Goal: Task Accomplishment & Management: Complete application form

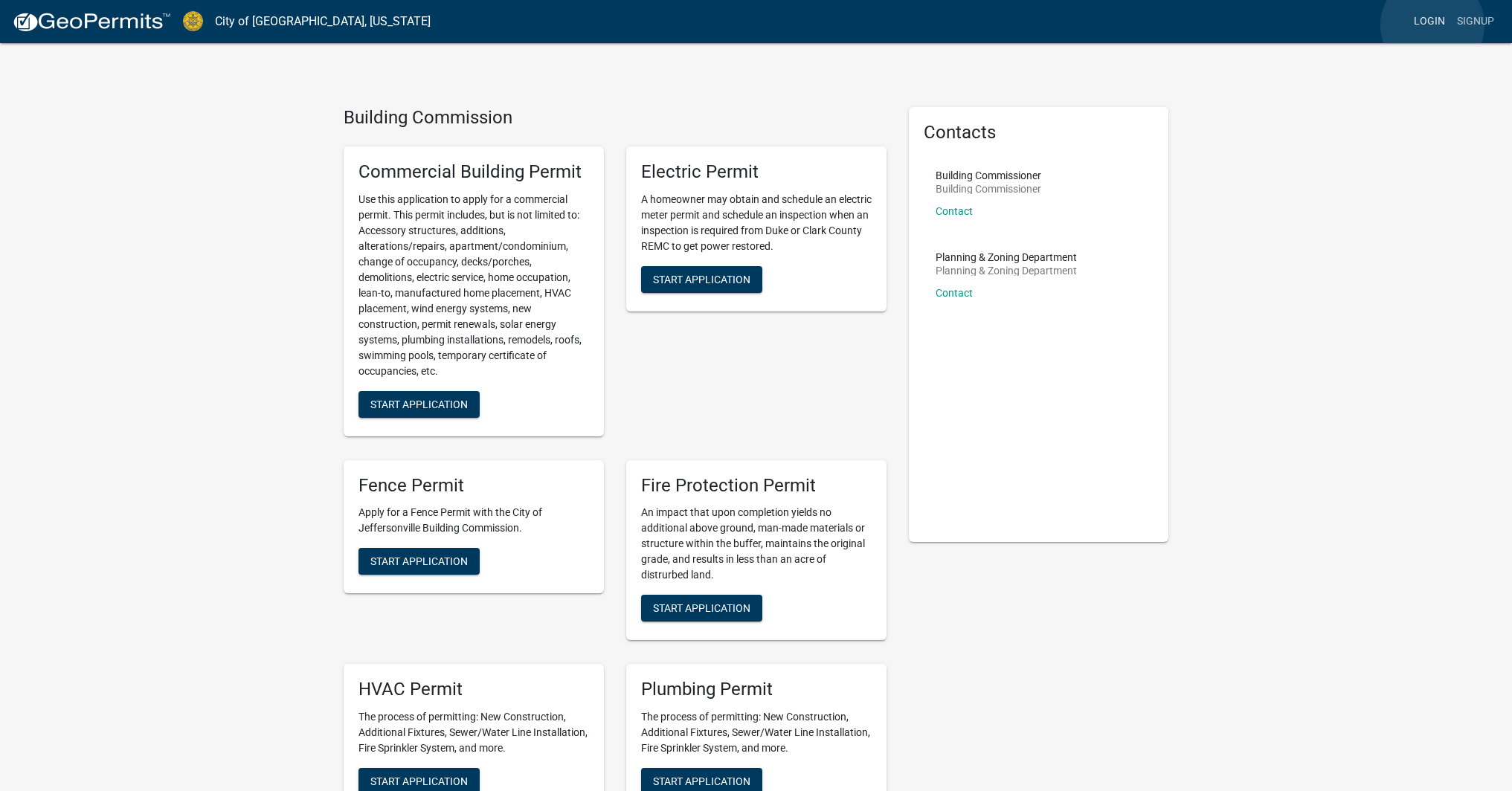
click at [1432, 25] on link "Login" at bounding box center [1430, 21] width 43 height 28
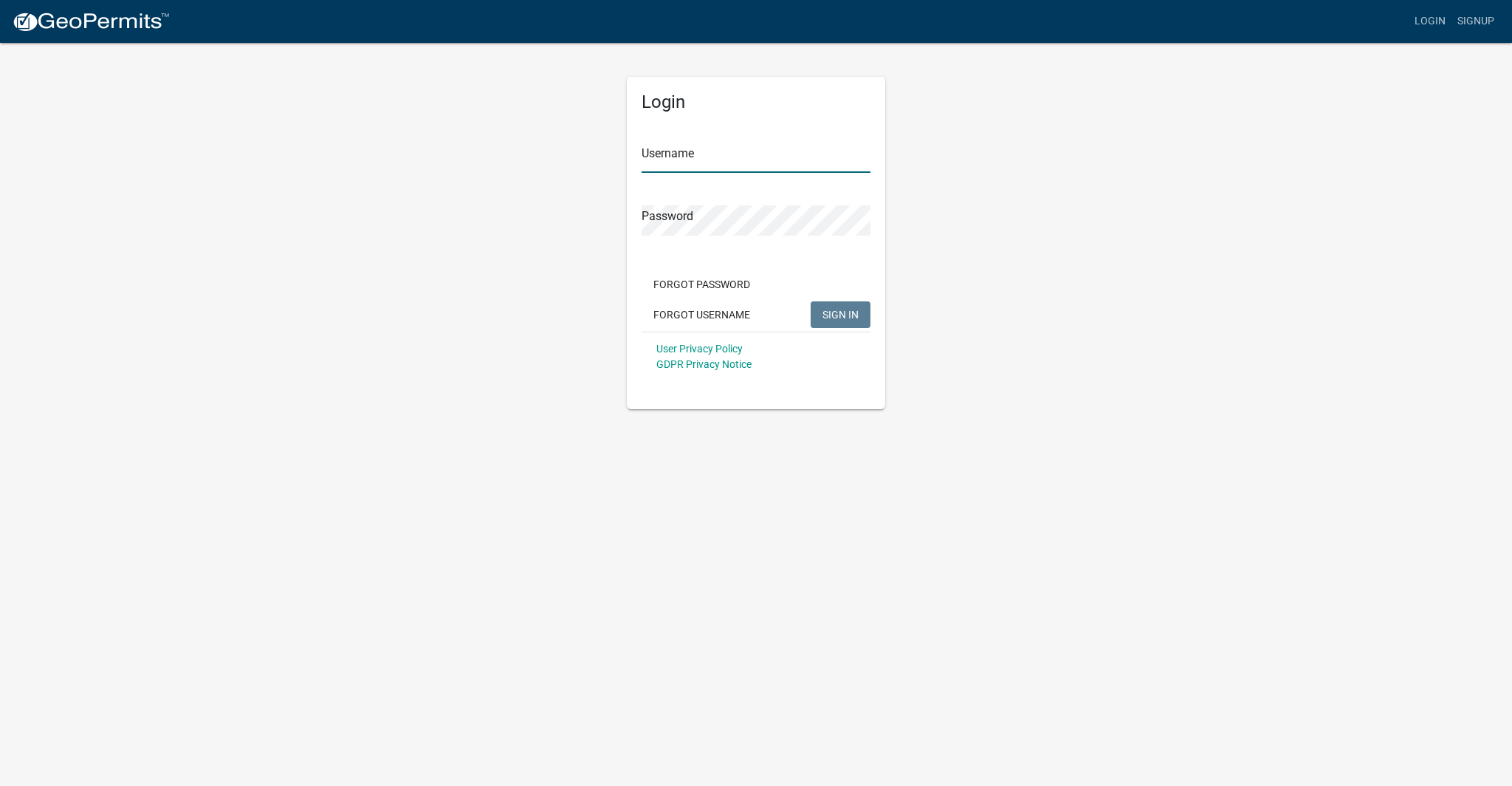
click at [746, 160] on input "Username" at bounding box center [756, 157] width 229 height 30
type input "Fedemtz1974"
click at [852, 306] on button "SIGN IN" at bounding box center [841, 315] width 60 height 27
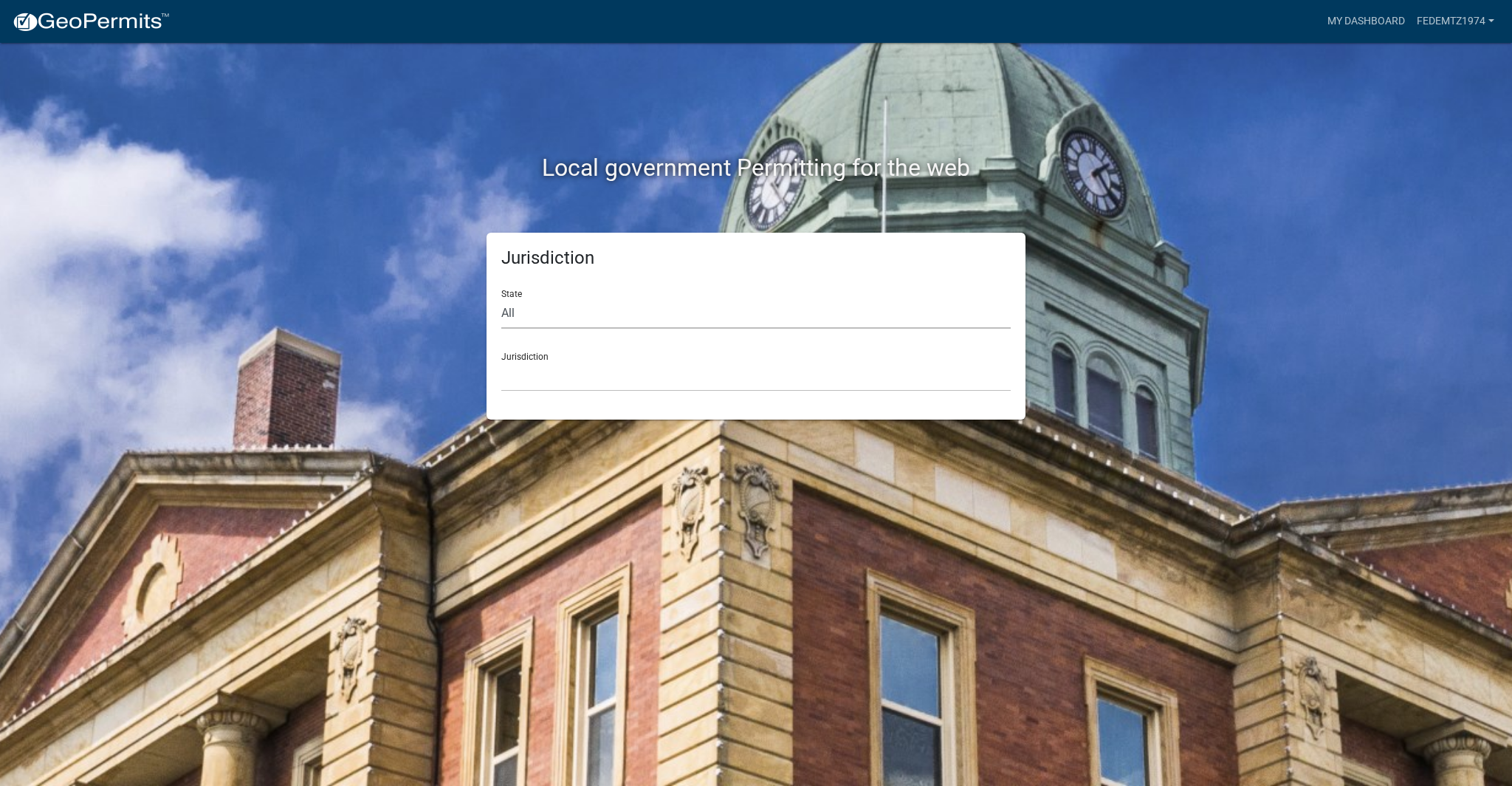
click at [630, 313] on select "All [US_STATE] [US_STATE] [US_STATE] [US_STATE] [US_STATE] [US_STATE] [US_STATE…" at bounding box center [756, 313] width 509 height 30
select select "[US_STATE]"
click at [502, 299] on select "All [US_STATE] [US_STATE] [US_STATE] [US_STATE] [US_STATE] [US_STATE] [US_STATE…" at bounding box center [756, 313] width 509 height 30
click at [572, 379] on select "City of [GEOGRAPHIC_DATA], [US_STATE] City of [GEOGRAPHIC_DATA], [US_STATE] Cit…" at bounding box center [756, 376] width 509 height 30
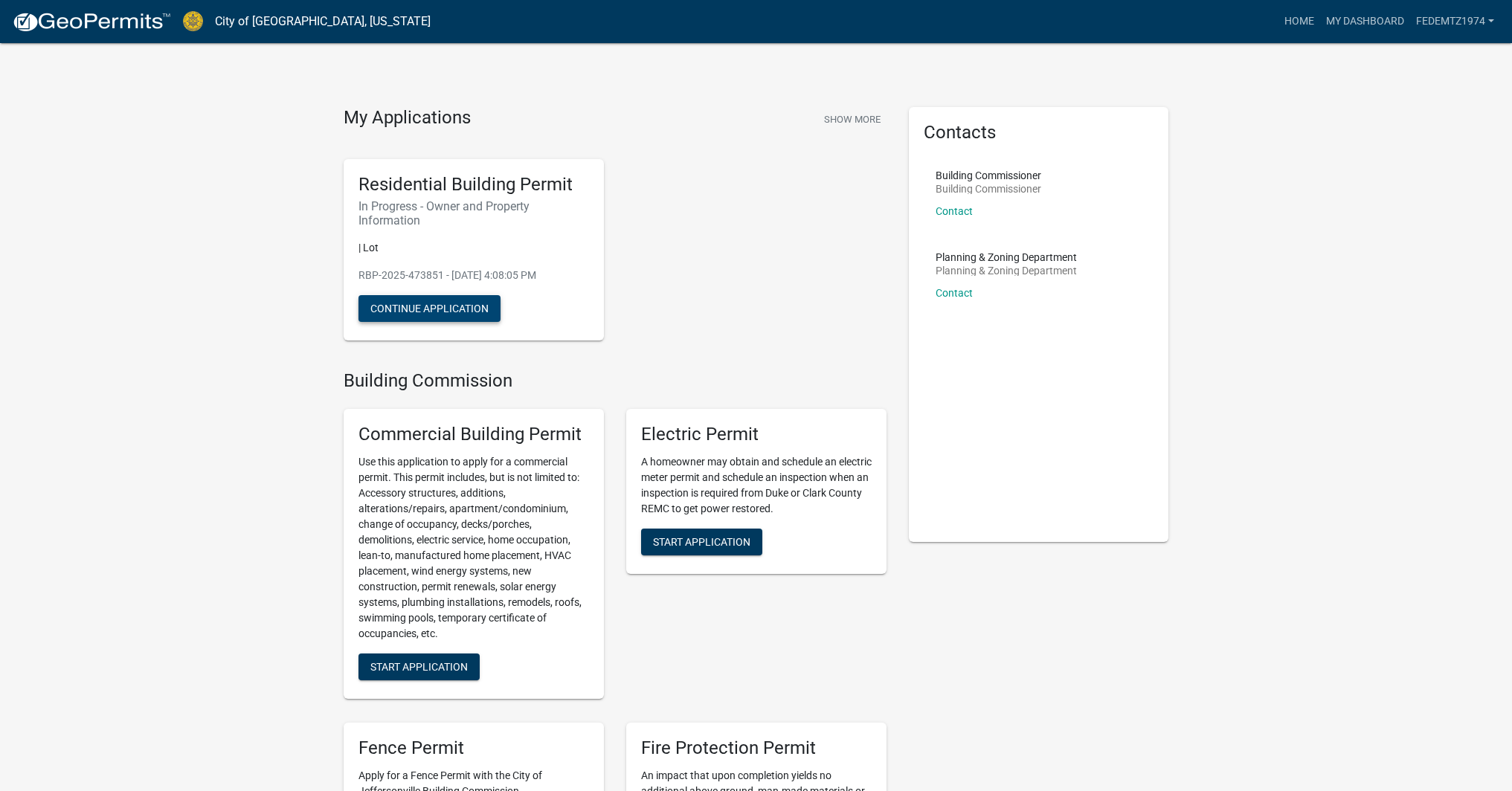
click at [406, 311] on button "Continue Application" at bounding box center [430, 308] width 142 height 27
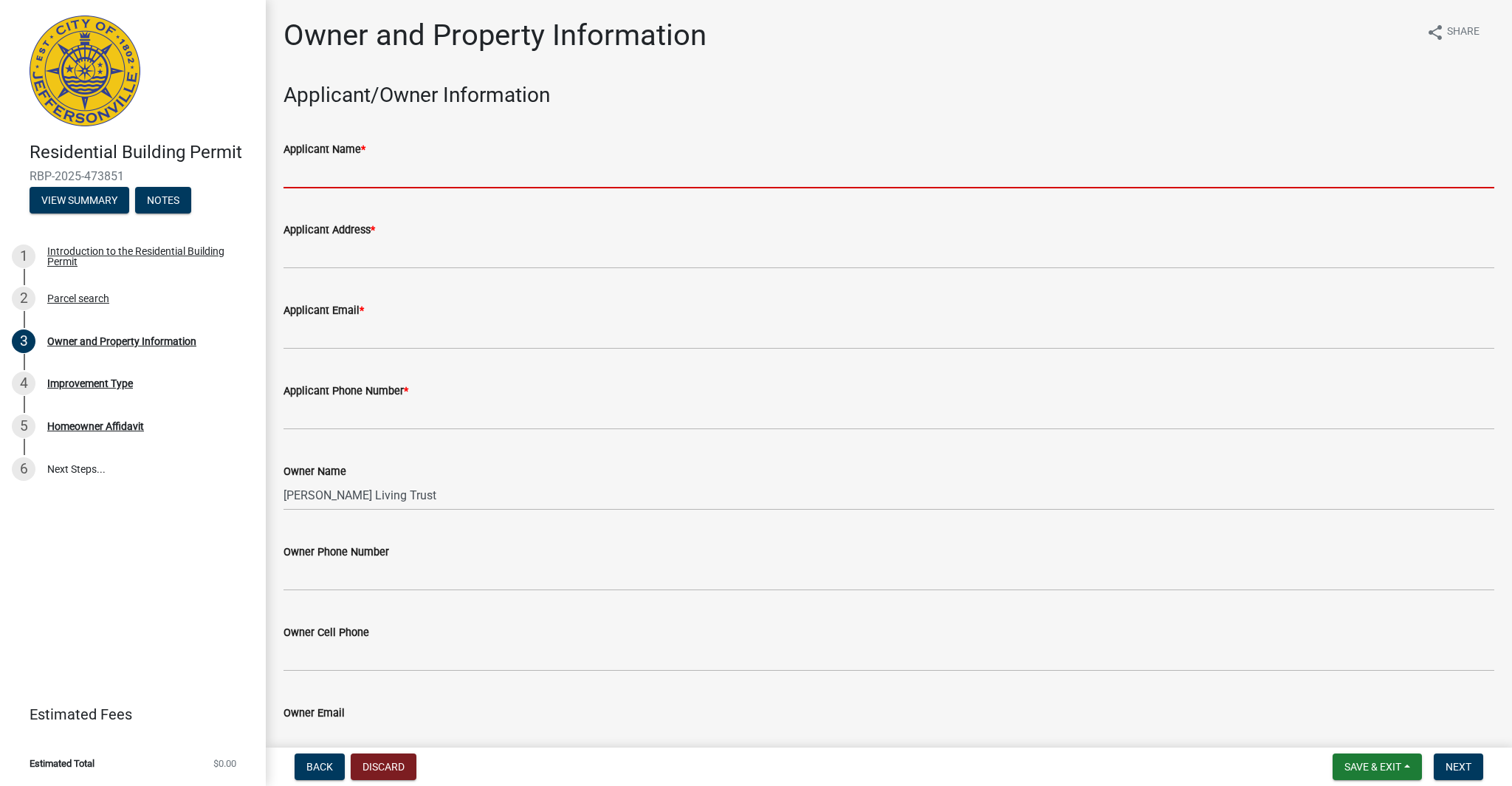
click at [410, 180] on input "Applicant Name *" at bounding box center [889, 172] width 1212 height 30
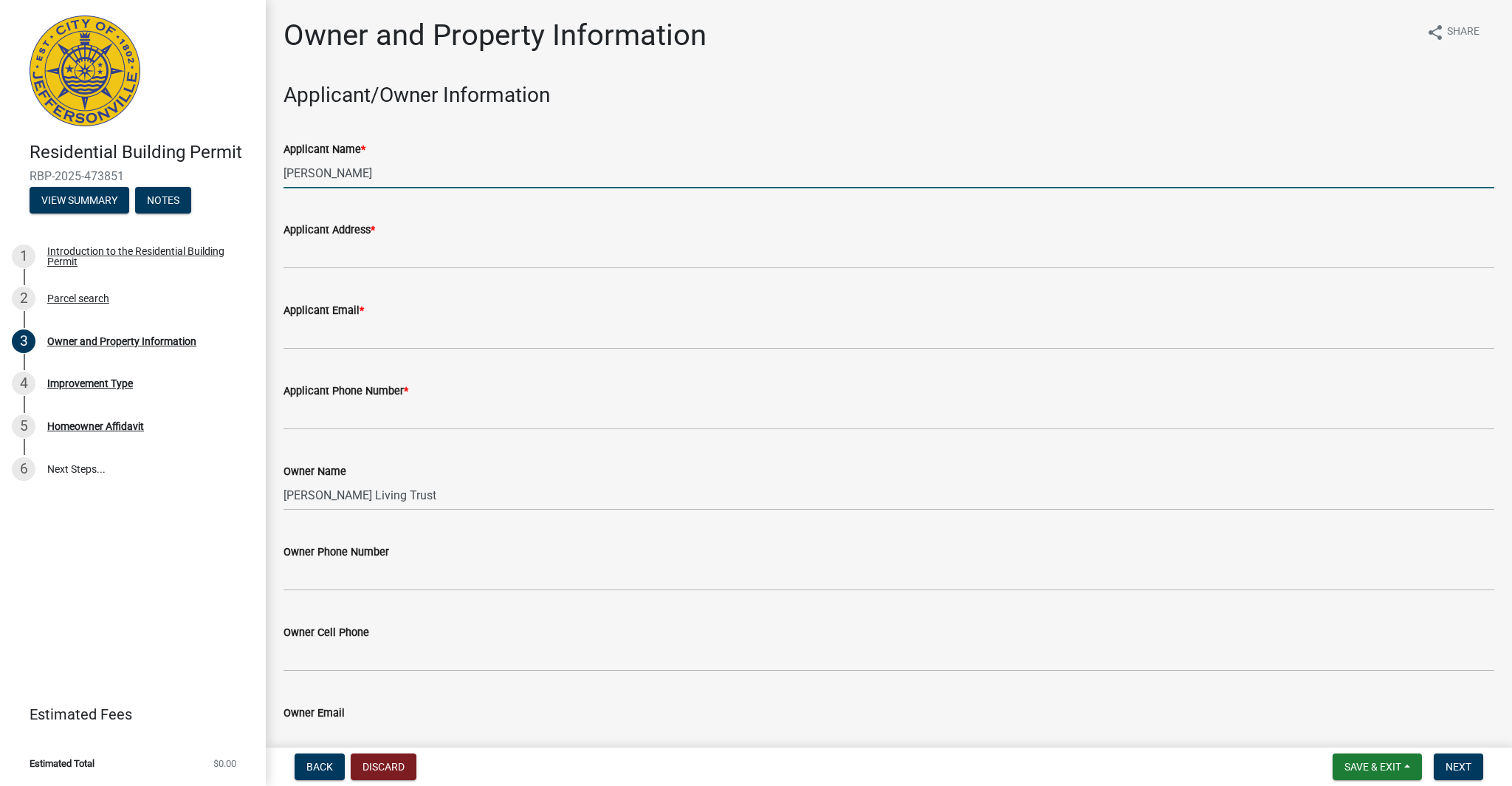
type input "[PERSON_NAME]"
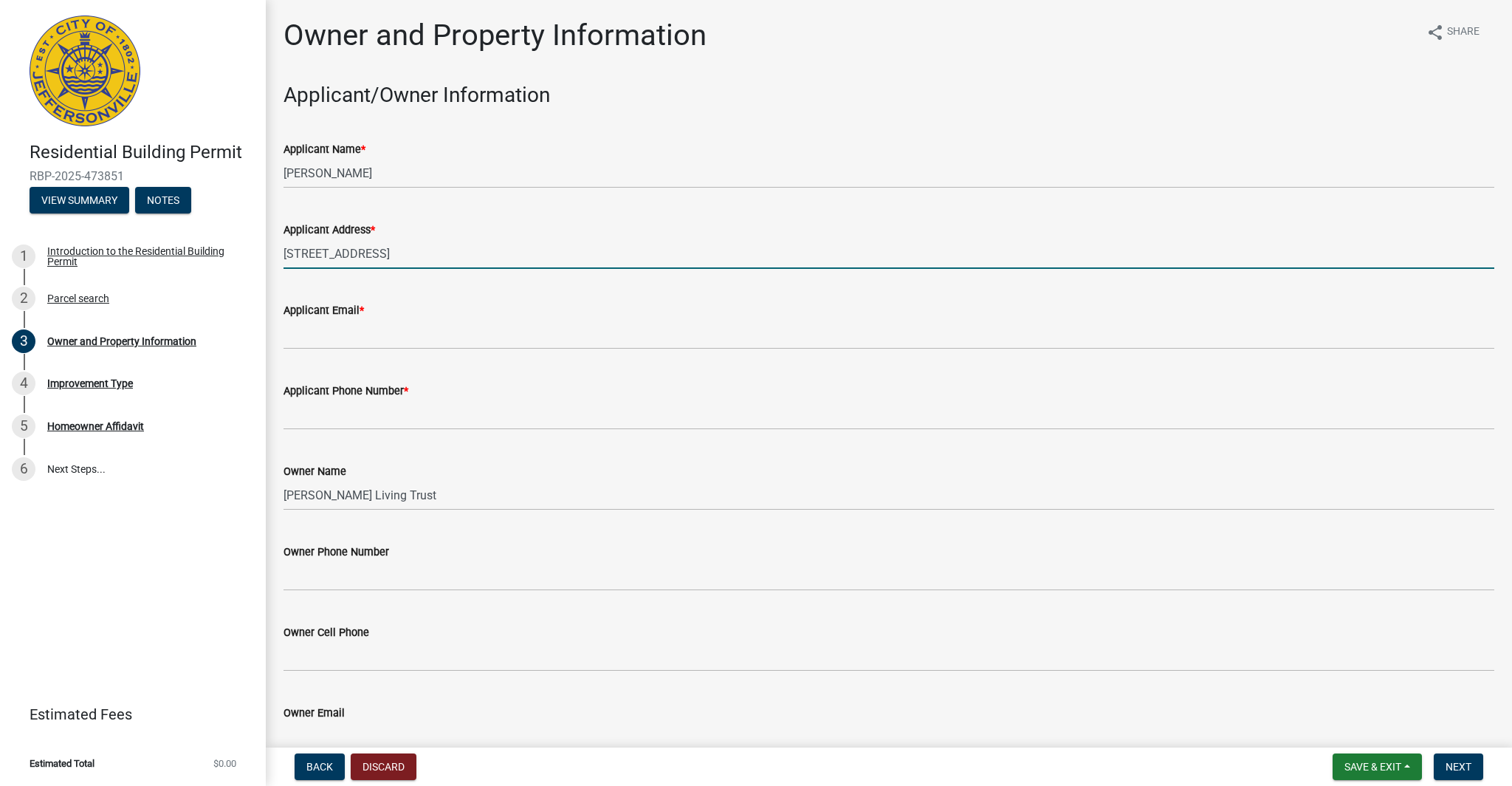
type input "[STREET_ADDRESS]"
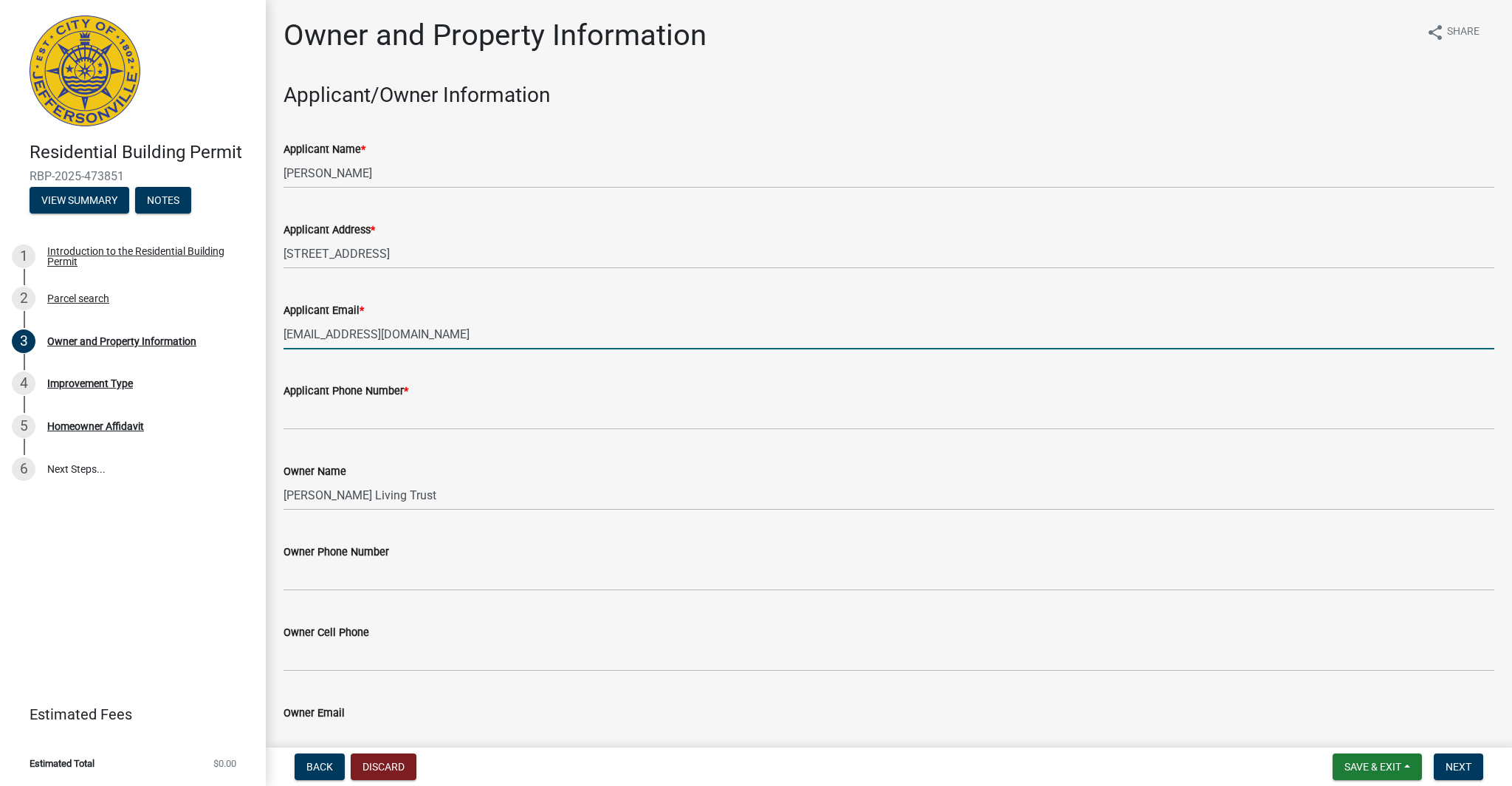
type input "[EMAIL_ADDRESS][DOMAIN_NAME]"
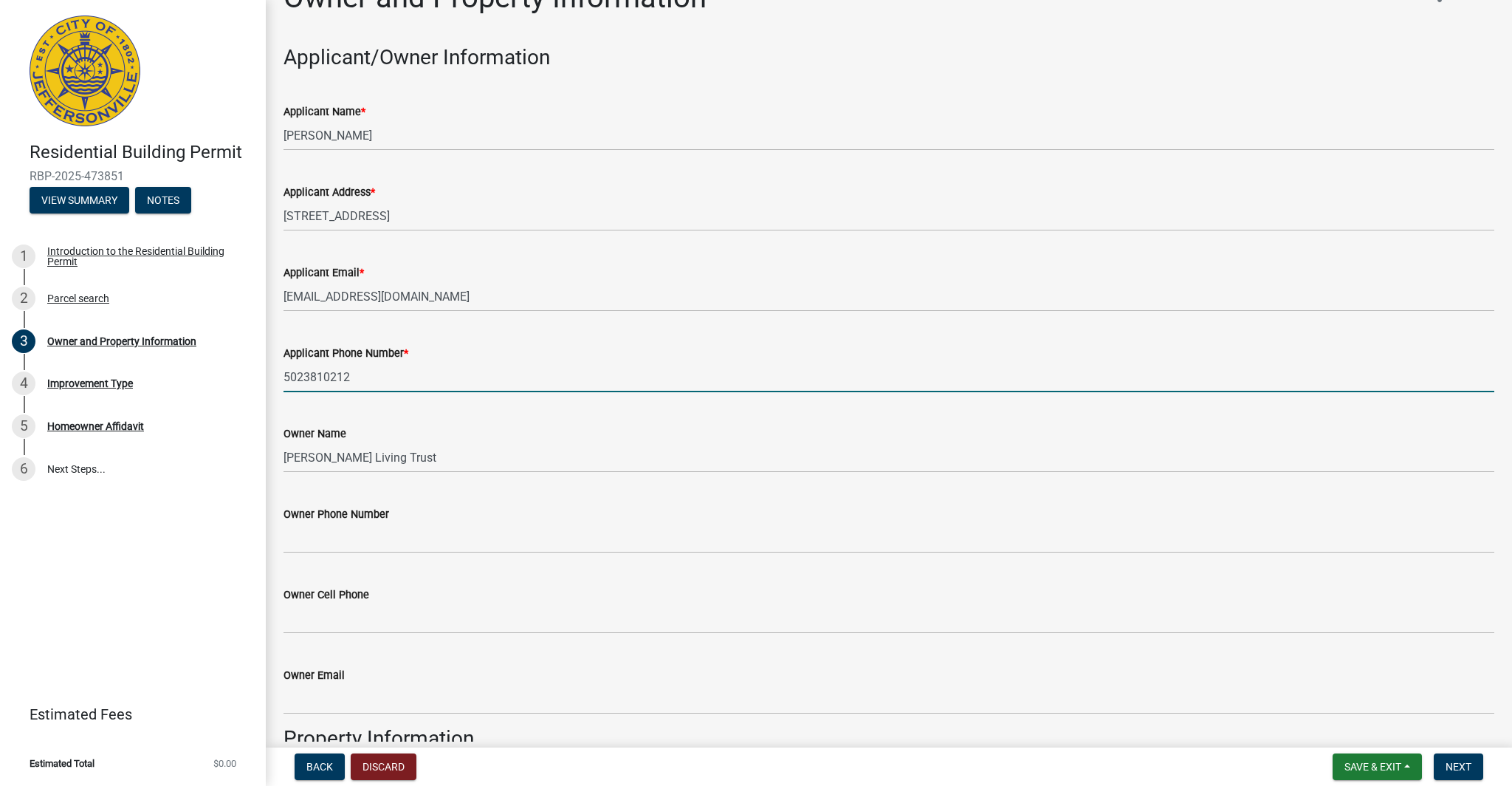
scroll to position [103, 0]
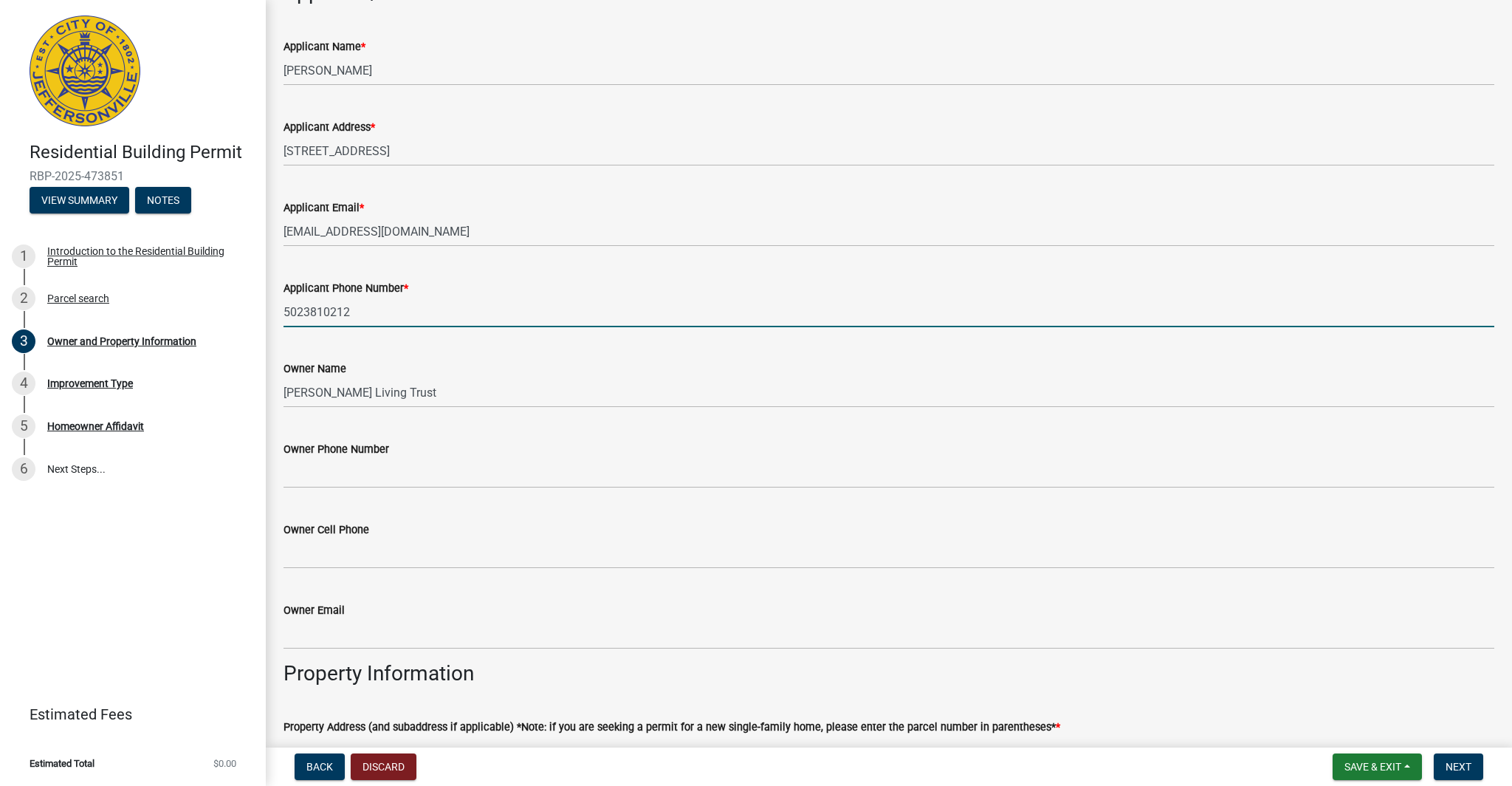
click at [302, 319] on input "5023810212" at bounding box center [889, 311] width 1212 height 30
click at [302, 318] on input "5023810212" at bounding box center [889, 311] width 1212 height 30
type input "5023810212"
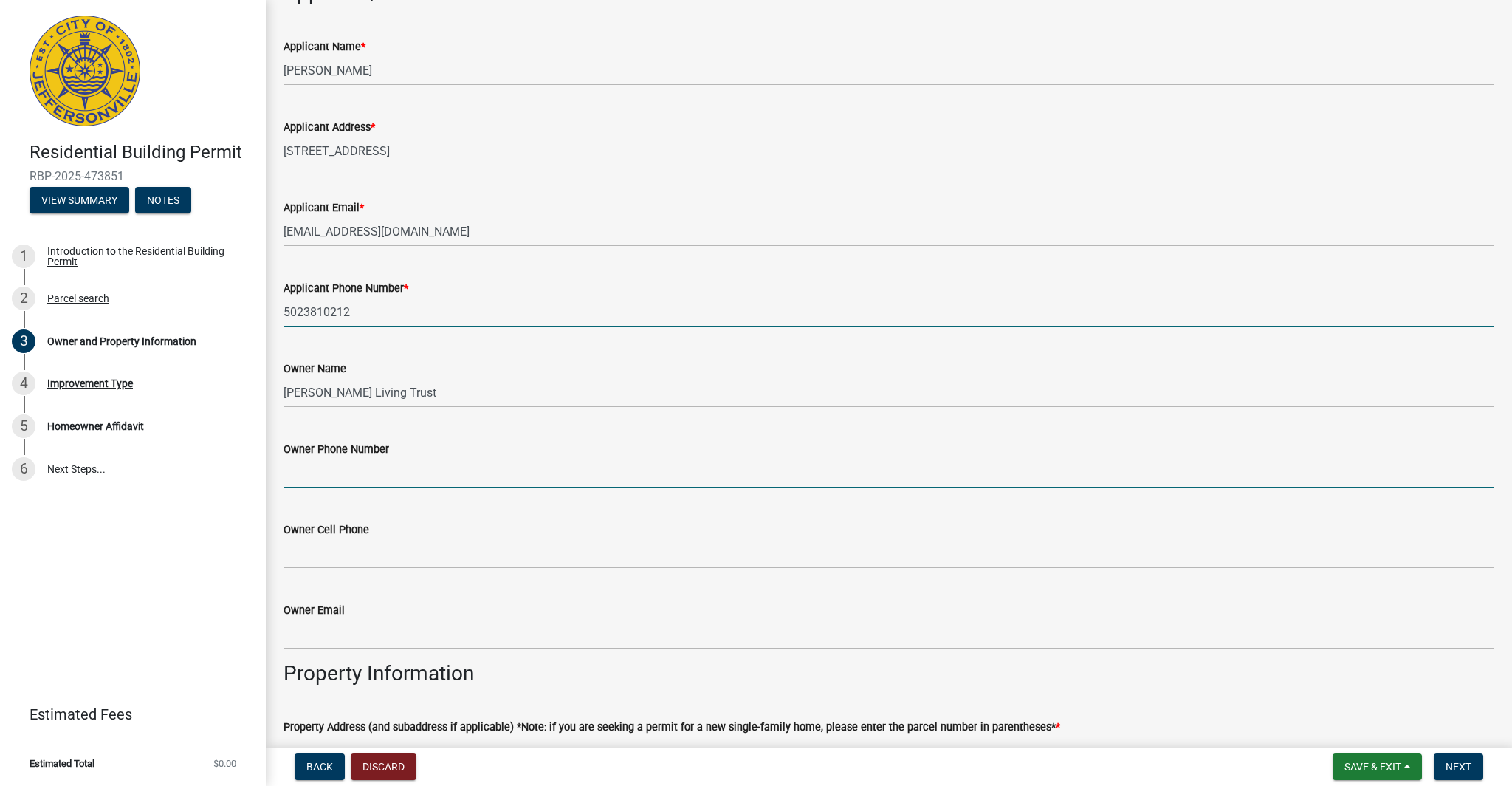
click at [338, 481] on input "Owner Phone Number" at bounding box center [889, 472] width 1212 height 30
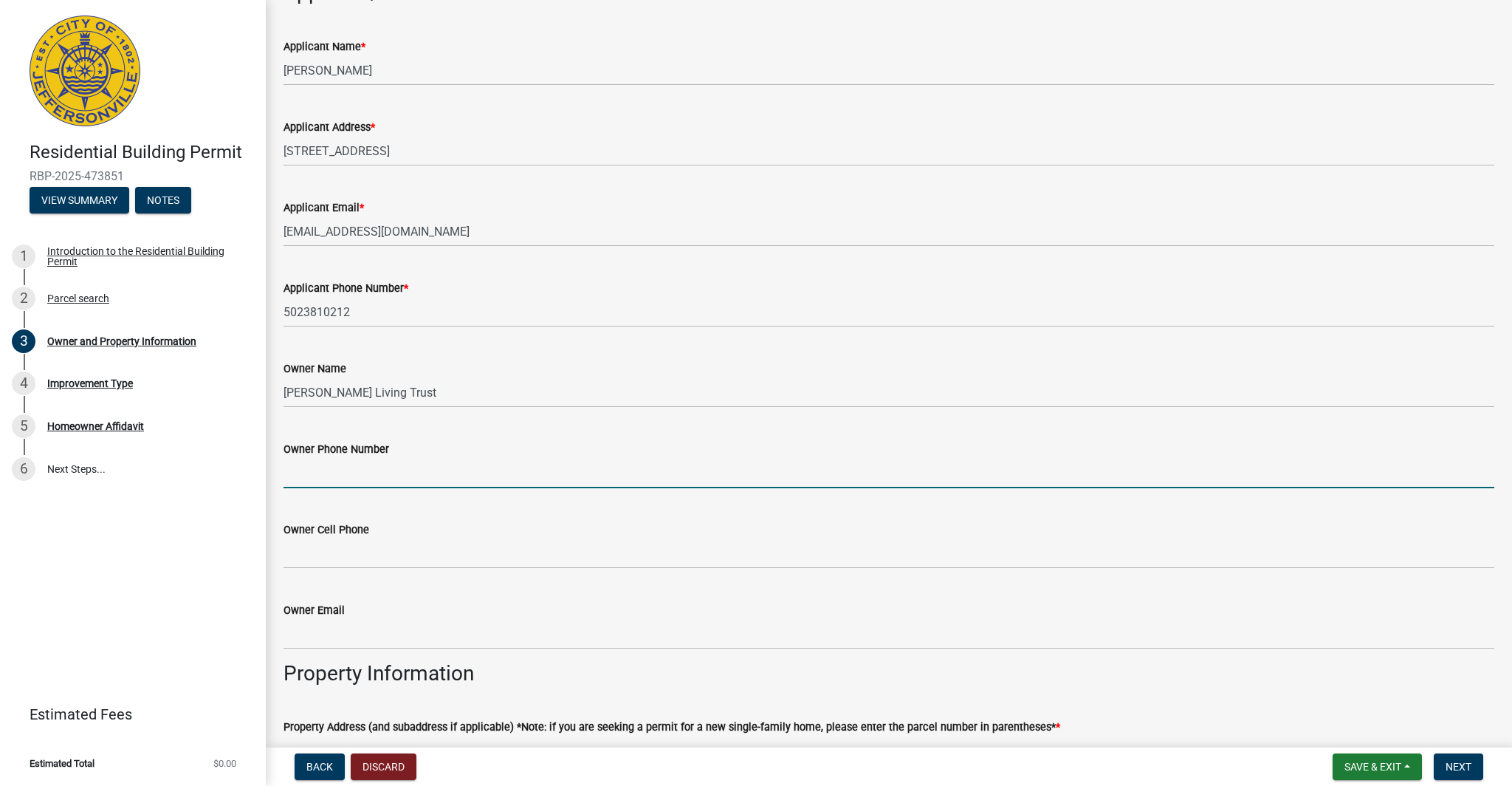
paste input "5023810212"
type input "5023810212"
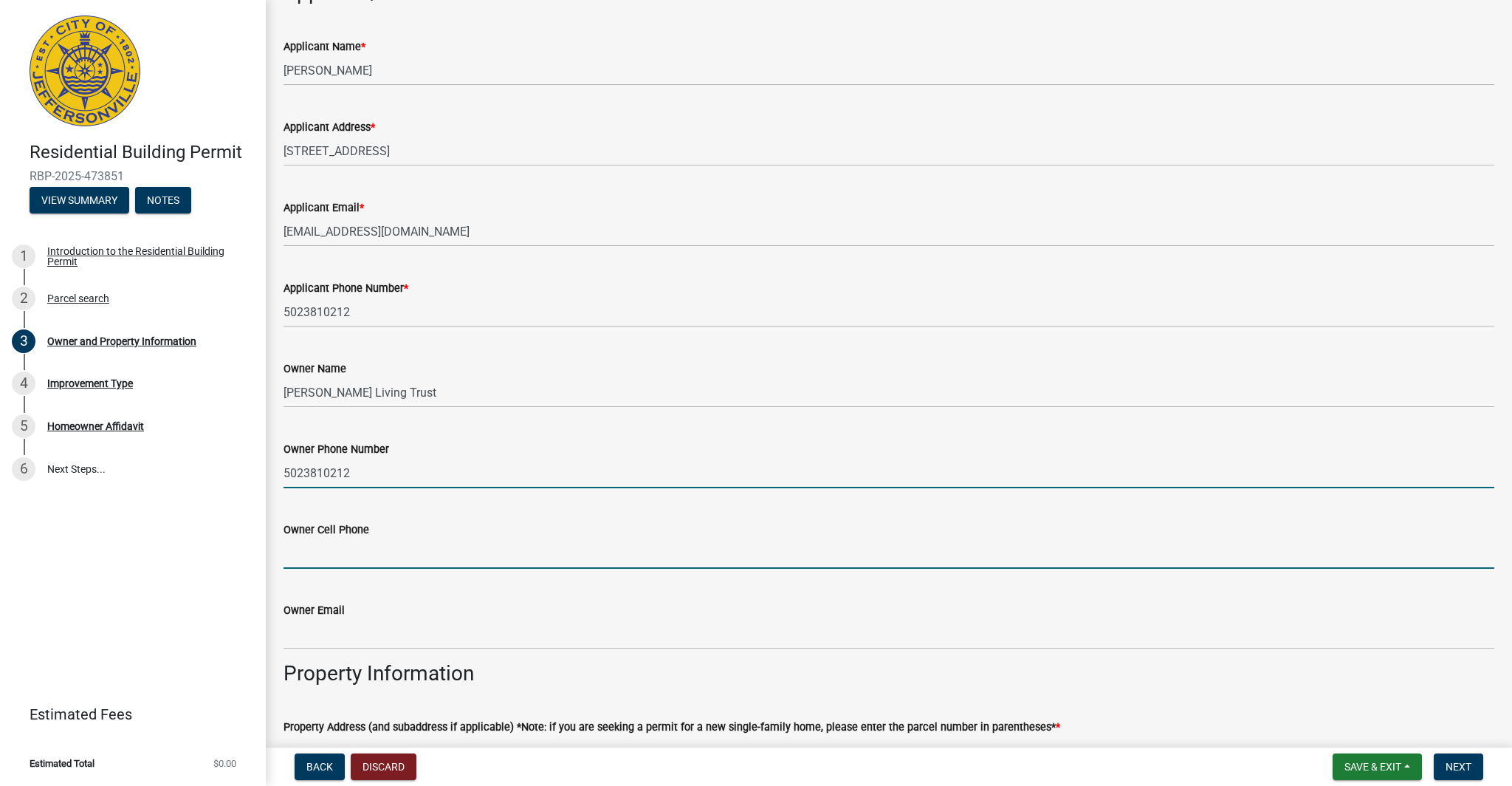
click at [359, 559] on input "Owner Cell Phone" at bounding box center [889, 553] width 1212 height 30
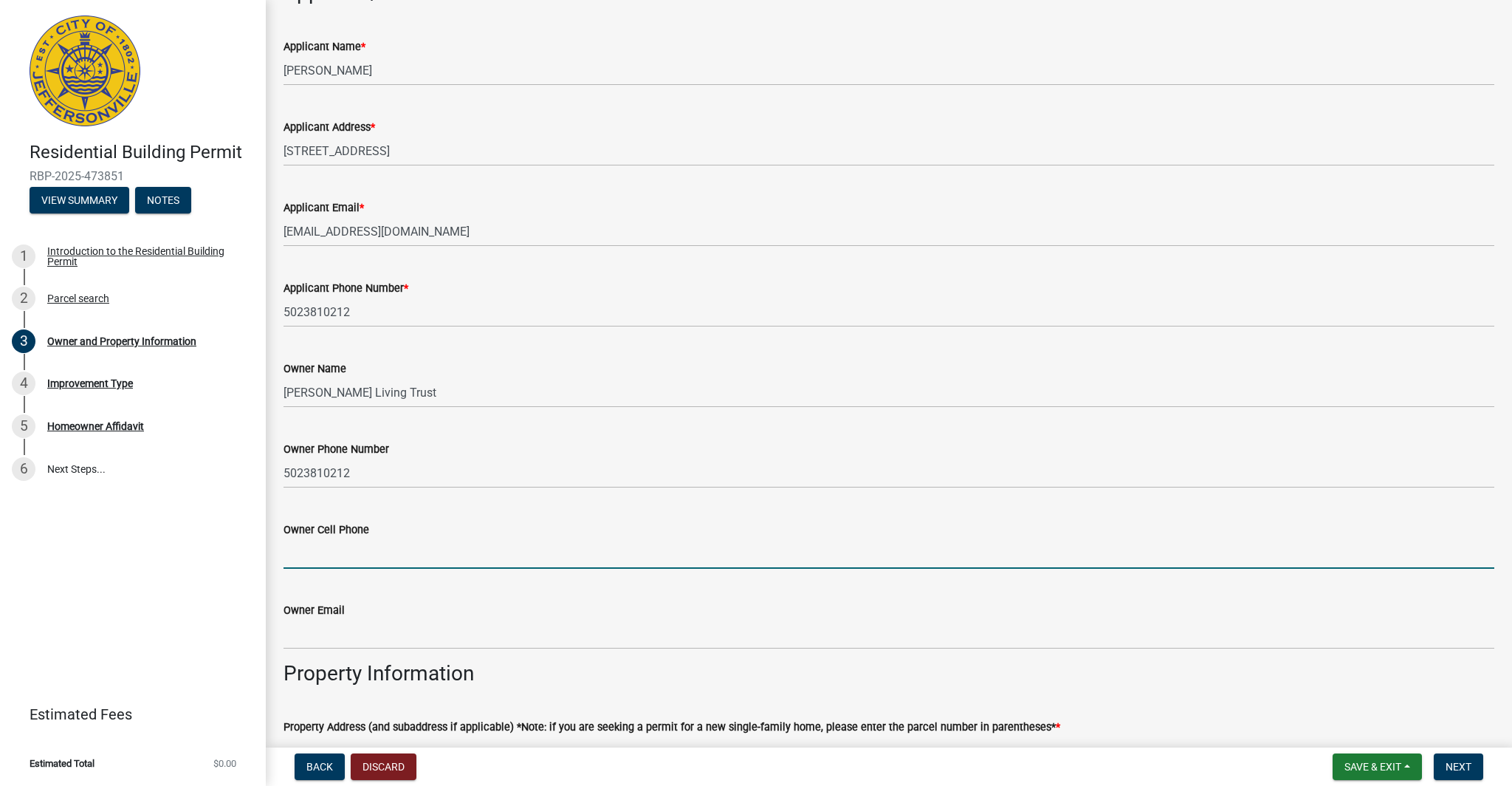
paste input "5023810212"
type input "5023810212"
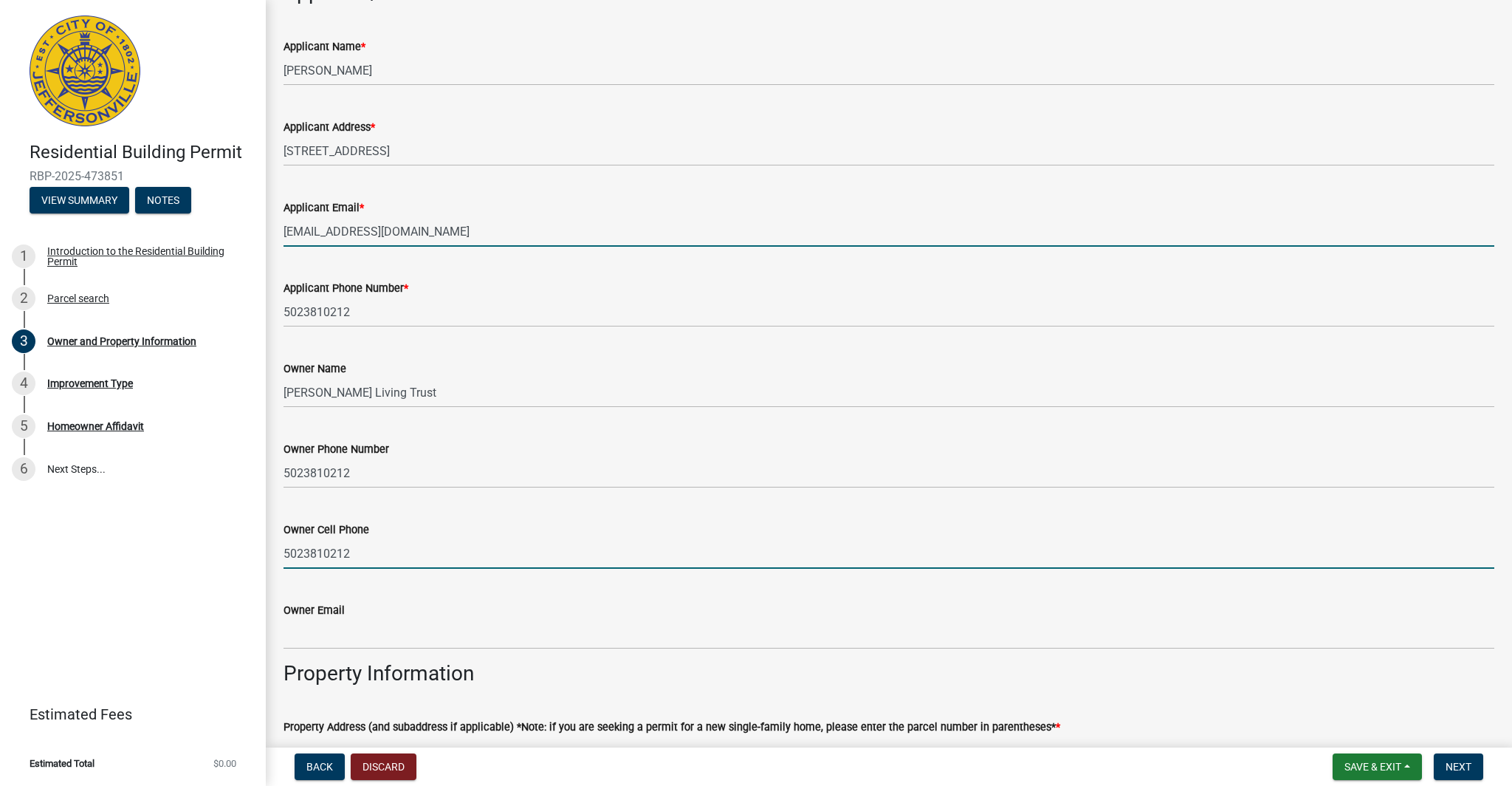
click at [356, 231] on input "[EMAIL_ADDRESS][DOMAIN_NAME]" at bounding box center [889, 231] width 1212 height 30
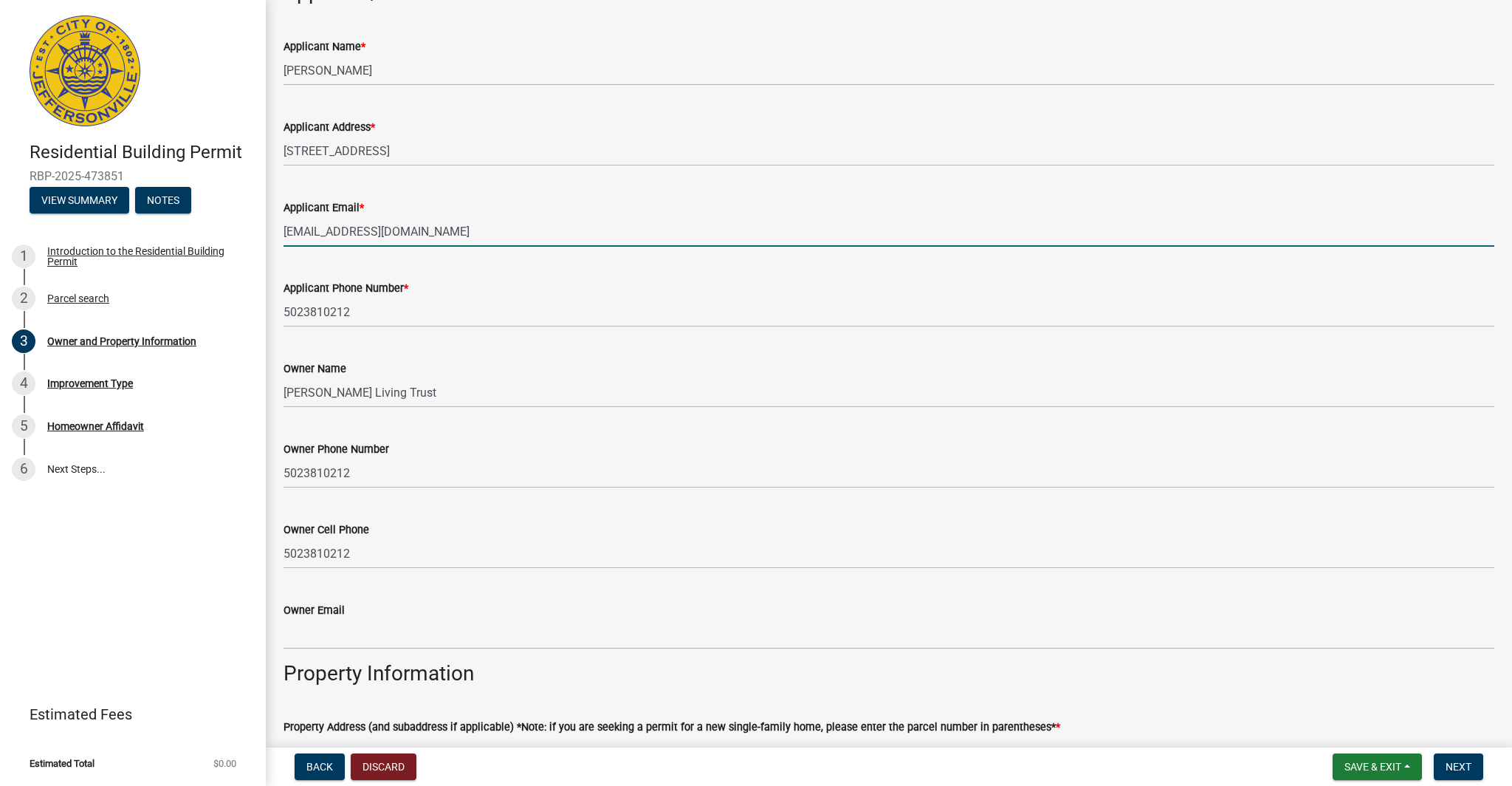
click at [356, 231] on input "[EMAIL_ADDRESS][DOMAIN_NAME]" at bounding box center [889, 231] width 1212 height 30
click at [334, 231] on input "[EMAIL_ADDRESS][DOMAIN_NAME]" at bounding box center [889, 231] width 1212 height 30
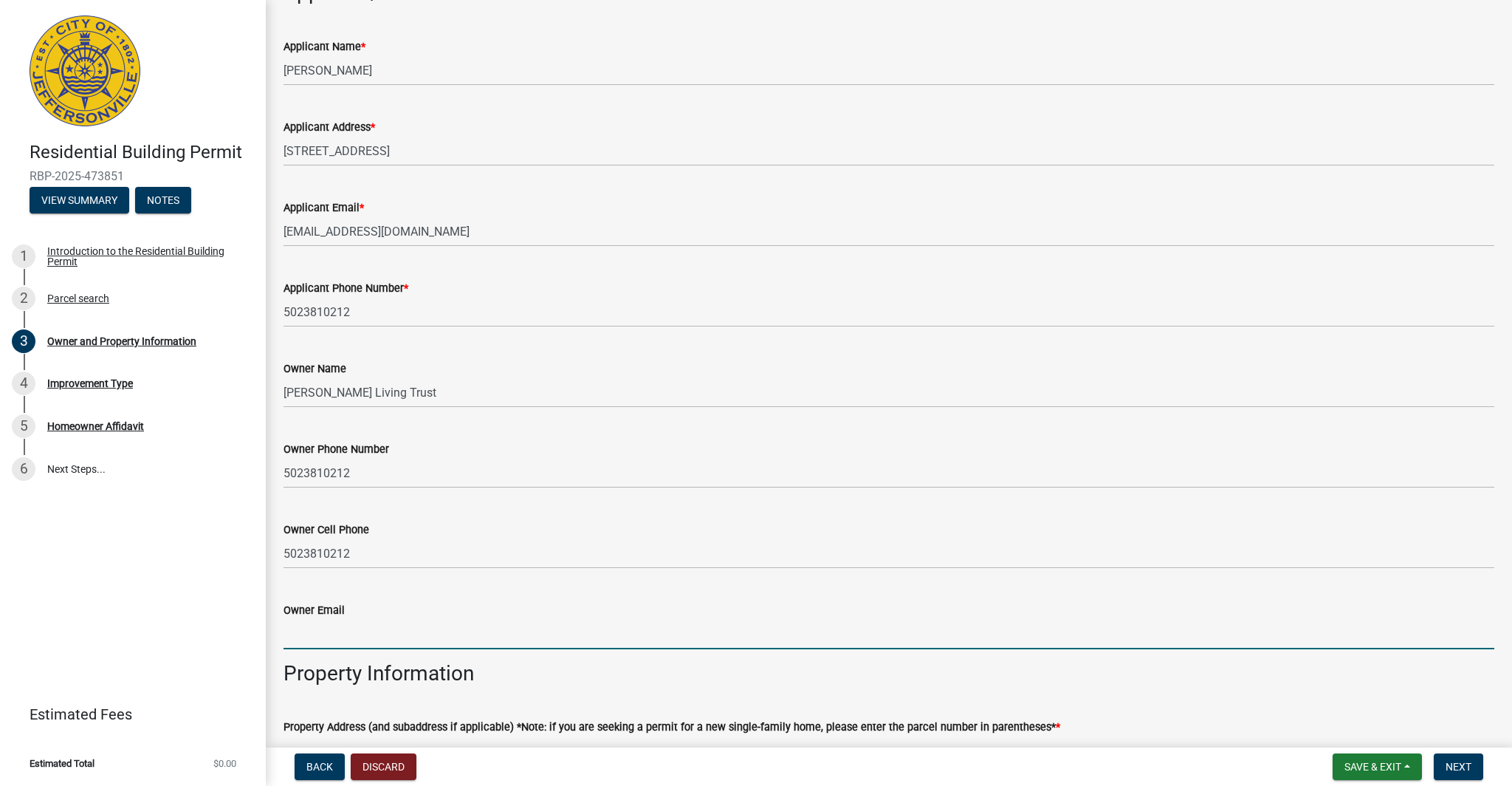
click at [371, 644] on input "Owner Email" at bounding box center [889, 634] width 1212 height 30
paste input "[EMAIL_ADDRESS][DOMAIN_NAME]"
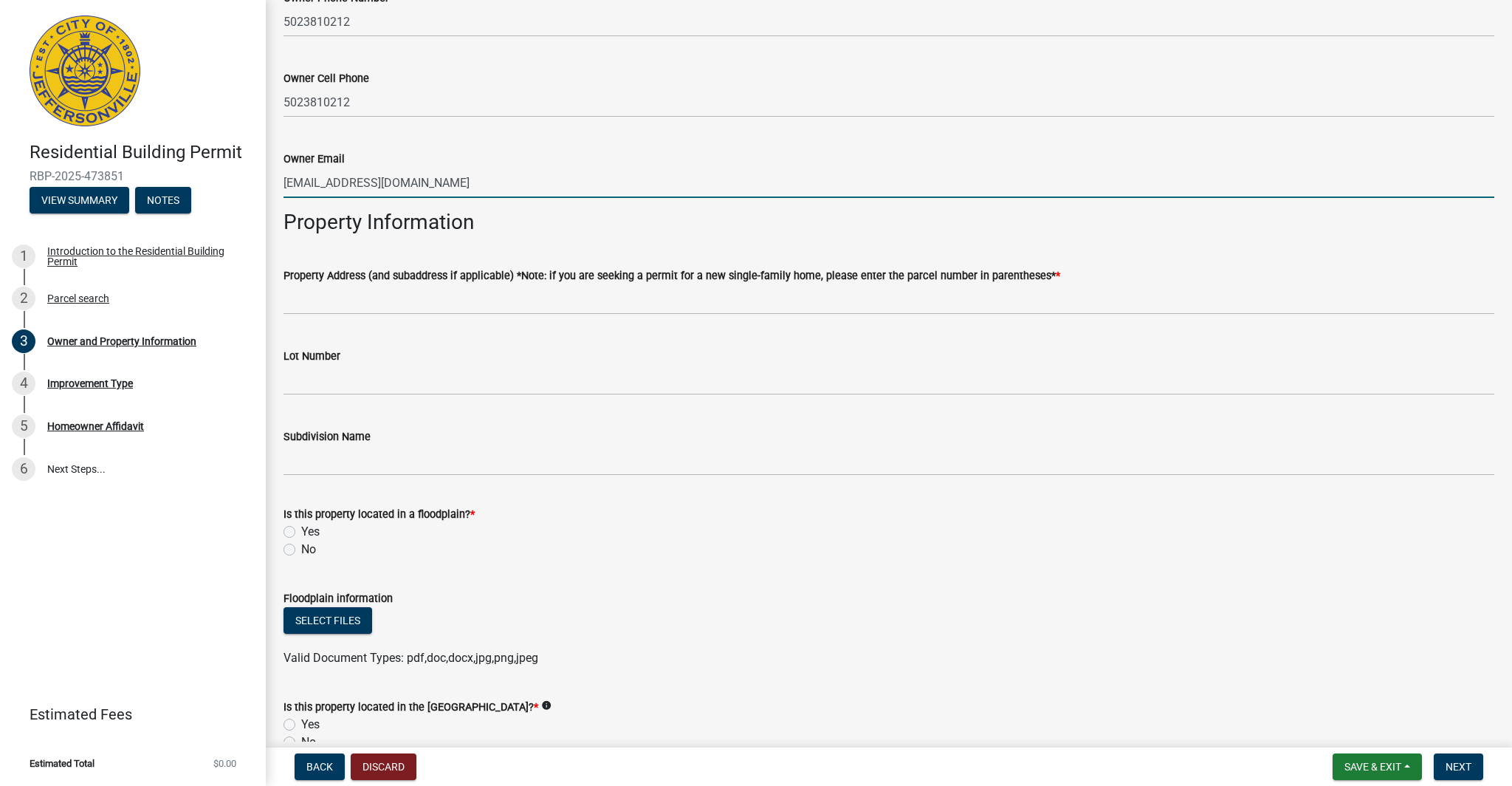
scroll to position [554, 0]
type input "[EMAIL_ADDRESS][DOMAIN_NAME]"
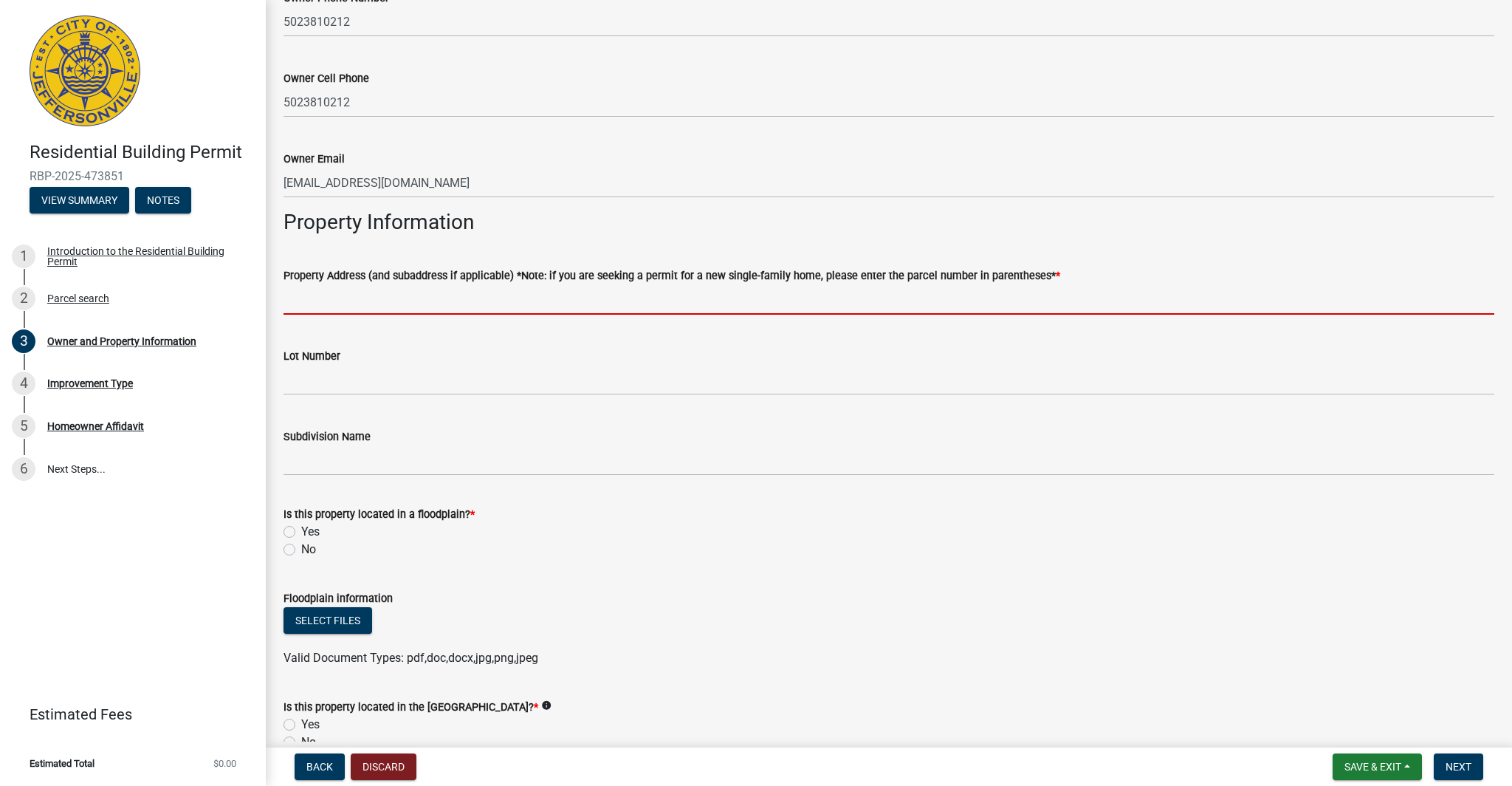
click at [781, 301] on input "Property Address (and subaddress if applicable) *Note: if you are seeking a per…" at bounding box center [889, 299] width 1212 height 30
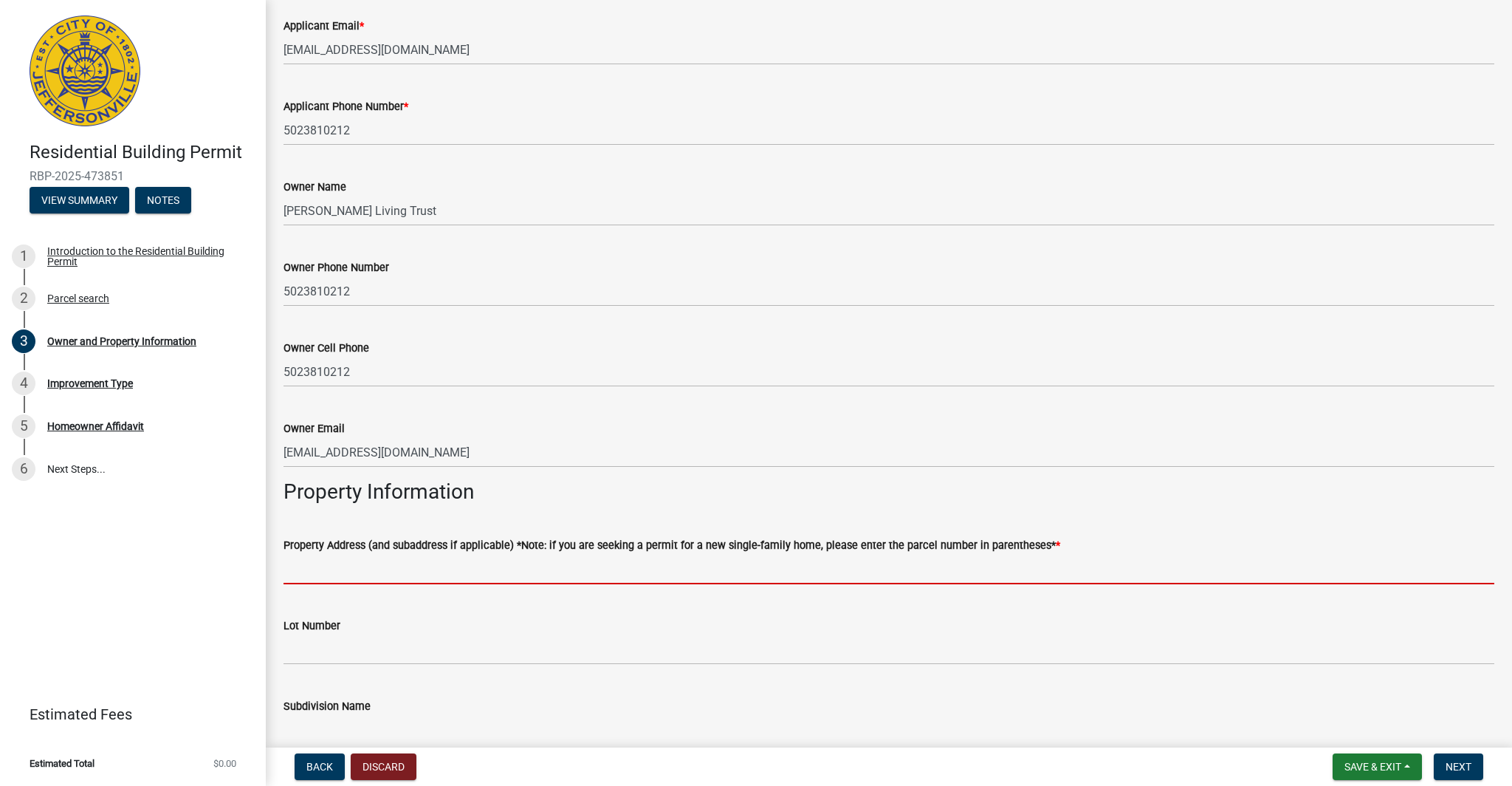
scroll to position [148, 0]
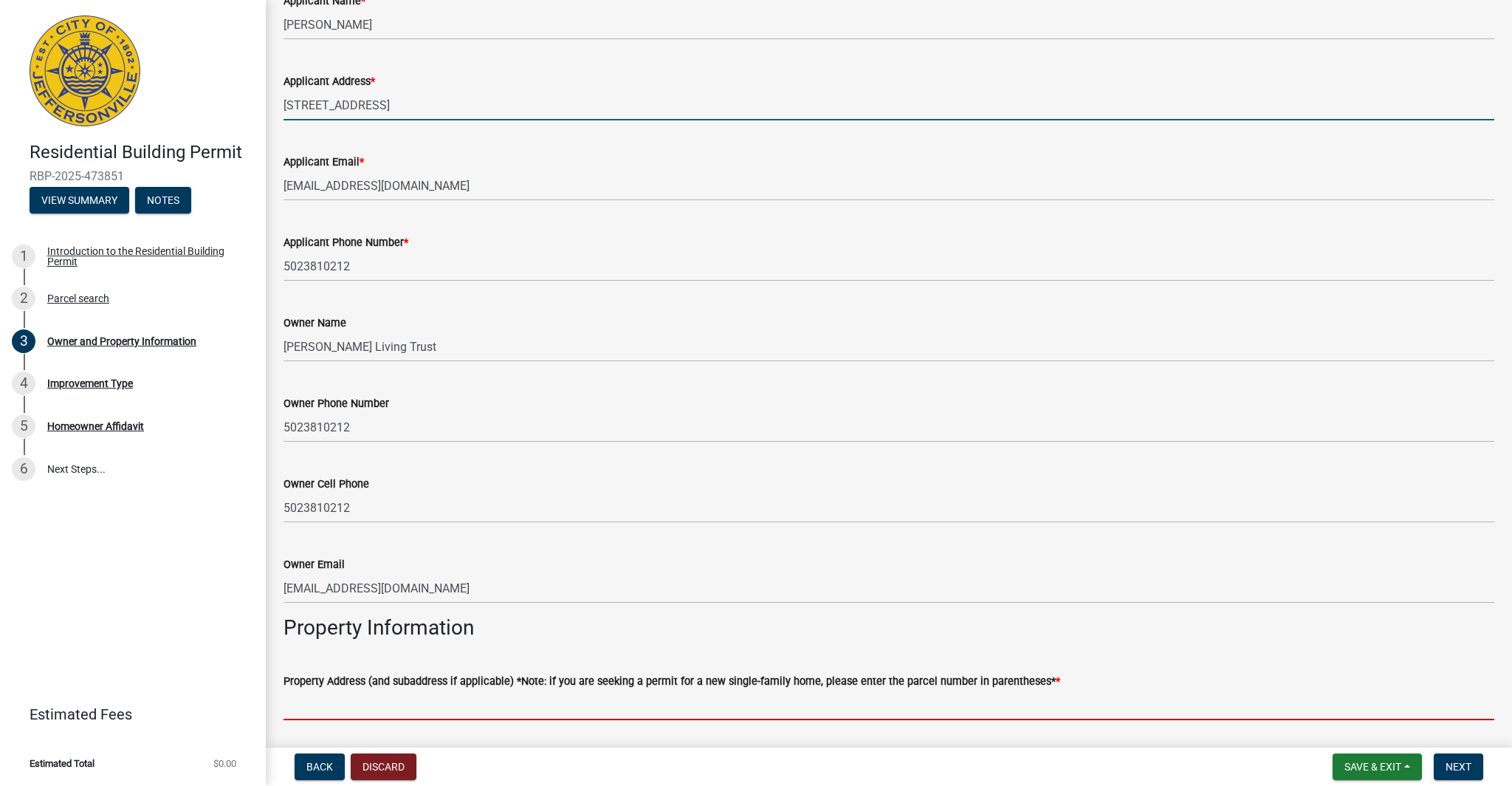
click at [419, 113] on input "[STREET_ADDRESS]" at bounding box center [889, 105] width 1212 height 30
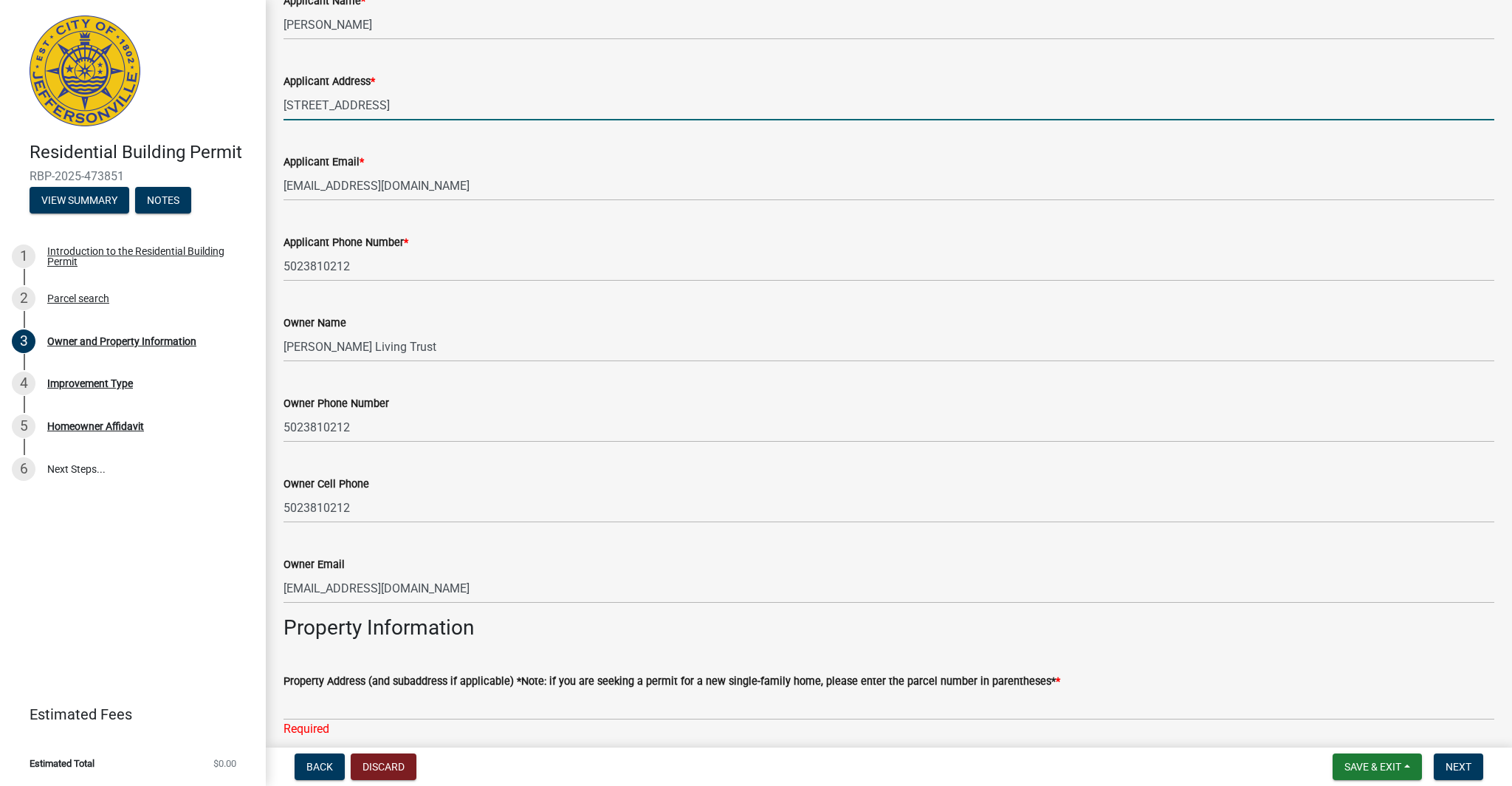
click at [419, 113] on input "[STREET_ADDRESS]" at bounding box center [889, 105] width 1212 height 30
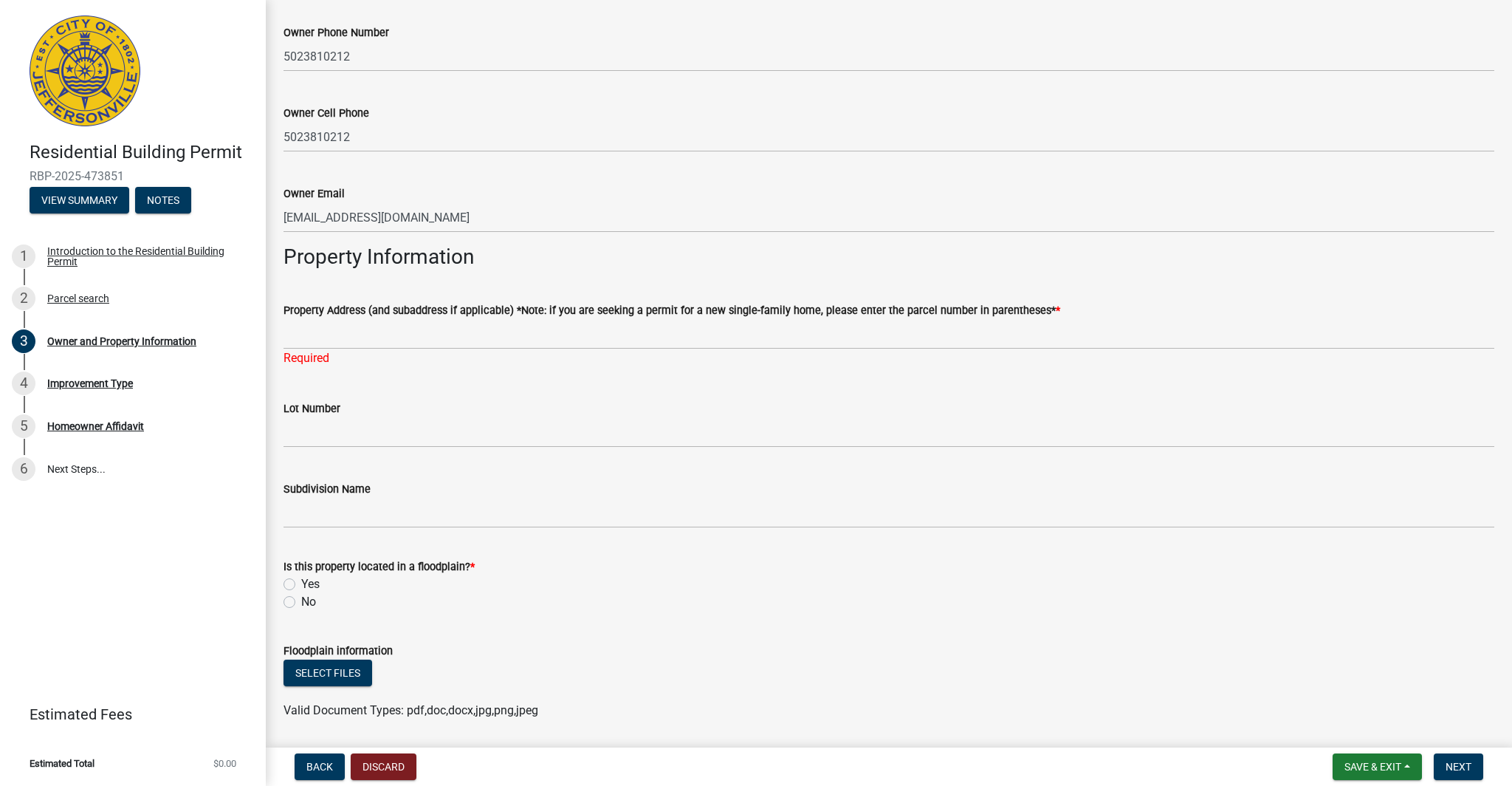
scroll to position [545, 0]
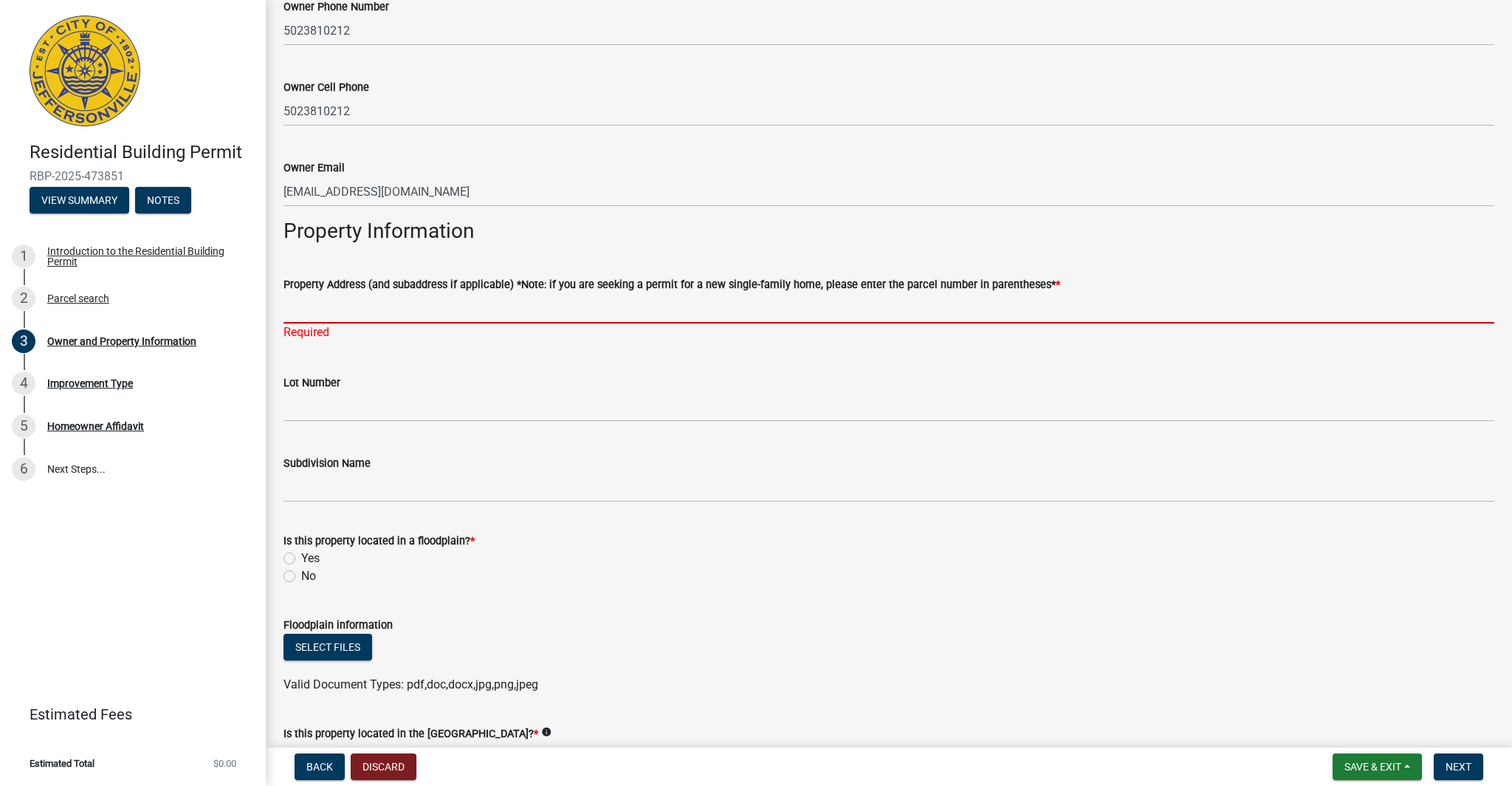
click at [332, 316] on input "Property Address (and subaddress if applicable) *Note: if you are seeking a per…" at bounding box center [889, 307] width 1212 height 30
paste input "[STREET_ADDRESS]"
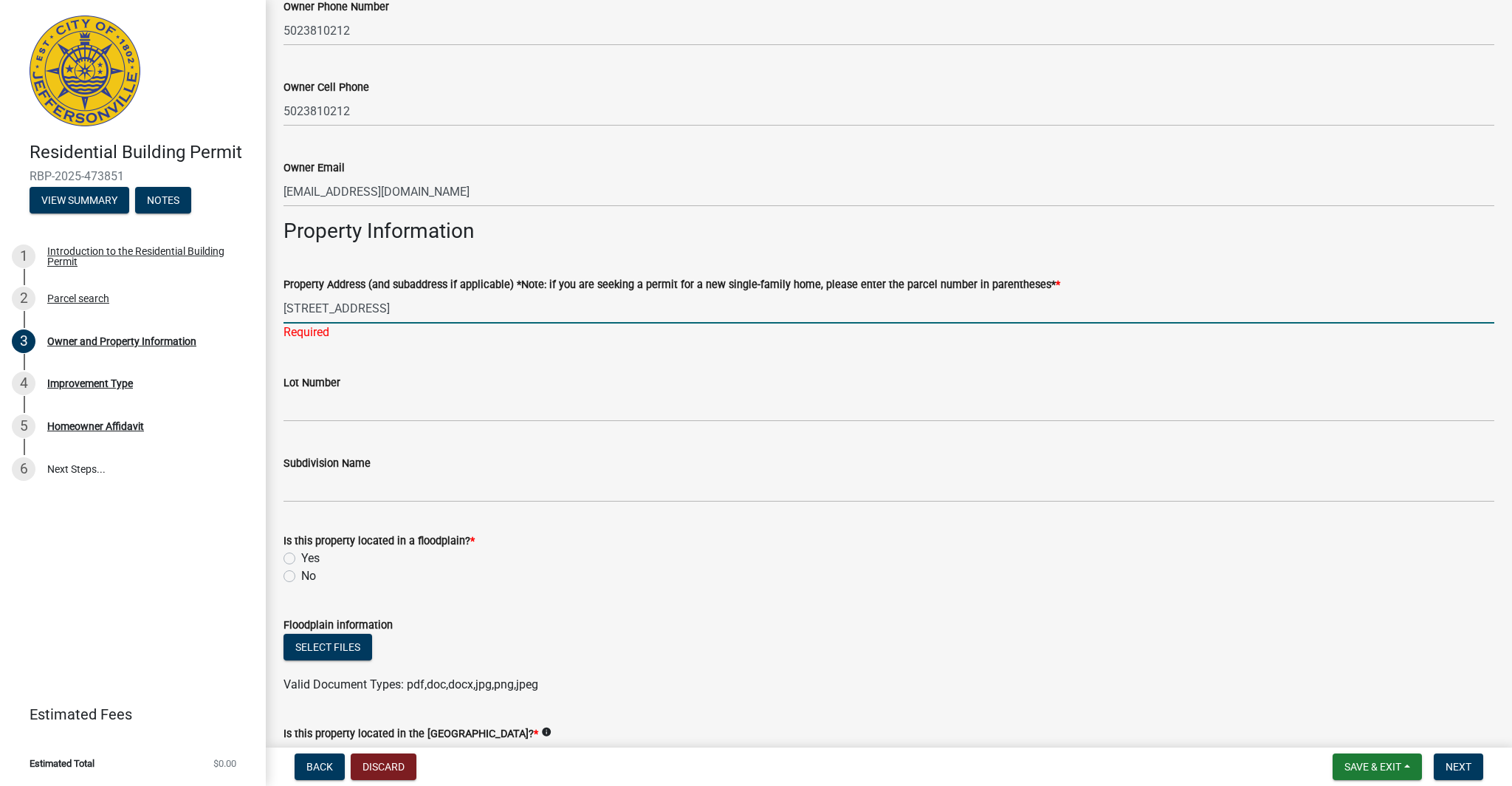
type input "[STREET_ADDRESS]"
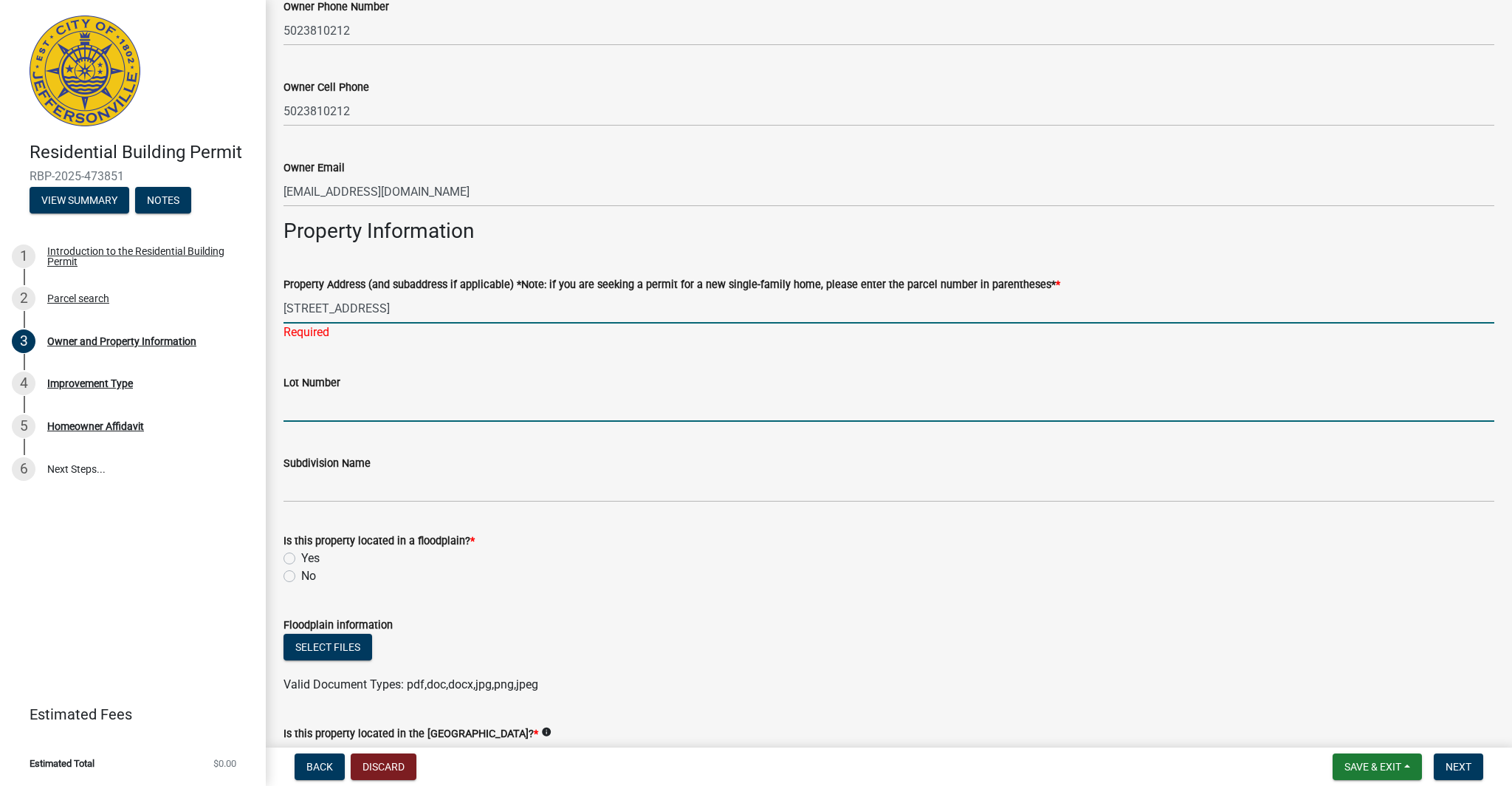
click at [353, 413] on wm-data-entity-input "Lot Number" at bounding box center [889, 394] width 1212 height 81
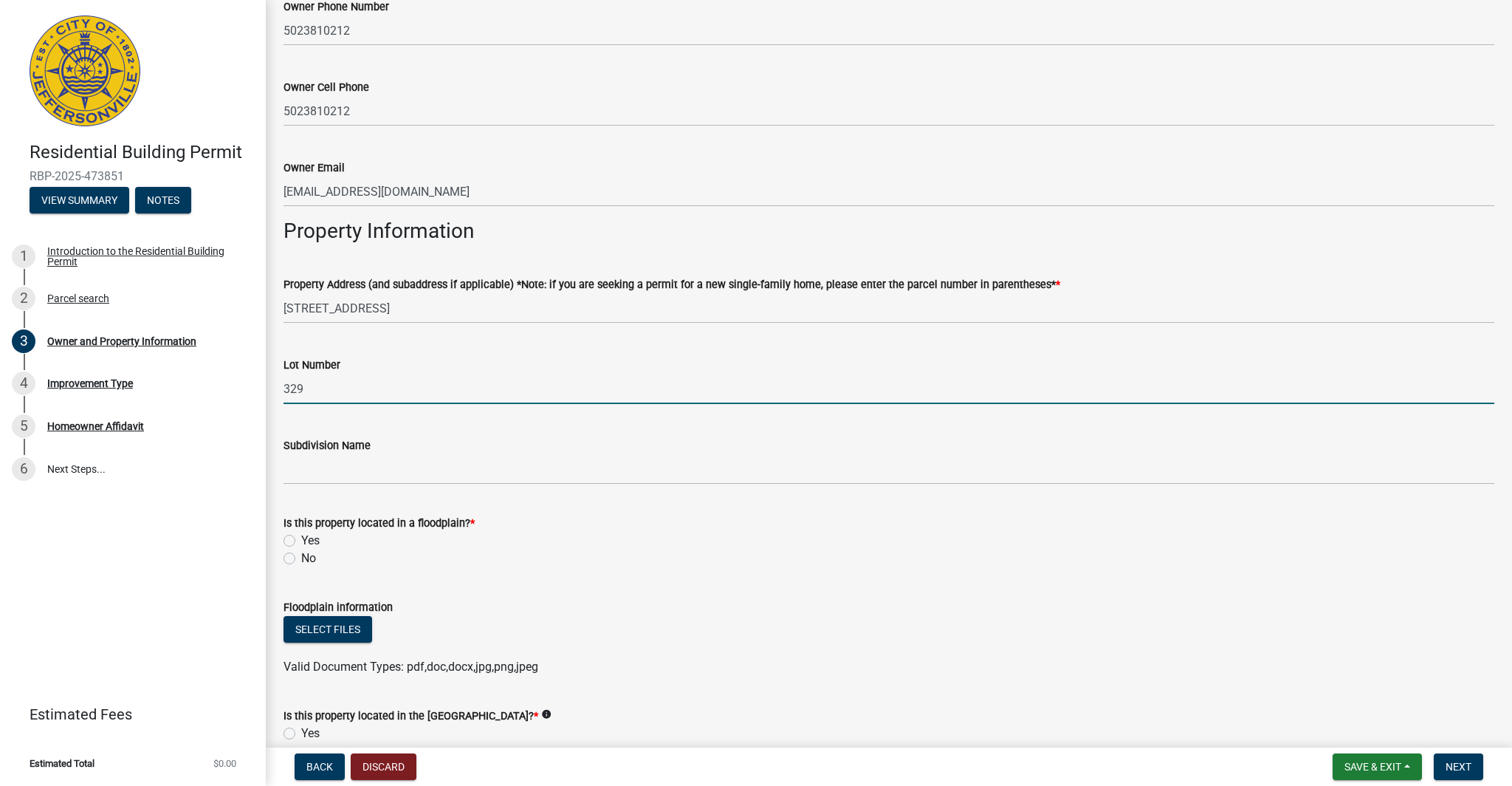
type input "329"
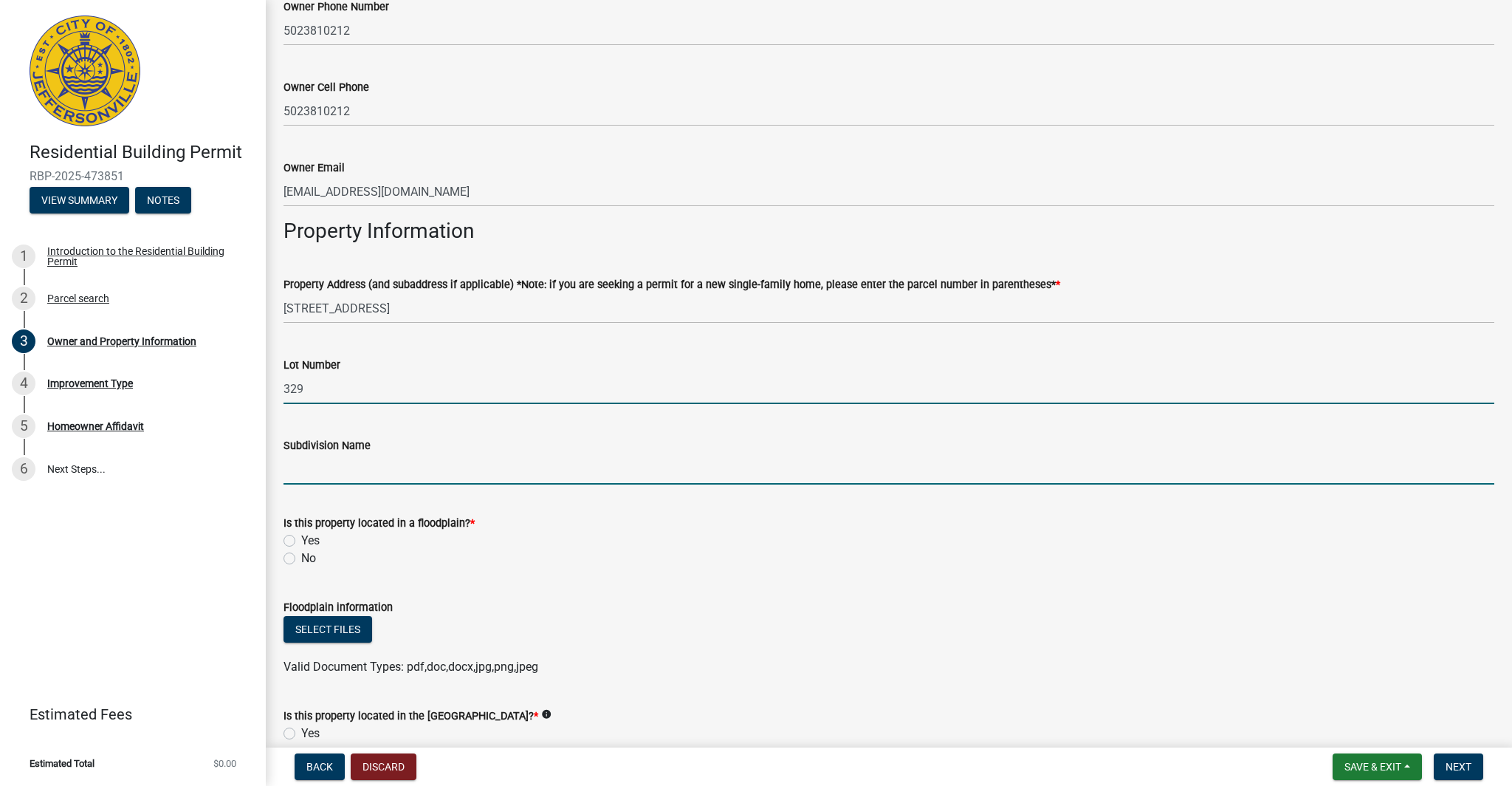
click at [356, 469] on input "Subdivision Name" at bounding box center [889, 469] width 1212 height 30
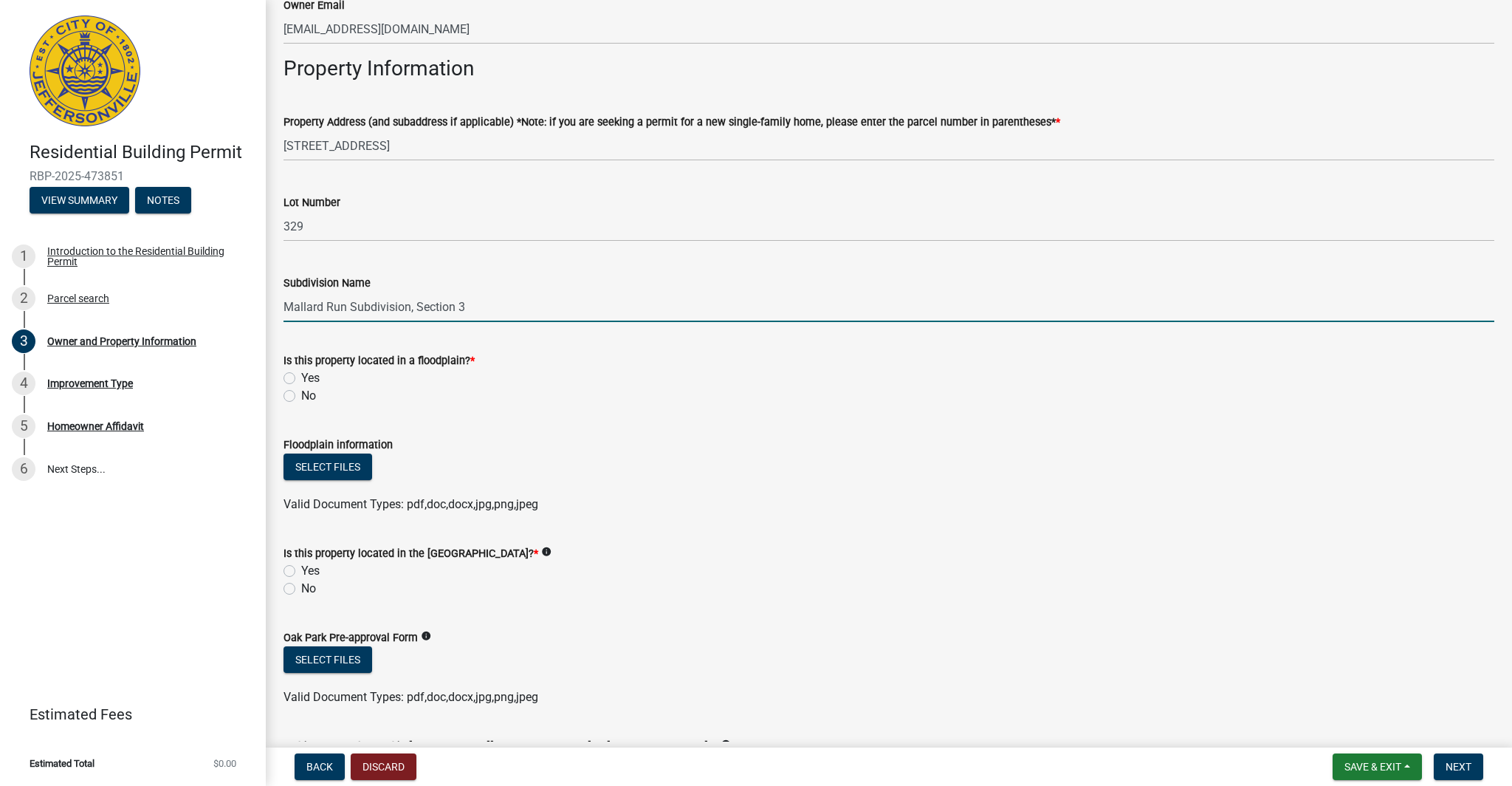
scroll to position [721, 0]
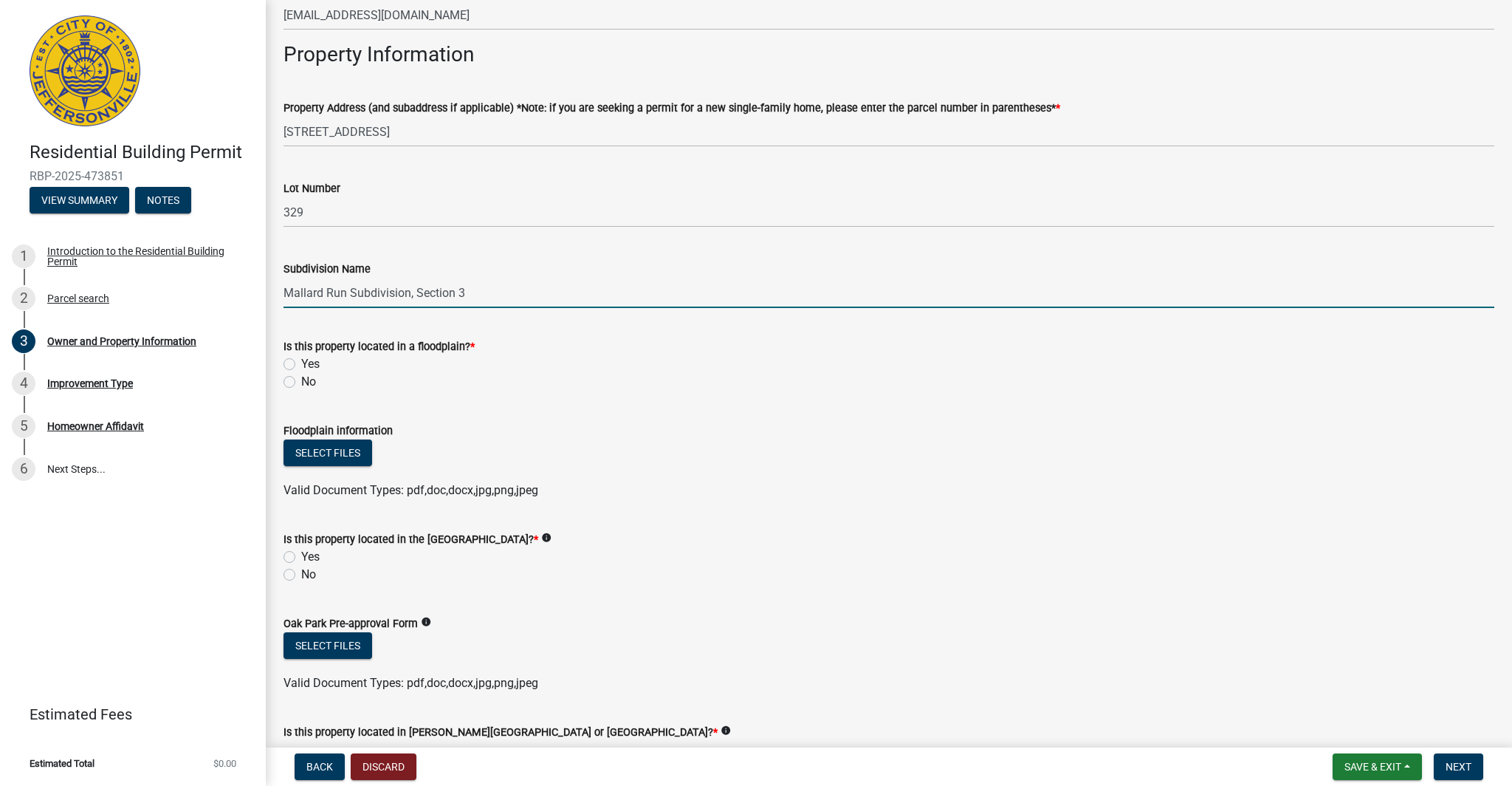
type input "Mallard Run Subdivision, Section 3"
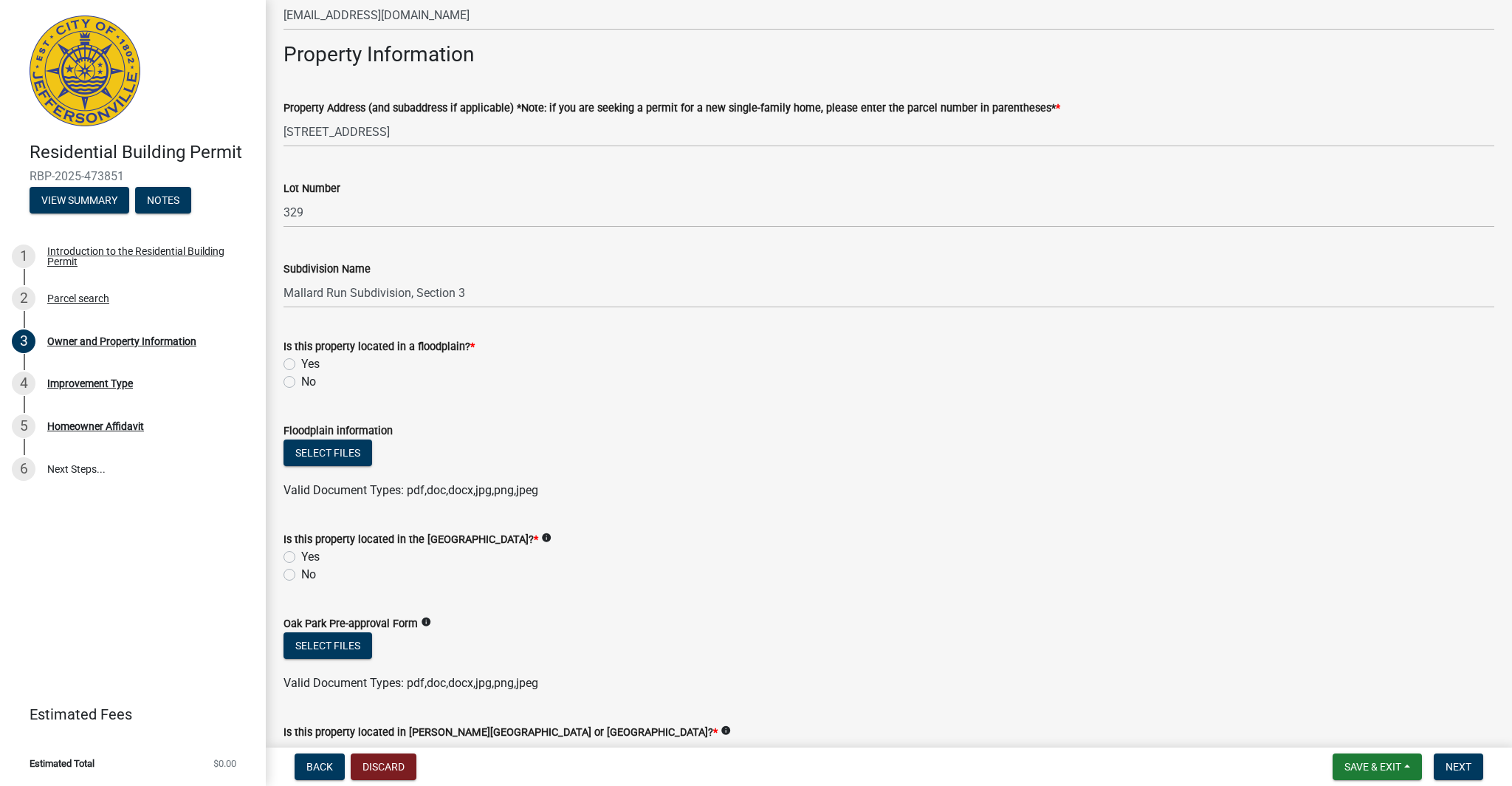
click at [552, 536] on icon "info" at bounding box center [546, 537] width 11 height 11
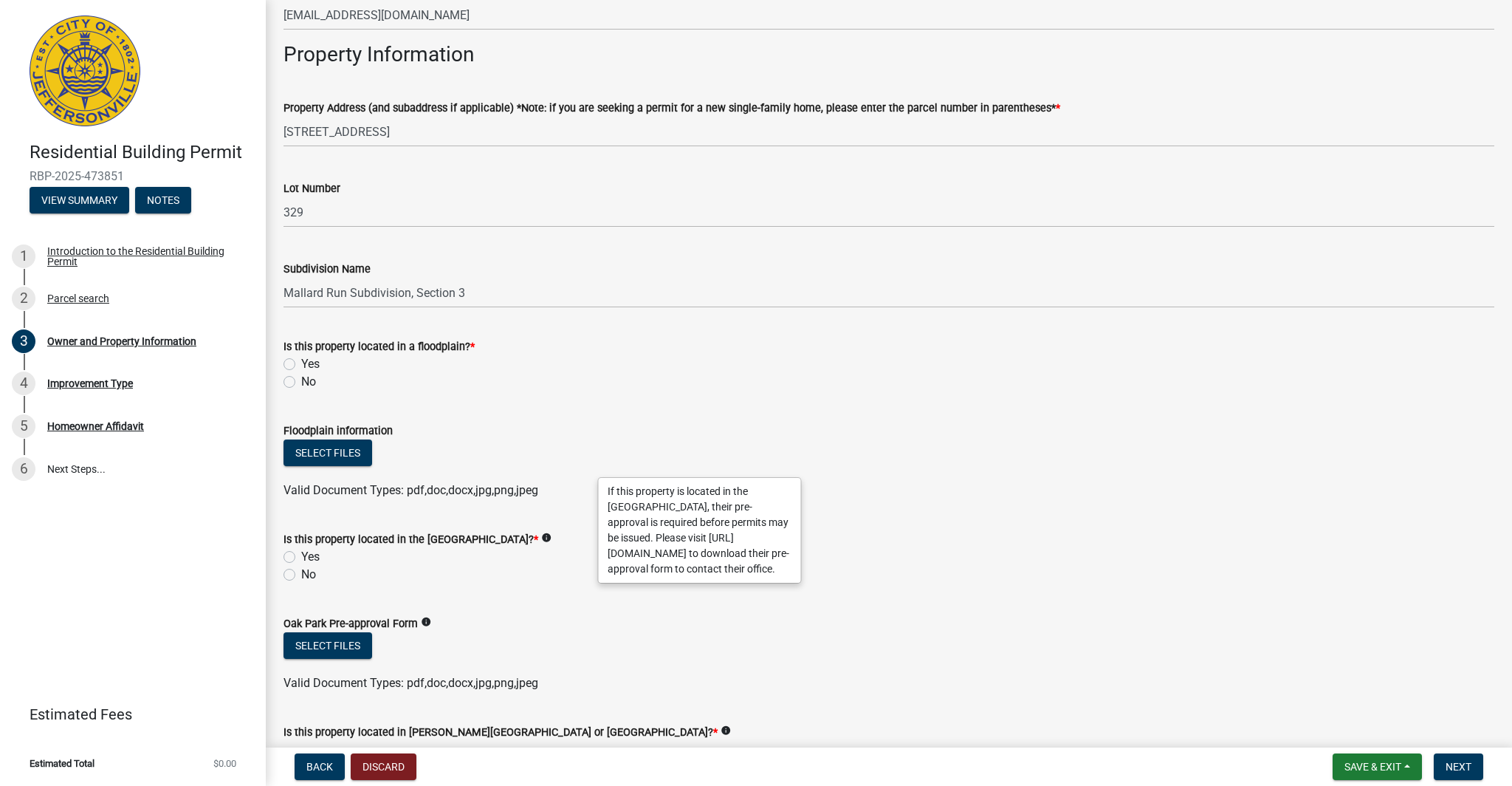
drag, startPoint x: 651, startPoint y: 495, endPoint x: 740, endPoint y: 573, distance: 118.3
click at [767, 578] on div "If this property is located in the [GEOGRAPHIC_DATA], their pre-approval is req…" at bounding box center [700, 530] width 202 height 105
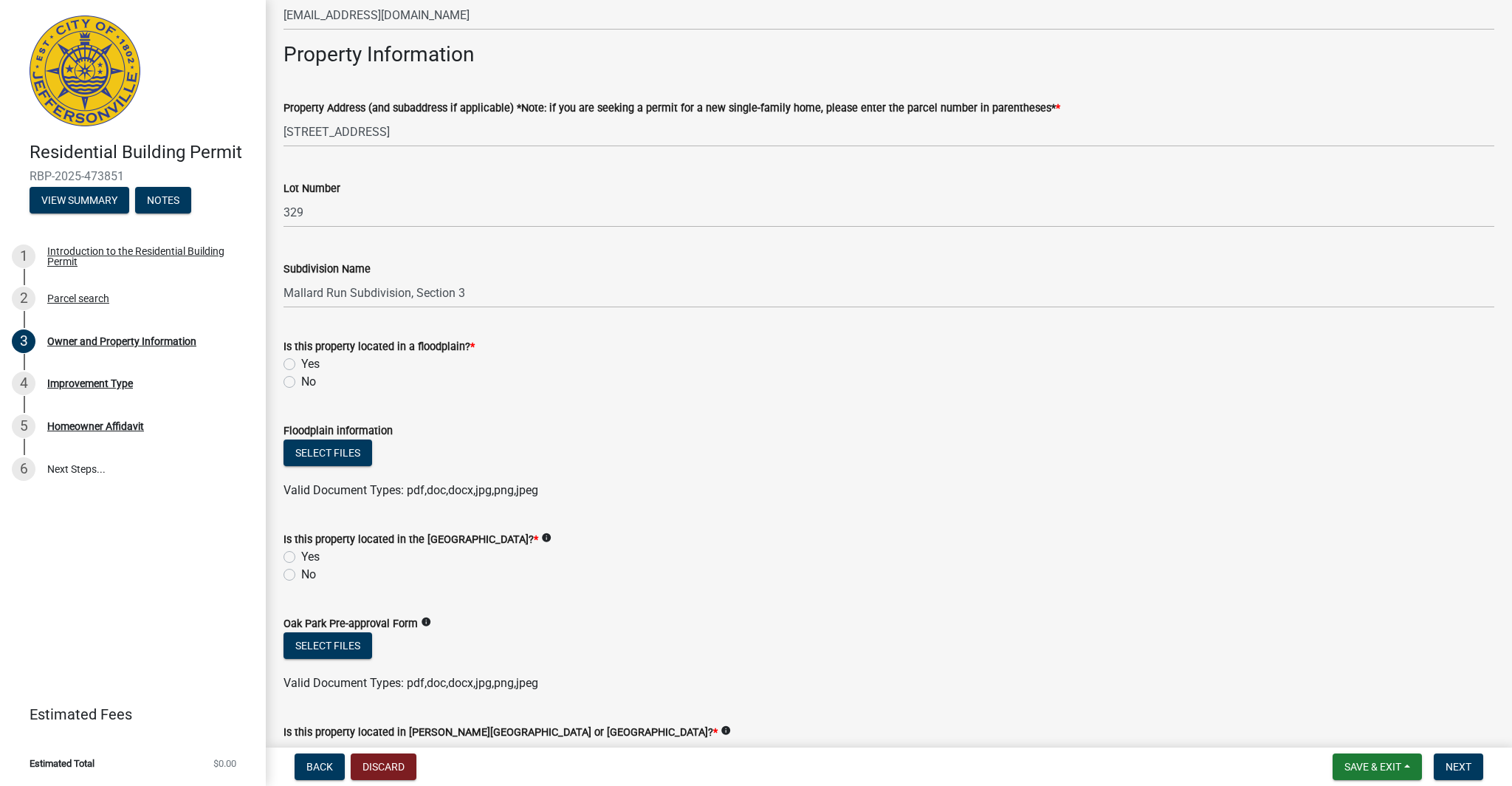
click at [513, 592] on wm-data-entity-input "Is this property located in the [GEOGRAPHIC_DATA]? * info Yes No" at bounding box center [889, 554] width 1212 height 84
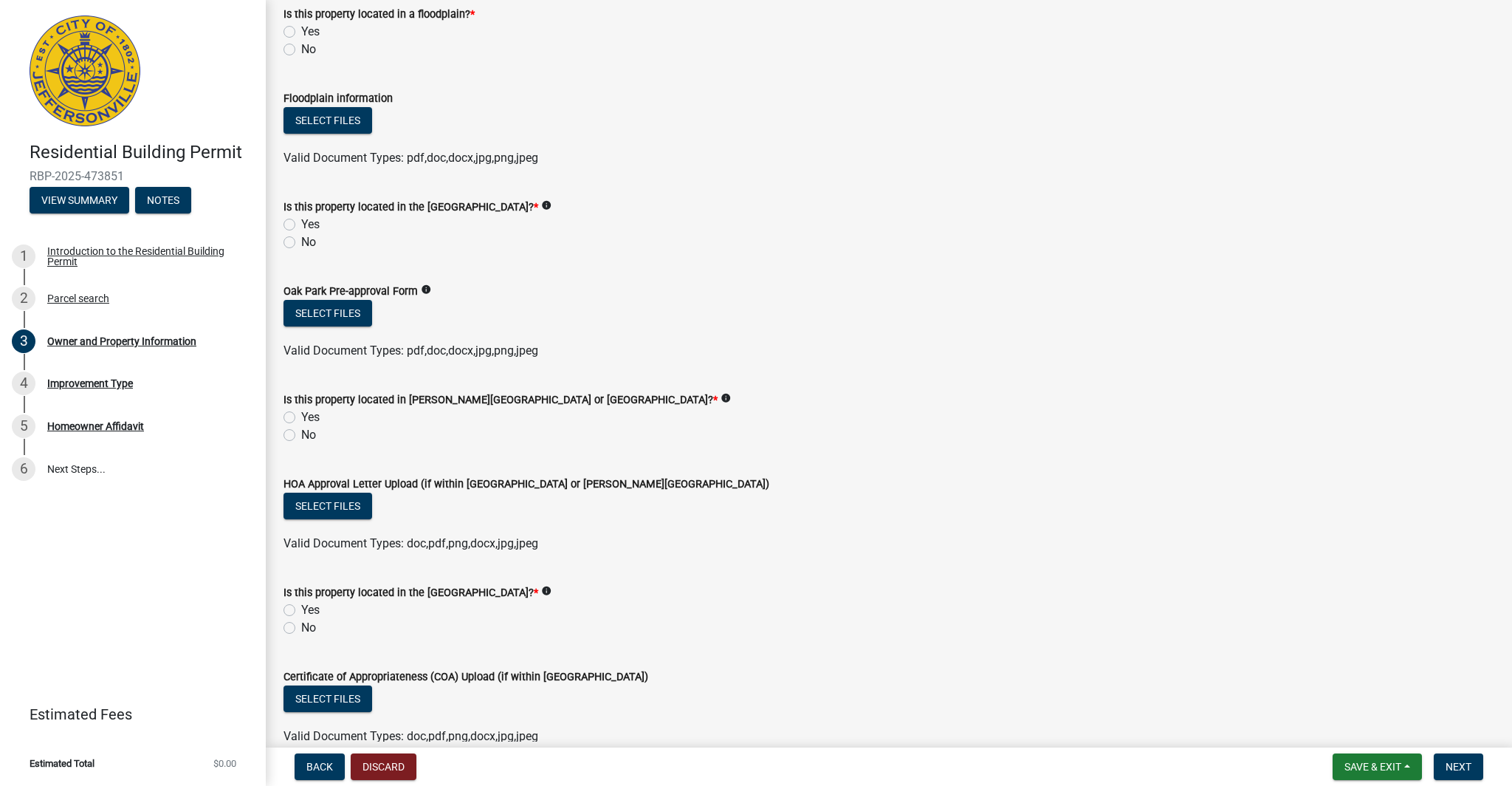
scroll to position [1129, 0]
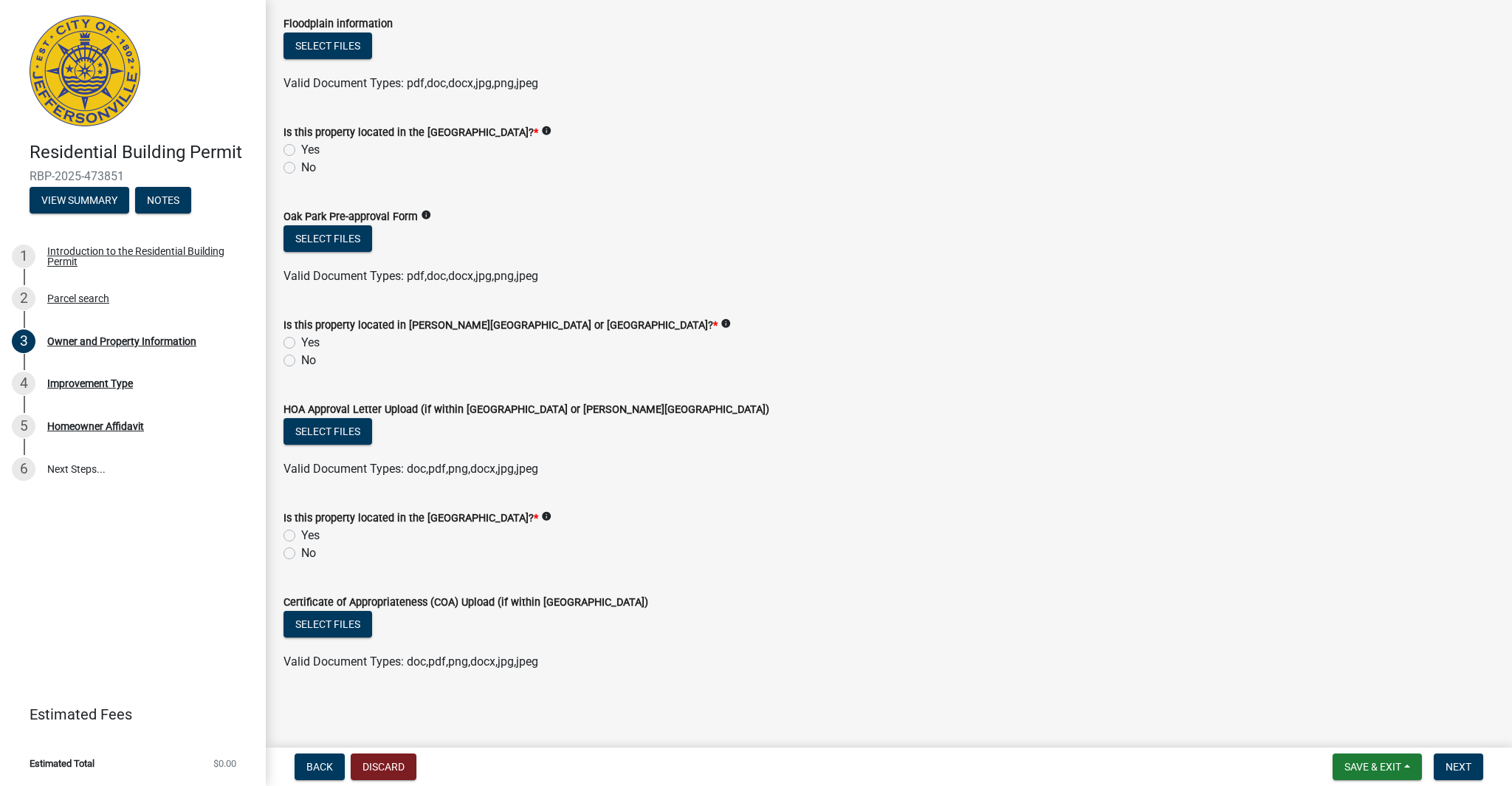
click at [301, 550] on label "No" at bounding box center [308, 553] width 14 height 17
click at [301, 550] on input "No" at bounding box center [306, 549] width 10 height 10
radio input "true"
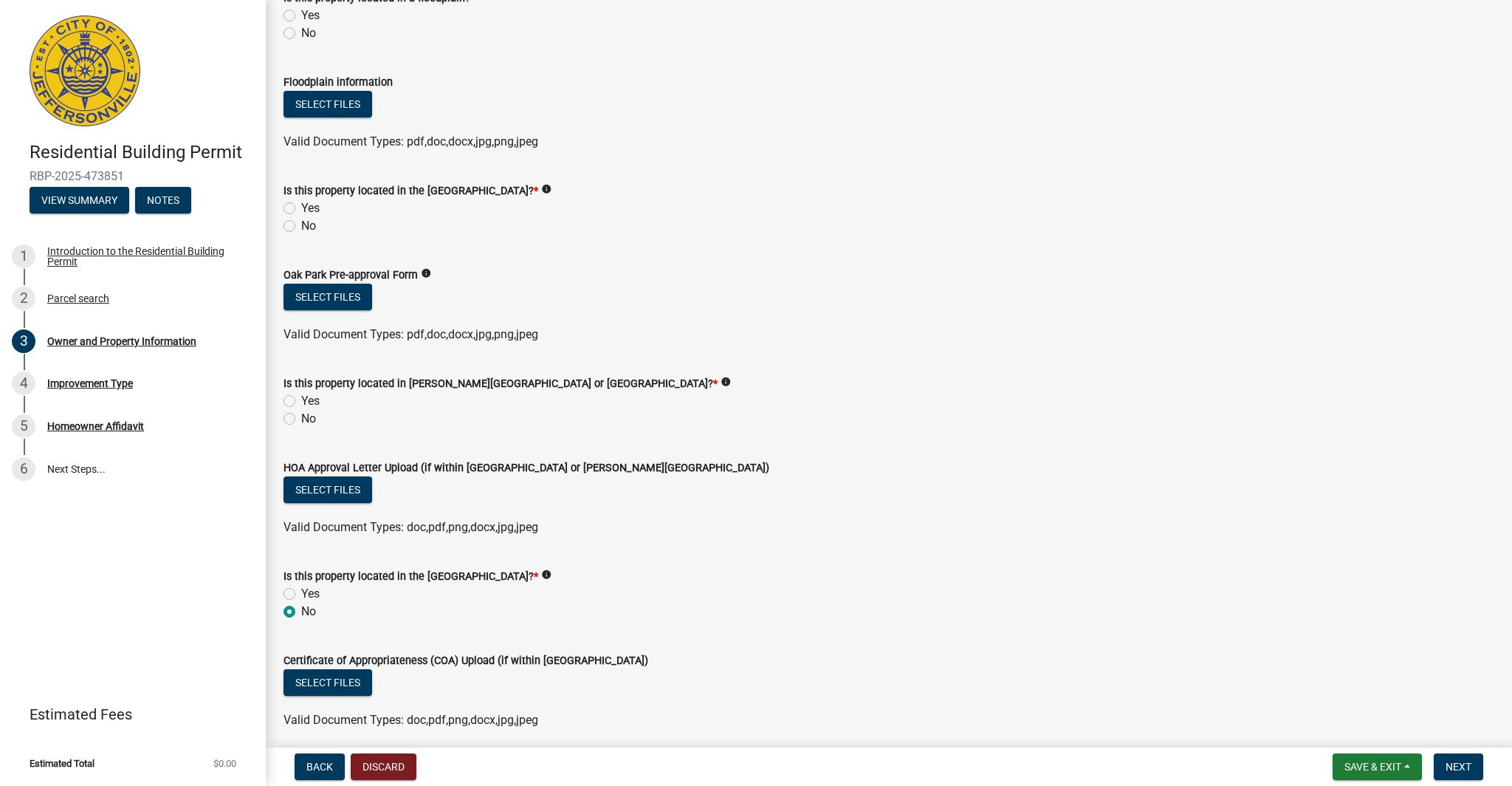
scroll to position [1001, 0]
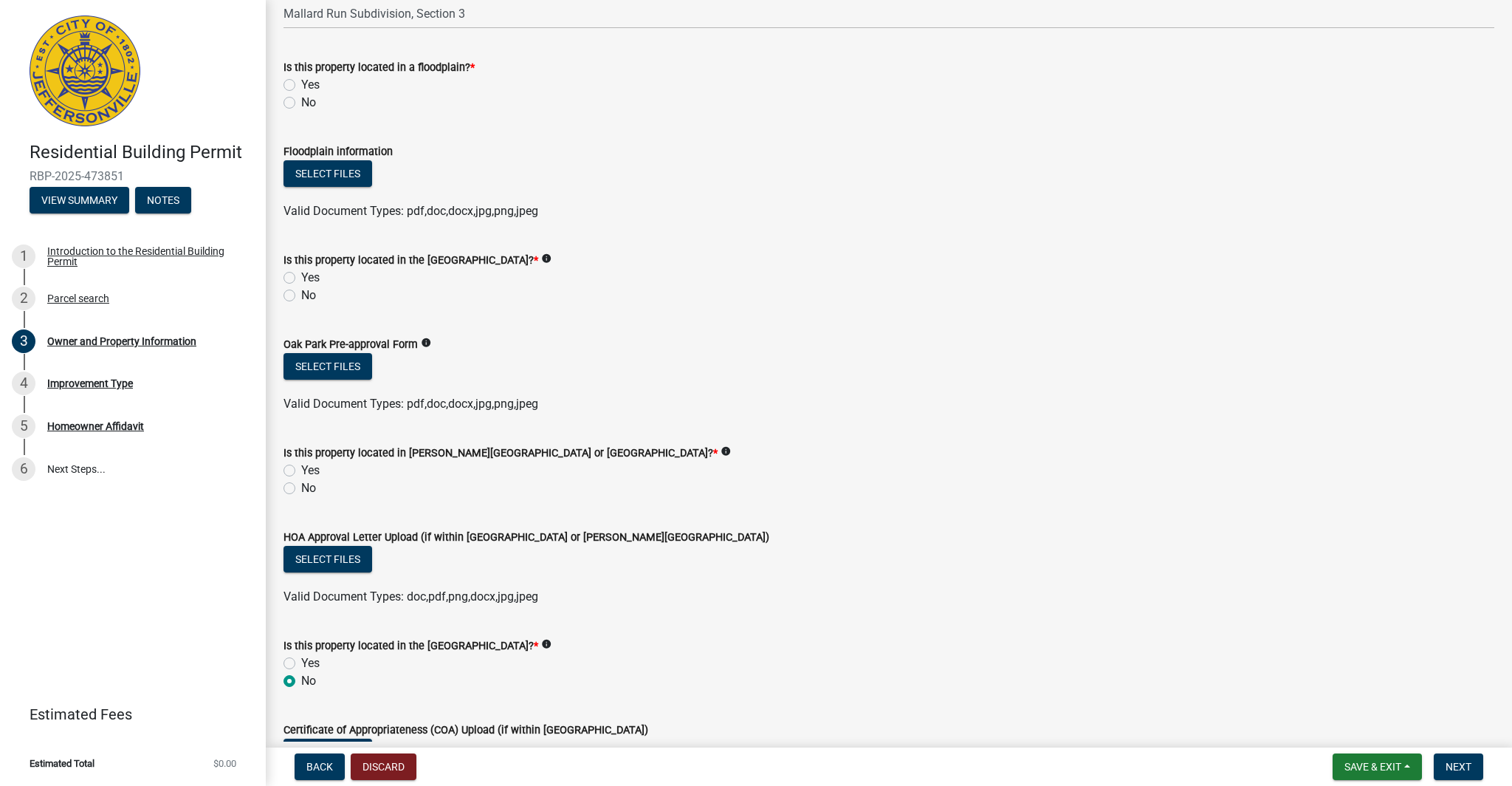
click at [310, 485] on label "No" at bounding box center [308, 488] width 14 height 17
click at [310, 485] on input "No" at bounding box center [306, 485] width 10 height 10
radio input "true"
drag, startPoint x: 575, startPoint y: 258, endPoint x: 423, endPoint y: 260, distance: 152.0
click at [423, 260] on label "Is this property located in the [GEOGRAPHIC_DATA]? *" at bounding box center [410, 260] width 255 height 11
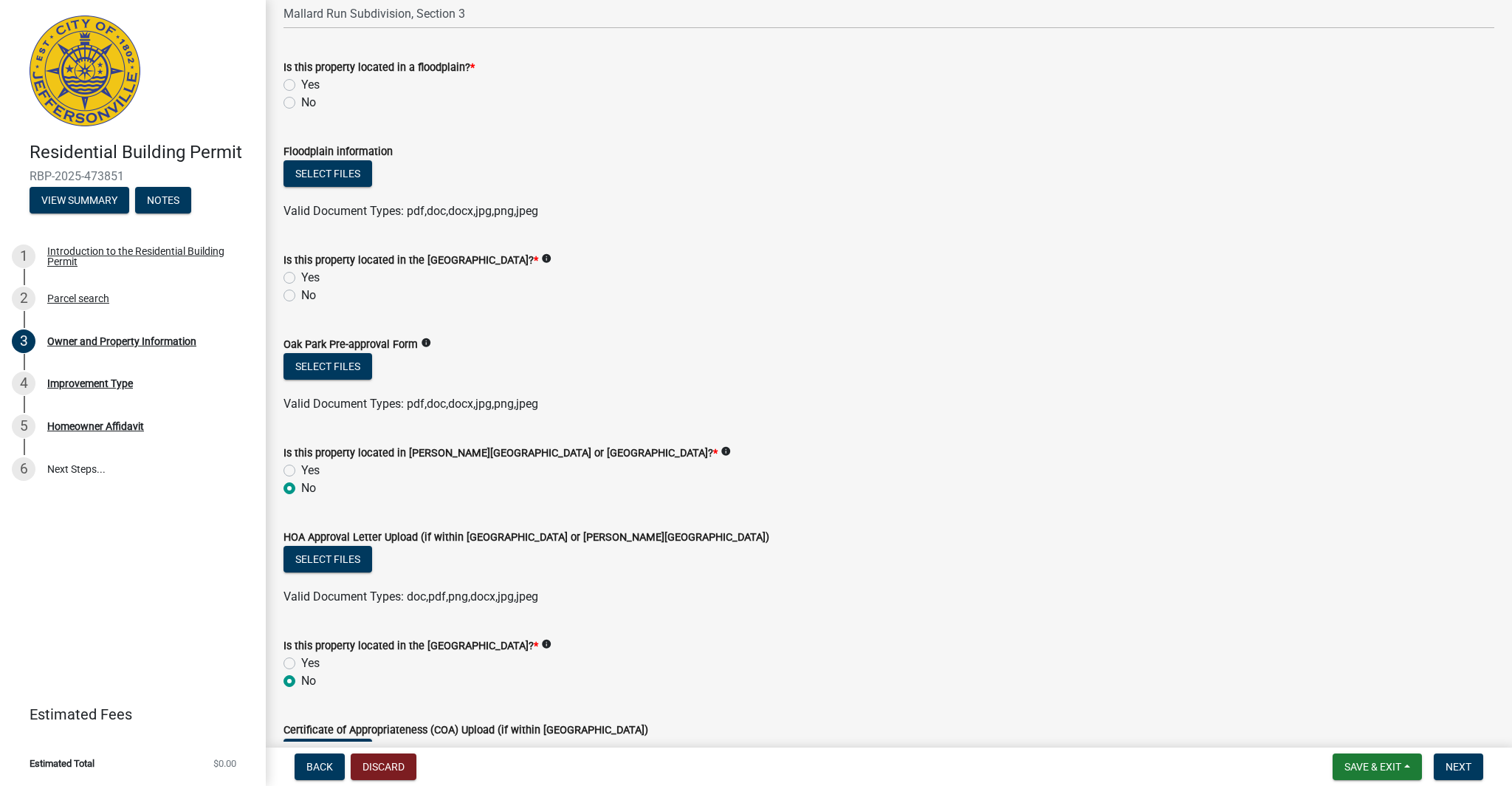
copy label "[GEOGRAPHIC_DATA]?"
drag, startPoint x: 590, startPoint y: 450, endPoint x: 404, endPoint y: 456, distance: 186.1
click at [404, 456] on label "Is this property located in [PERSON_NAME][GEOGRAPHIC_DATA] or [GEOGRAPHIC_DATA]…" at bounding box center [500, 453] width 434 height 11
copy label "[PERSON_NAME] Common or [GEOGRAPHIC_DATA]"
click at [410, 503] on wm-data-entity-input "Is this property located in [PERSON_NAME][GEOGRAPHIC_DATA] or [GEOGRAPHIC_DATA]…" at bounding box center [889, 467] width 1212 height 84
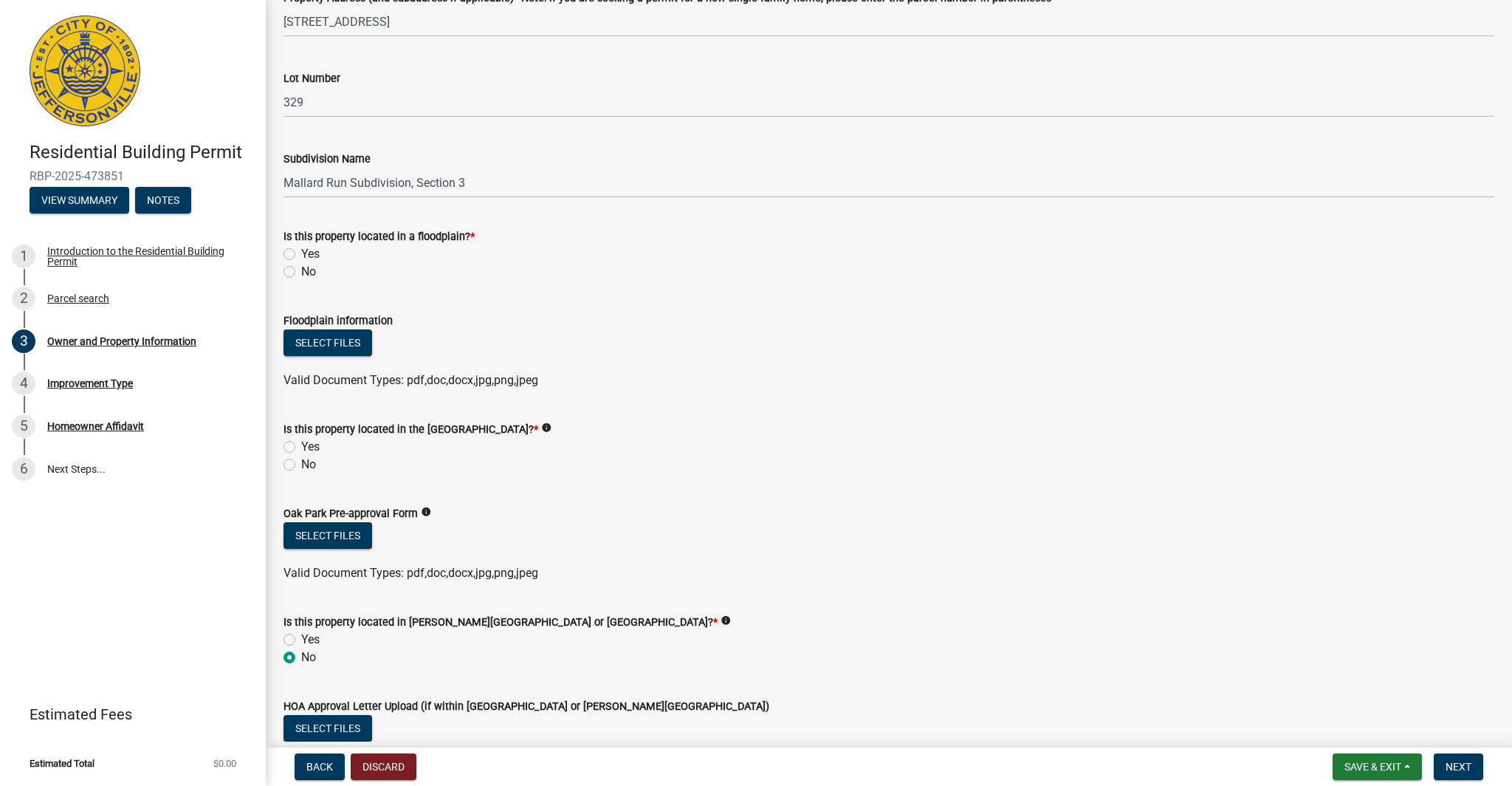
scroll to position [830, 0]
click at [301, 464] on label "No" at bounding box center [308, 466] width 14 height 17
click at [301, 464] on input "No" at bounding box center [306, 462] width 10 height 10
radio input "true"
click at [297, 275] on div "No" at bounding box center [889, 274] width 1212 height 17
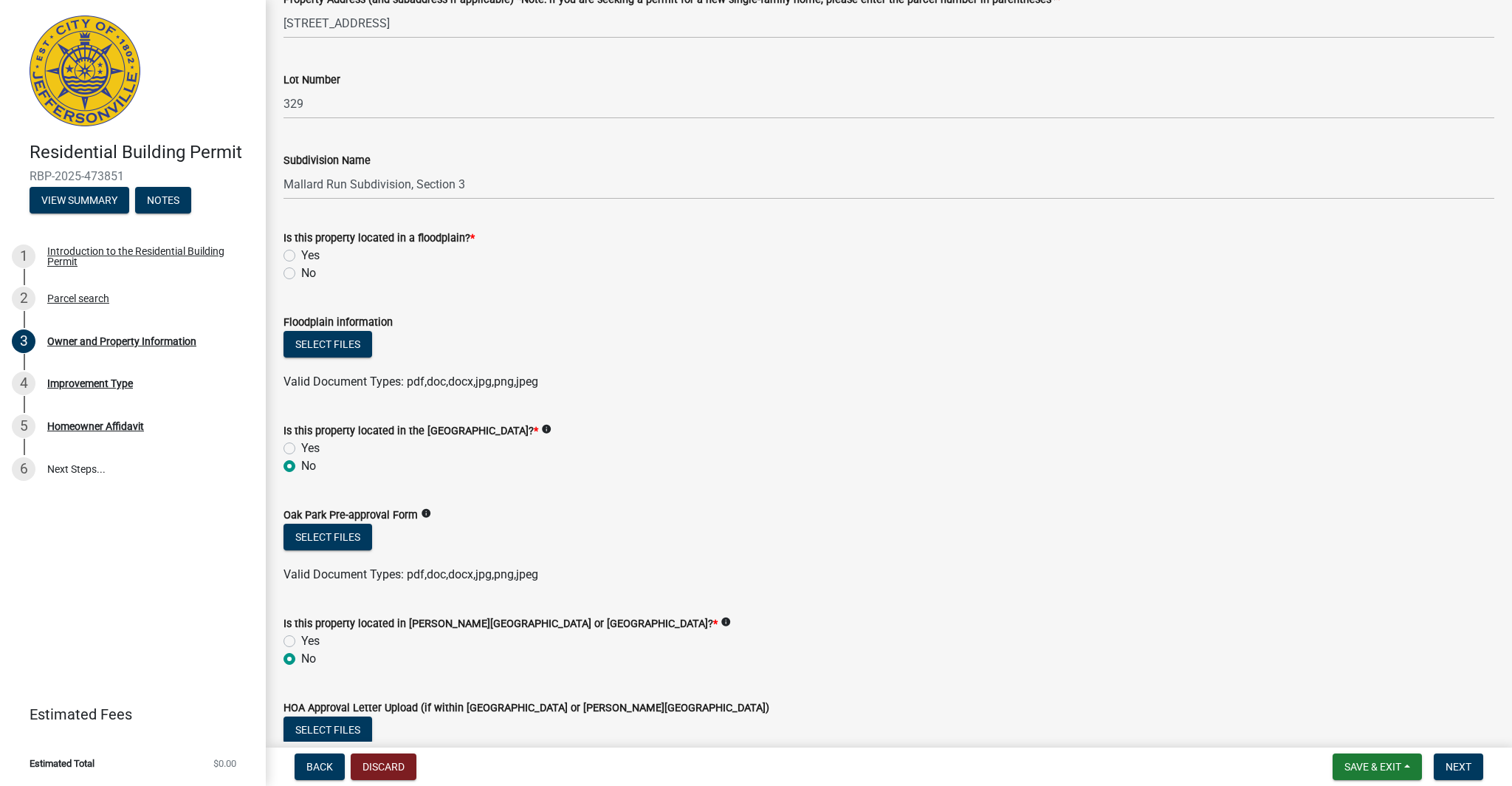
click at [301, 272] on label "No" at bounding box center [308, 274] width 14 height 17
click at [301, 272] on input "No" at bounding box center [306, 270] width 10 height 10
radio input "true"
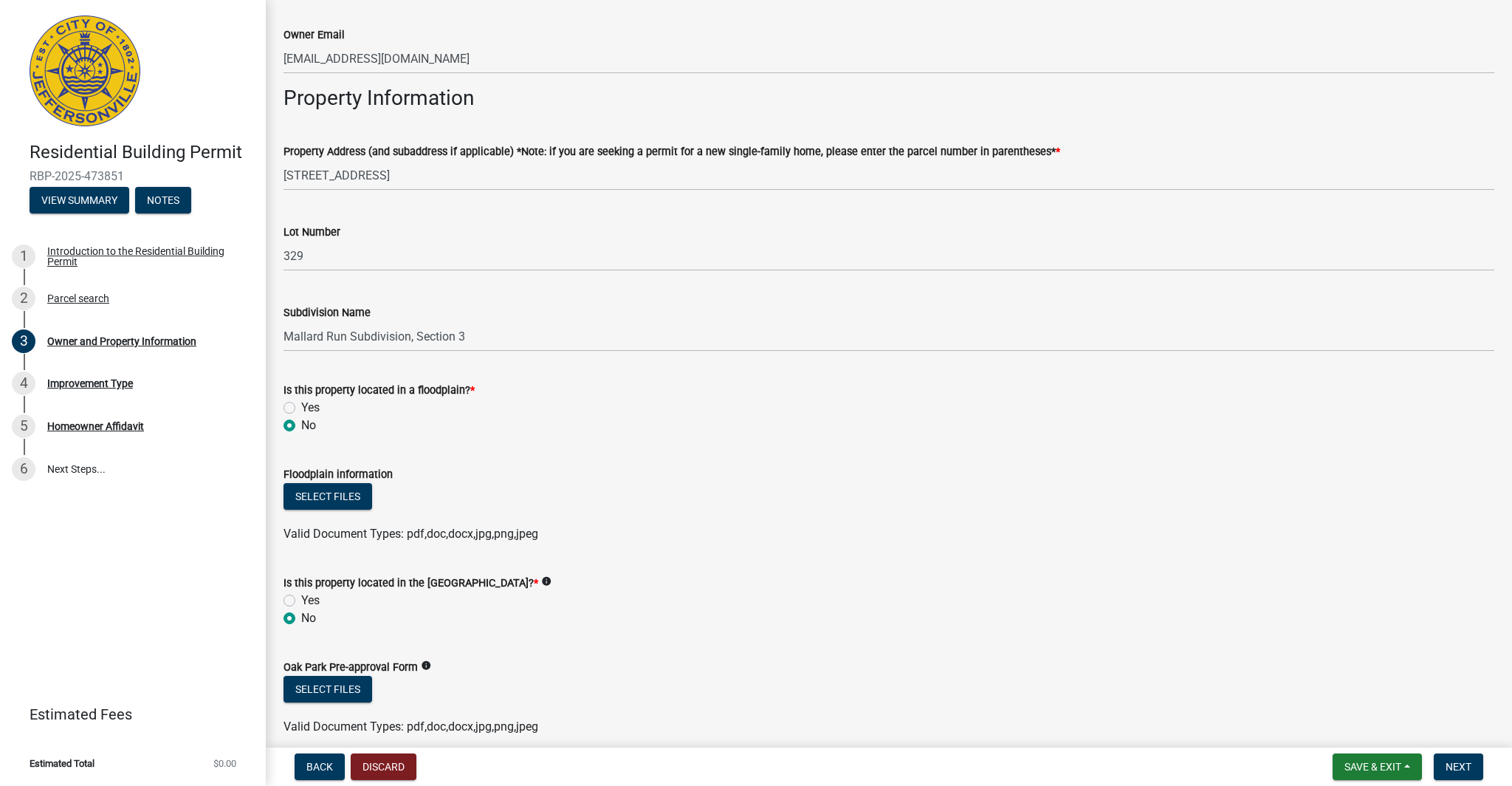
scroll to position [677, 0]
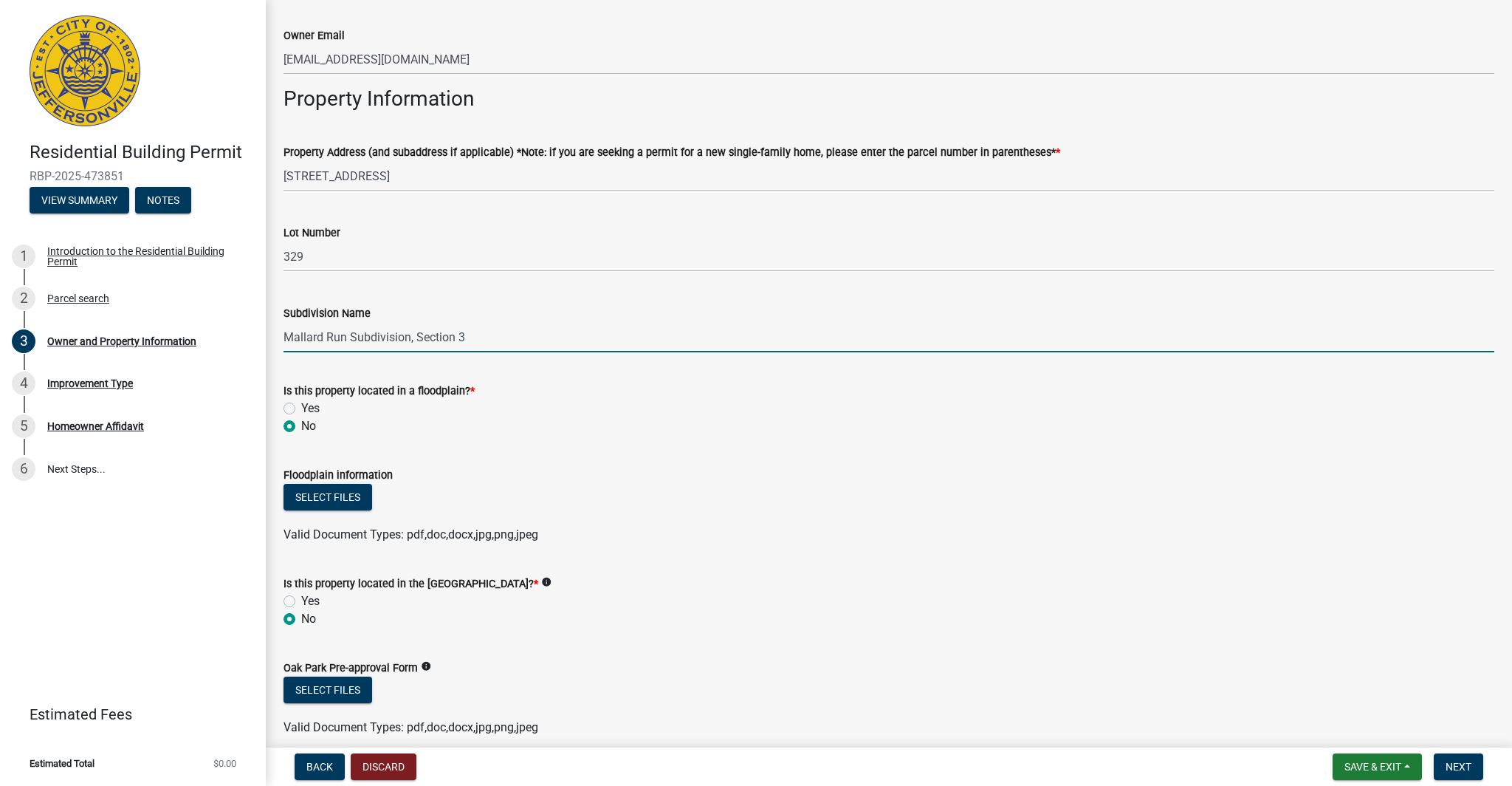
click at [475, 337] on input "Mallard Run Subdivision, Section 3" at bounding box center [889, 336] width 1212 height 30
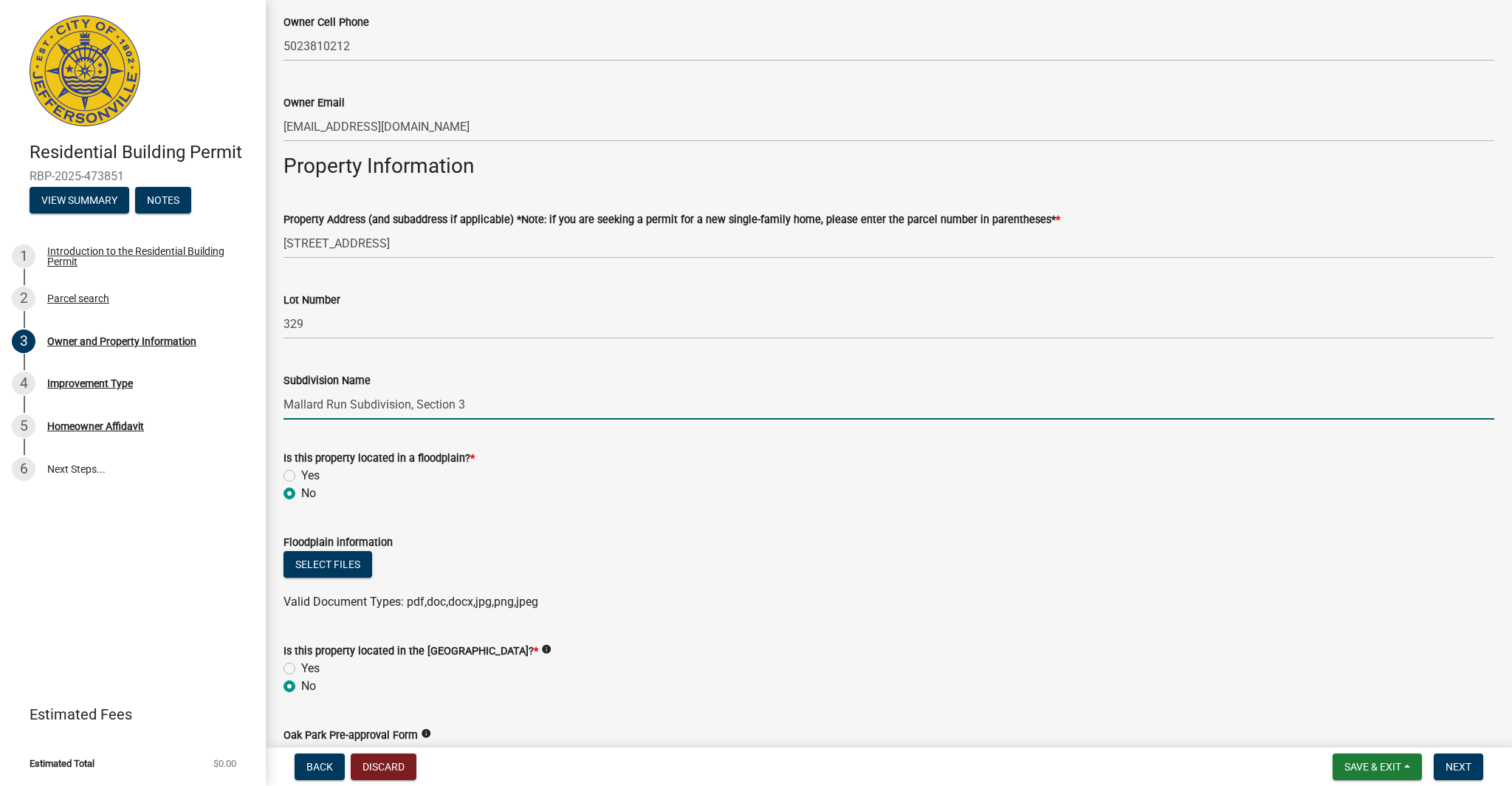
scroll to position [325, 0]
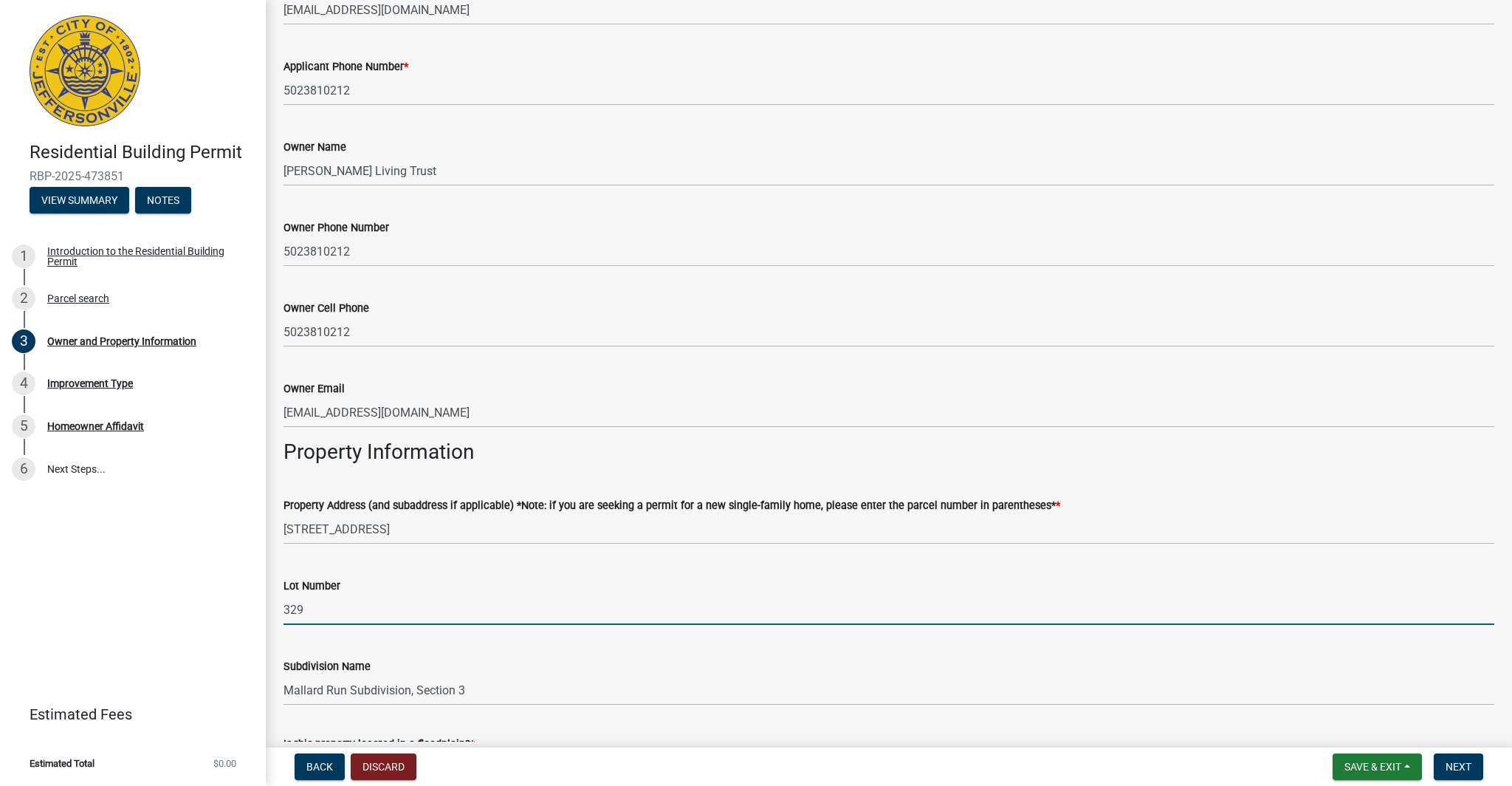
click at [467, 605] on input "329" at bounding box center [889, 609] width 1212 height 30
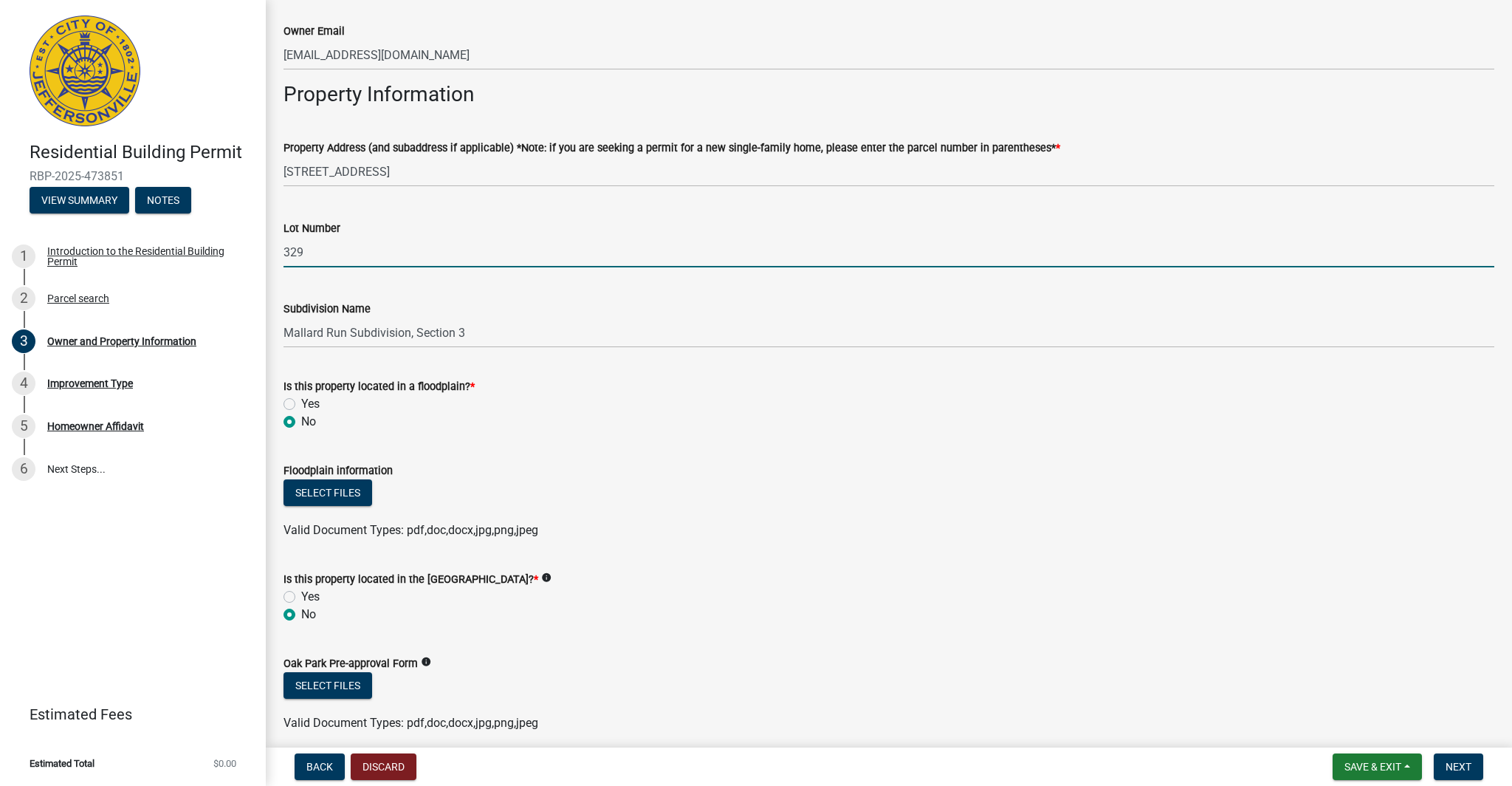
scroll to position [683, 0]
click at [552, 576] on icon "info" at bounding box center [546, 577] width 11 height 11
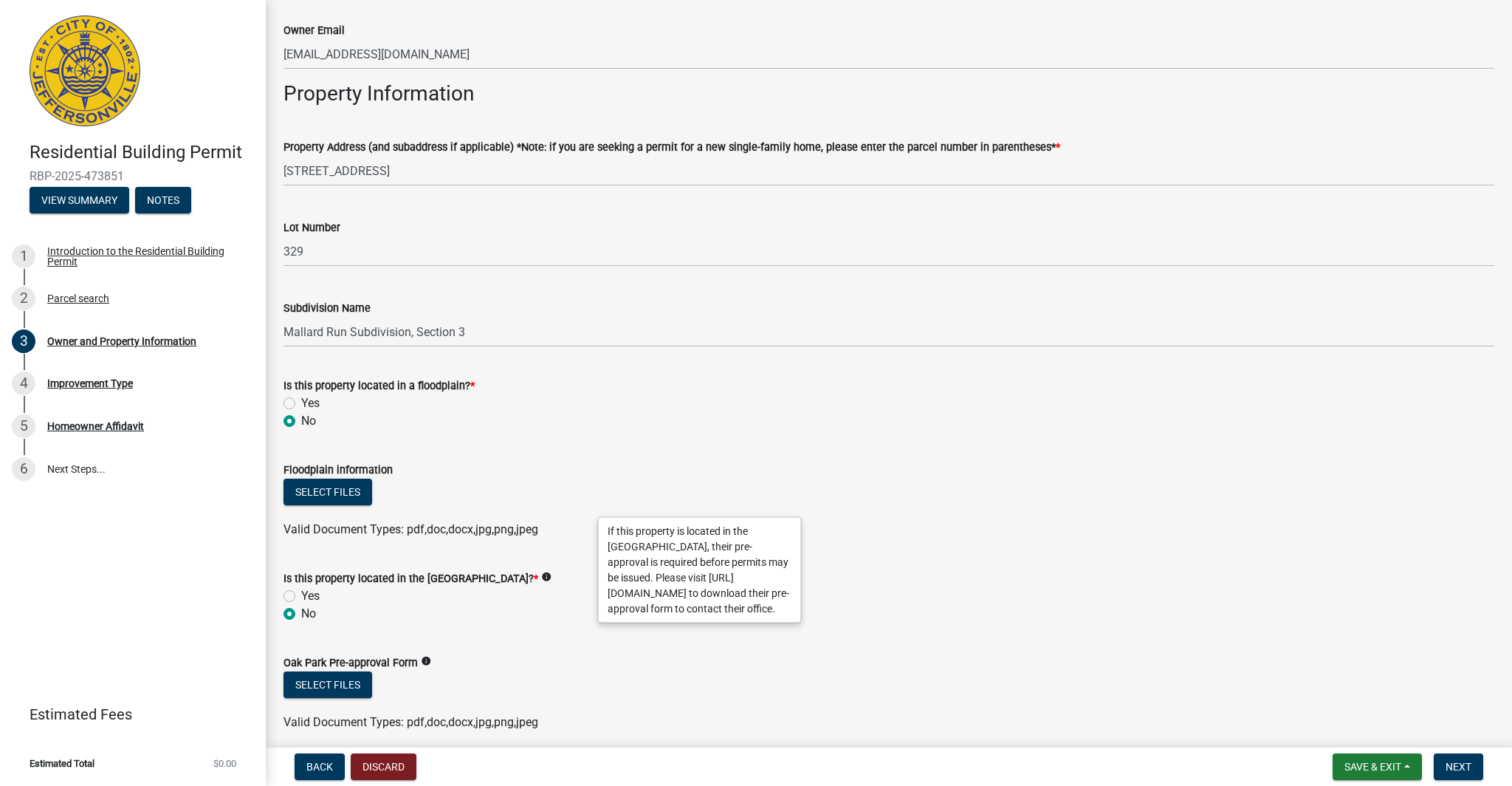
click at [586, 441] on wm-data-entity-input "Is this property located in a floodplain? * Yes No" at bounding box center [889, 401] width 1212 height 84
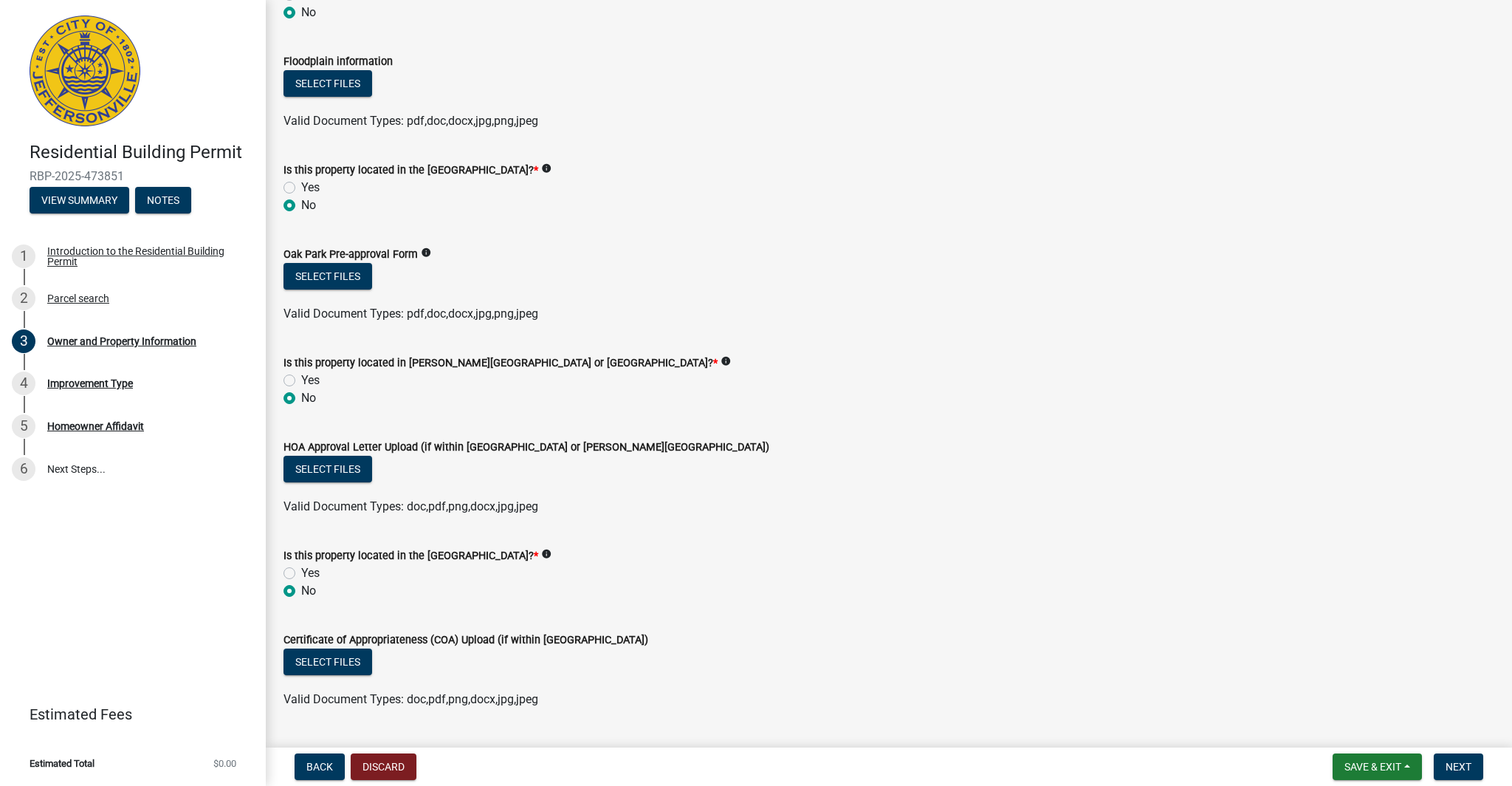
scroll to position [1129, 0]
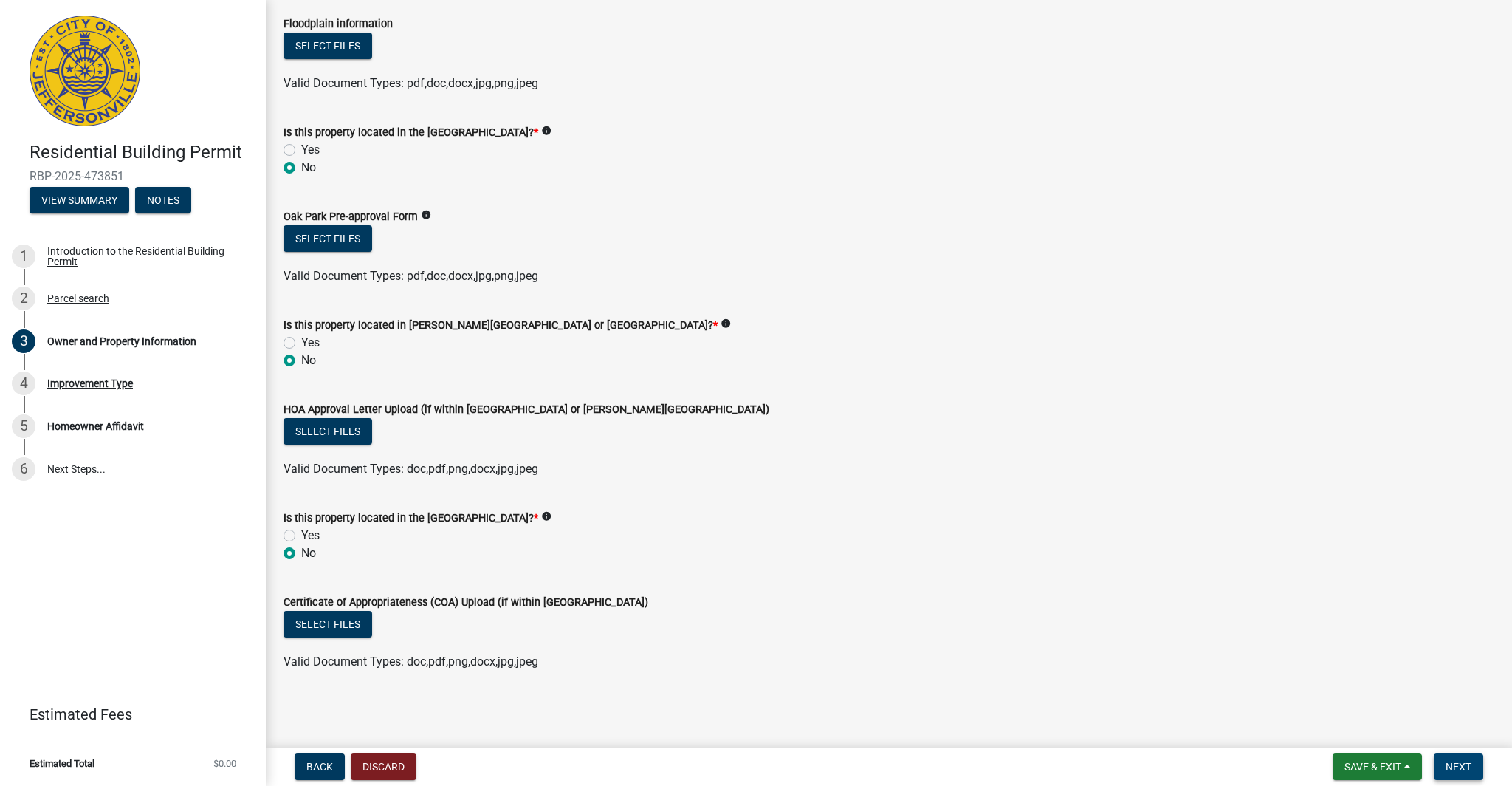
click at [1471, 763] on span "Next" at bounding box center [1458, 767] width 26 height 12
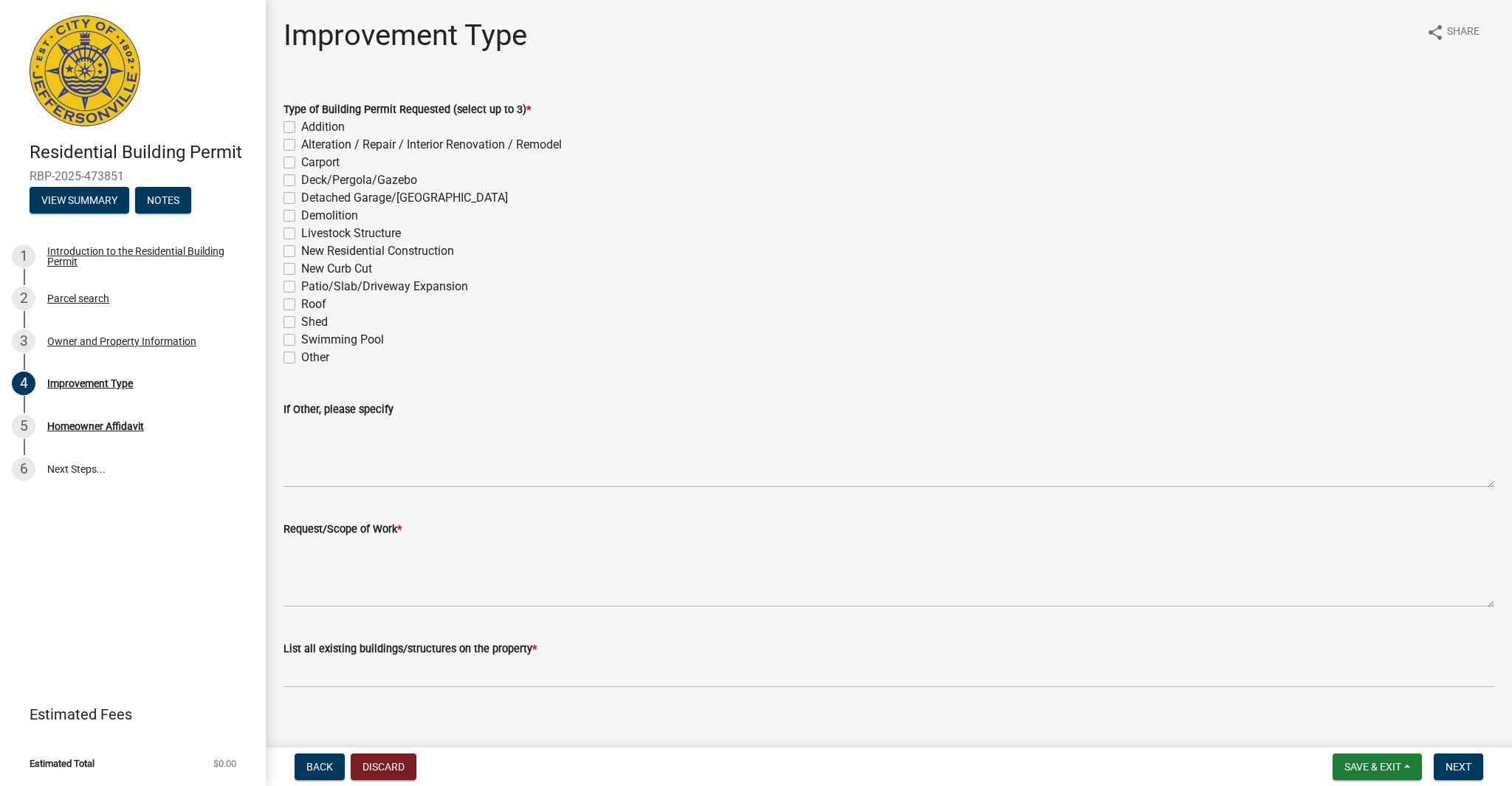
click at [313, 356] on label "Other" at bounding box center [315, 357] width 28 height 17
click at [311, 356] on input "Other" at bounding box center [306, 354] width 10 height 10
checkbox input "true"
checkbox input "false"
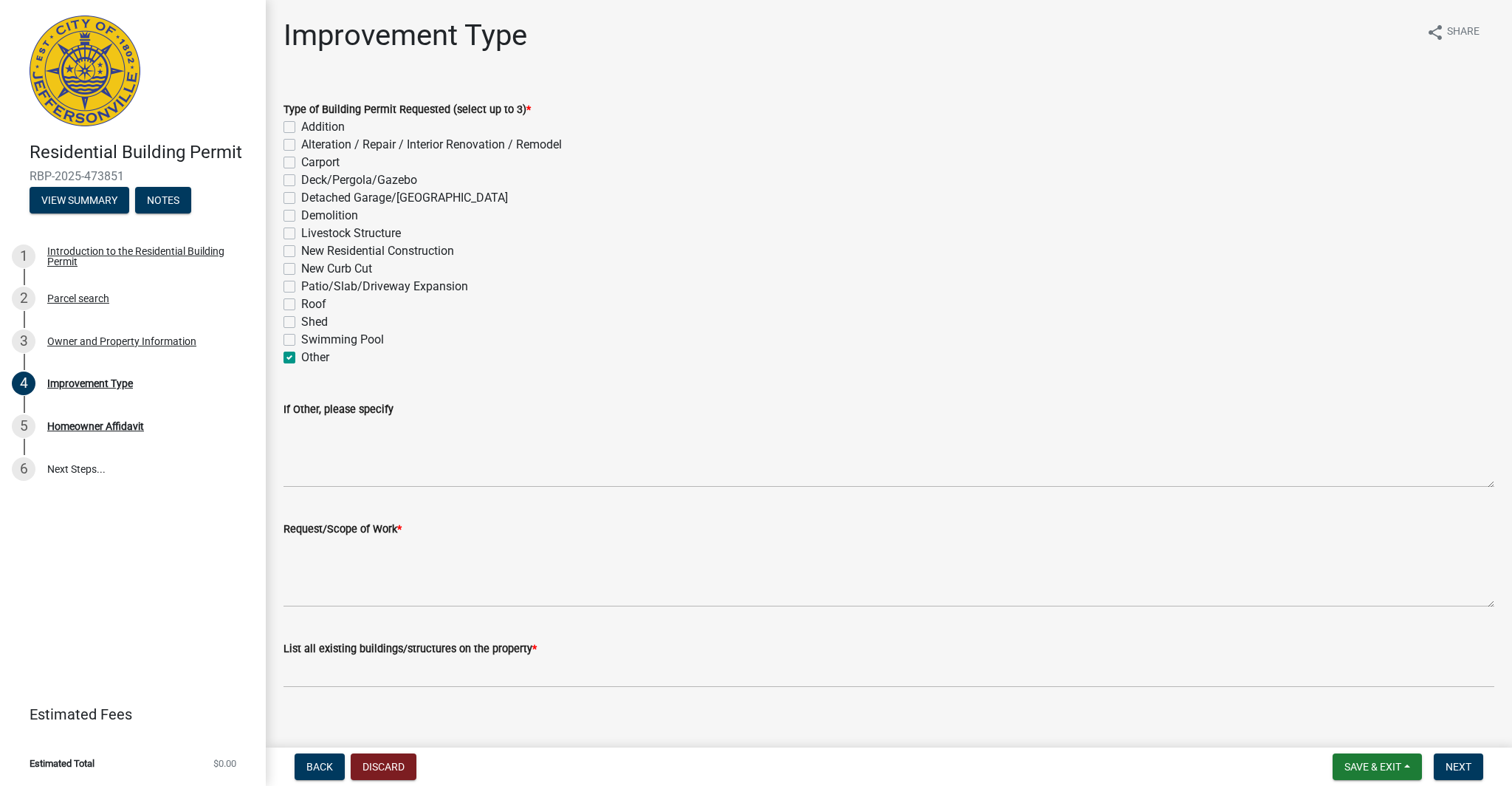
checkbox input "false"
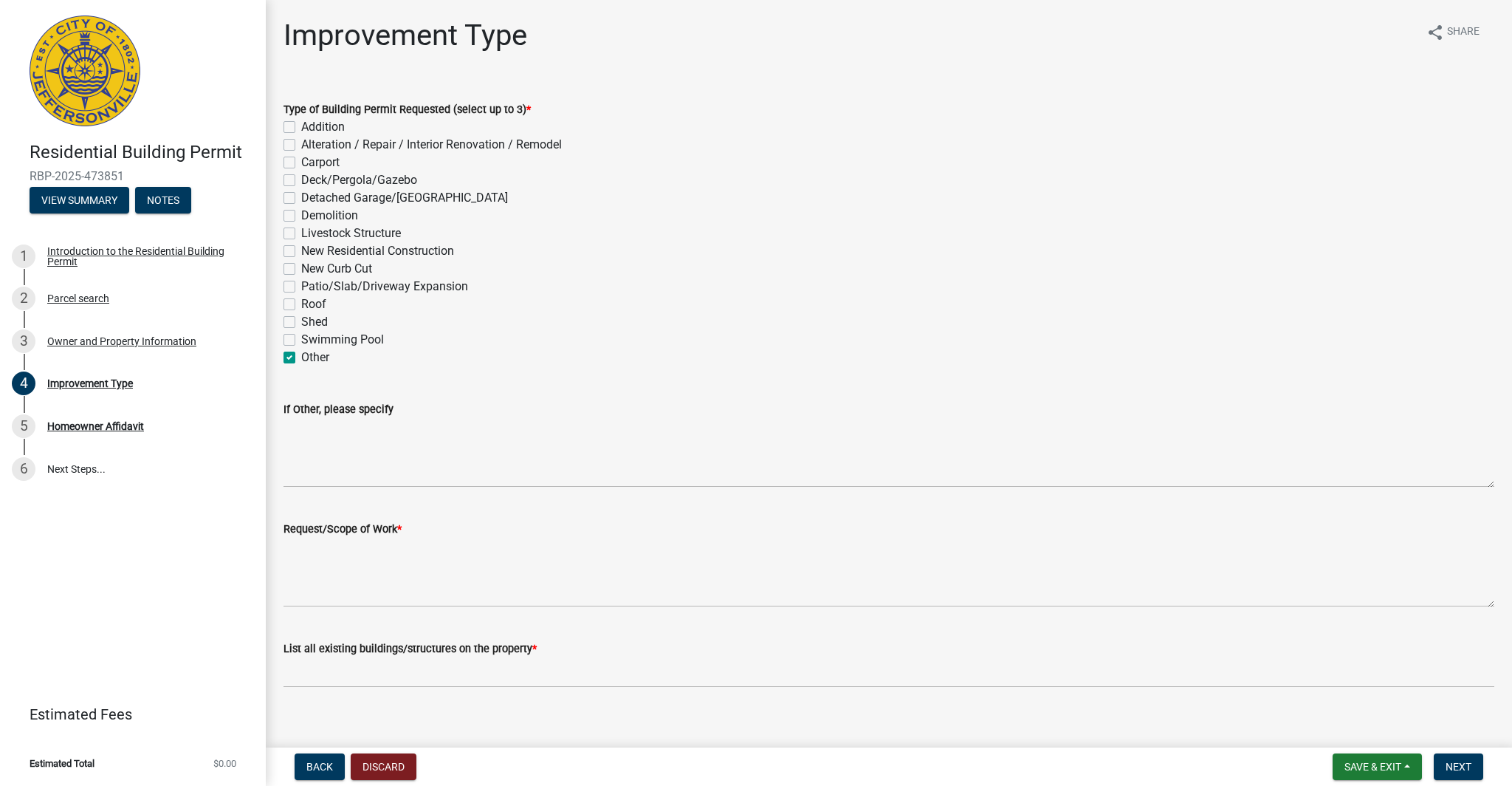
checkbox input "false"
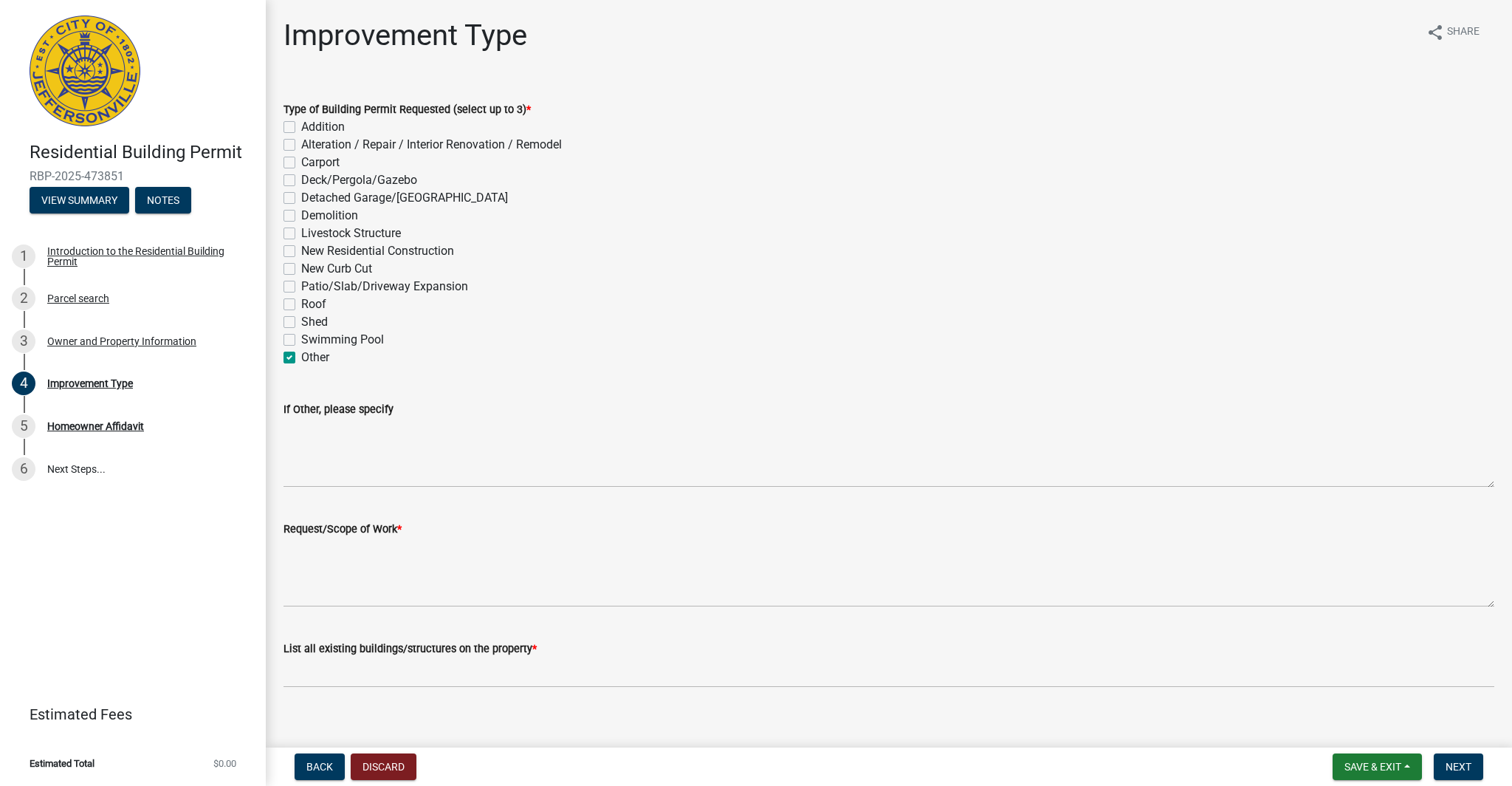
checkbox input "false"
checkbox input "true"
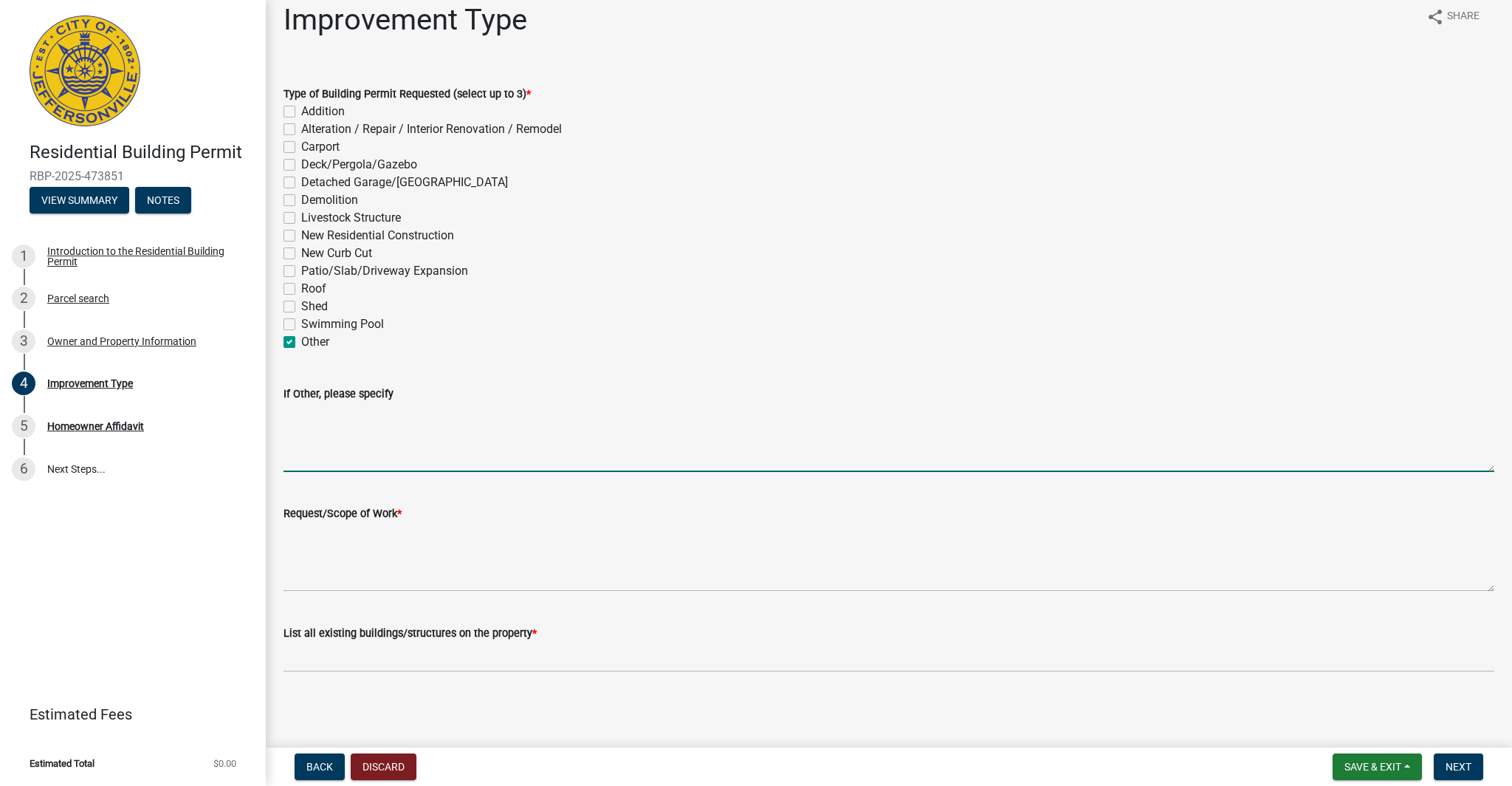
click at [359, 467] on textarea "If Other, please specify" at bounding box center [889, 437] width 1212 height 69
type textarea "D"
type textarea "Widening the current driveway"
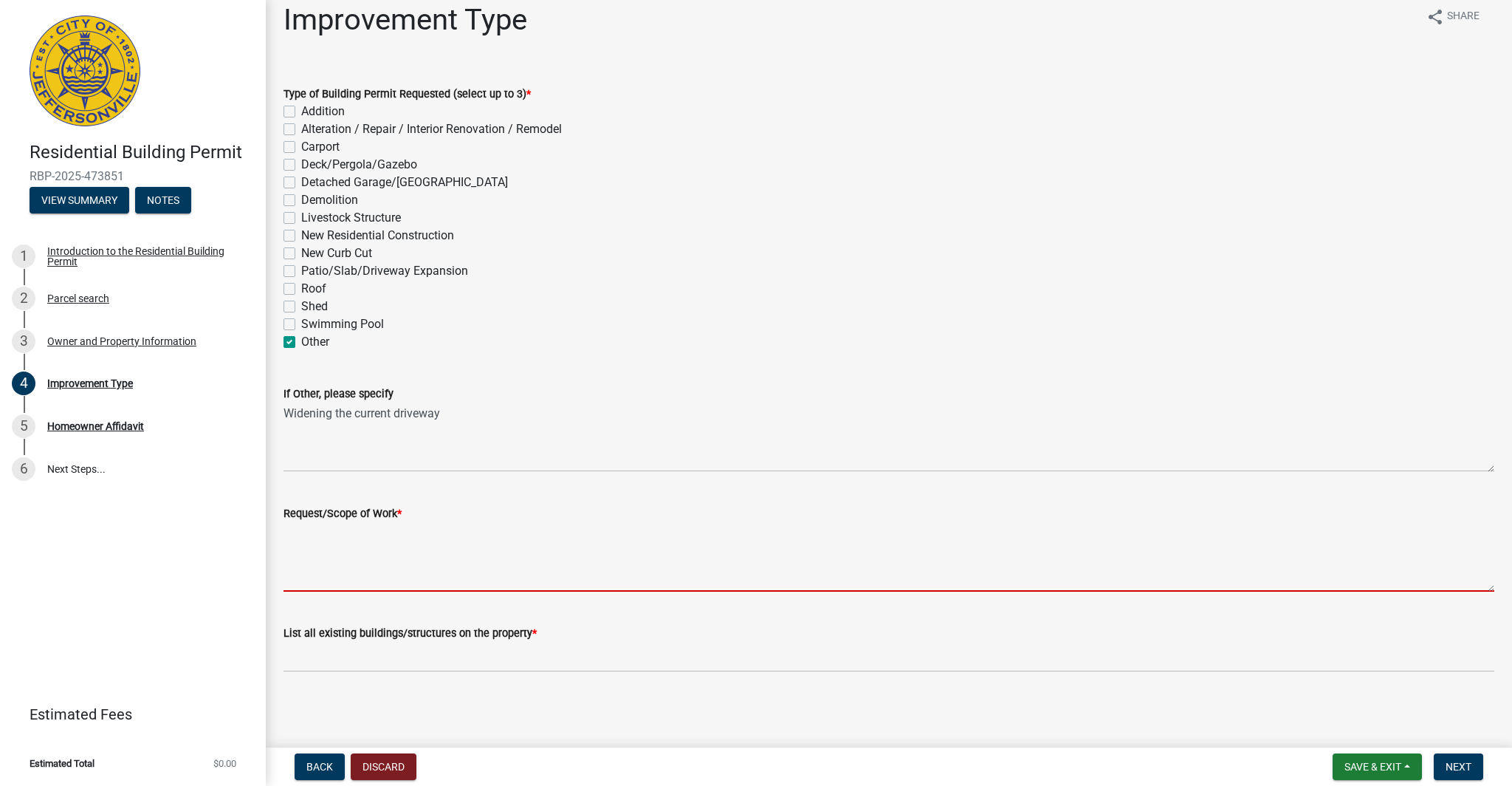
click at [396, 585] on textarea "Request/Scope of Work *" at bounding box center [889, 557] width 1212 height 69
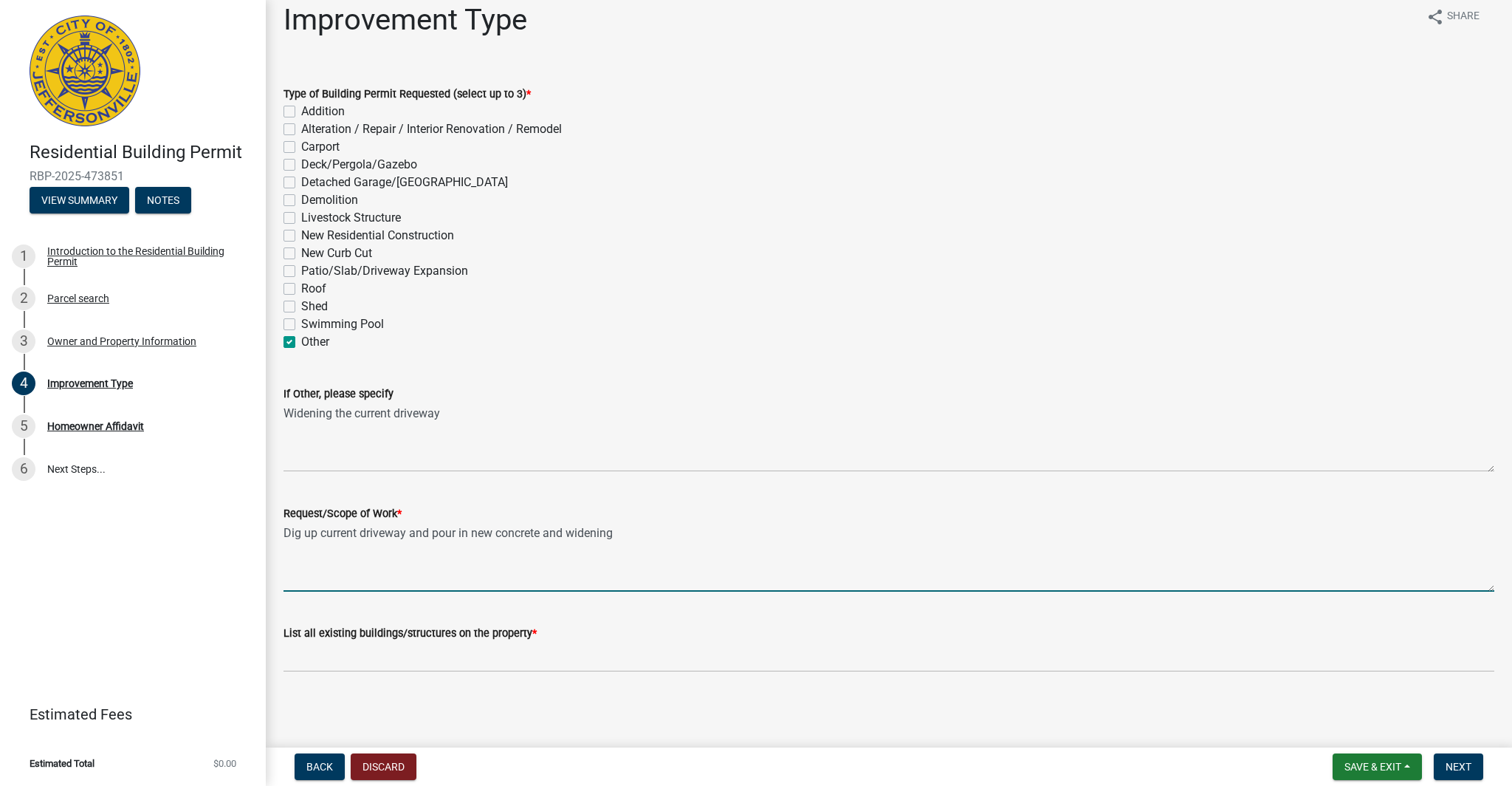
click at [600, 535] on textarea "Dig up current driveway and pour in new concrete and widening" at bounding box center [889, 557] width 1212 height 69
click at [625, 534] on textarea "Dig up current driveway and pour in new concrete and widening" at bounding box center [889, 557] width 1212 height 69
click at [587, 535] on textarea "Dig up current driveway and pour in new concrete and widening" at bounding box center [889, 557] width 1212 height 69
click at [408, 534] on textarea "Dig up current driveway and pour in new concrete and to make the driveway wider." at bounding box center [889, 557] width 1212 height 69
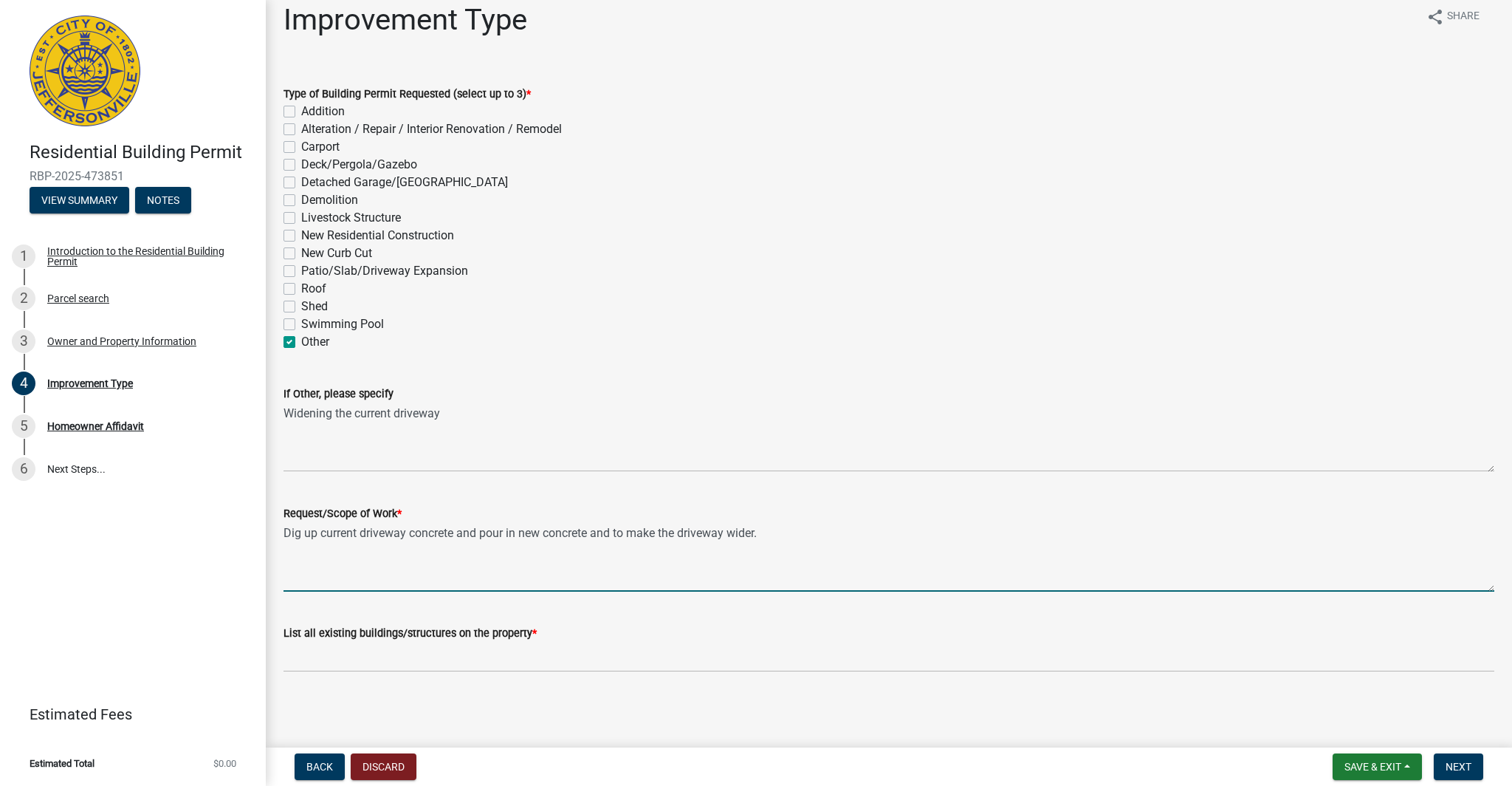
type textarea "Dig up current driveway concrete and pour in new concrete and to make the drive…"
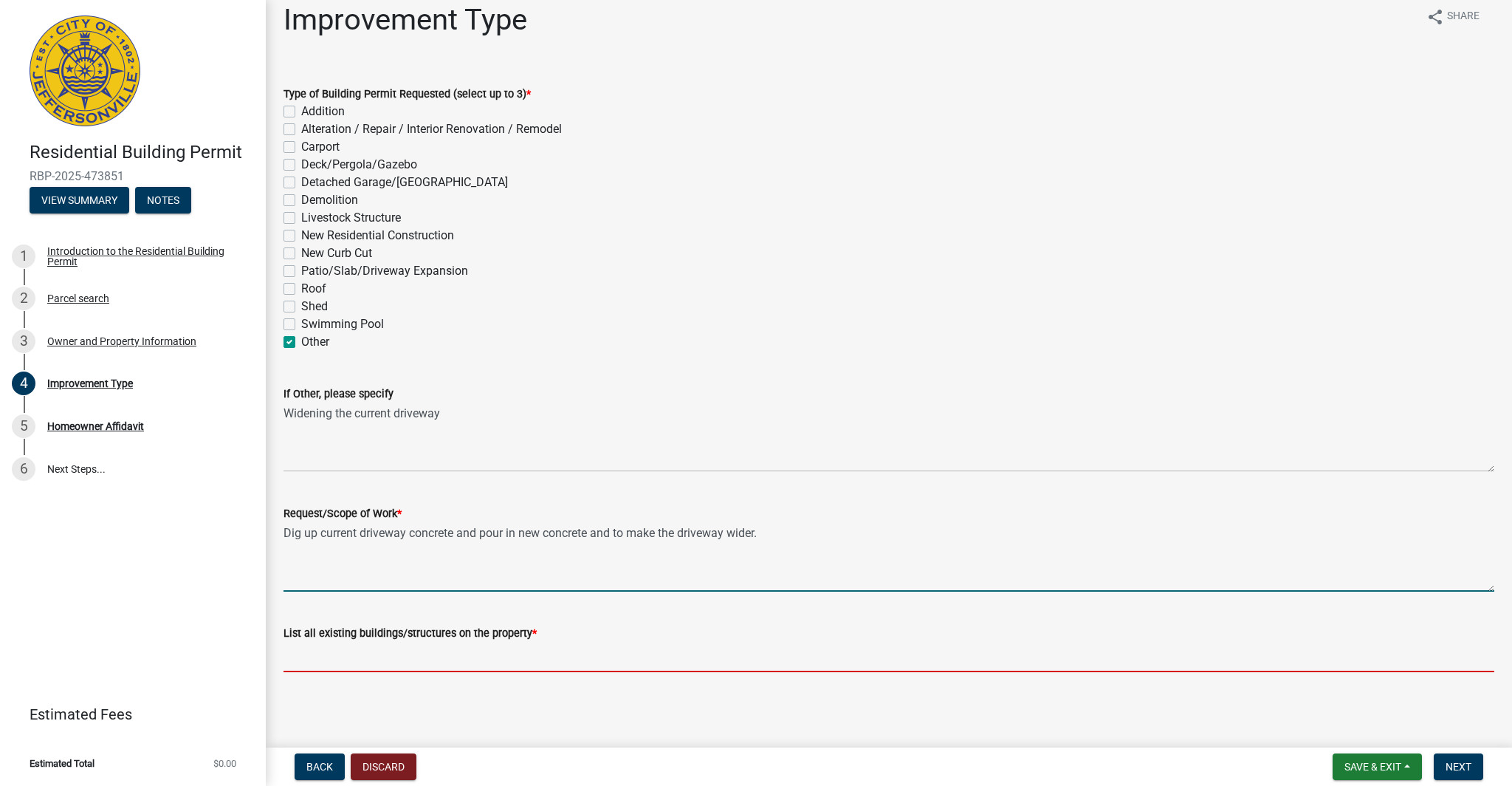
click at [547, 657] on input "List all existing buildings/structures on the property *" at bounding box center [889, 656] width 1212 height 30
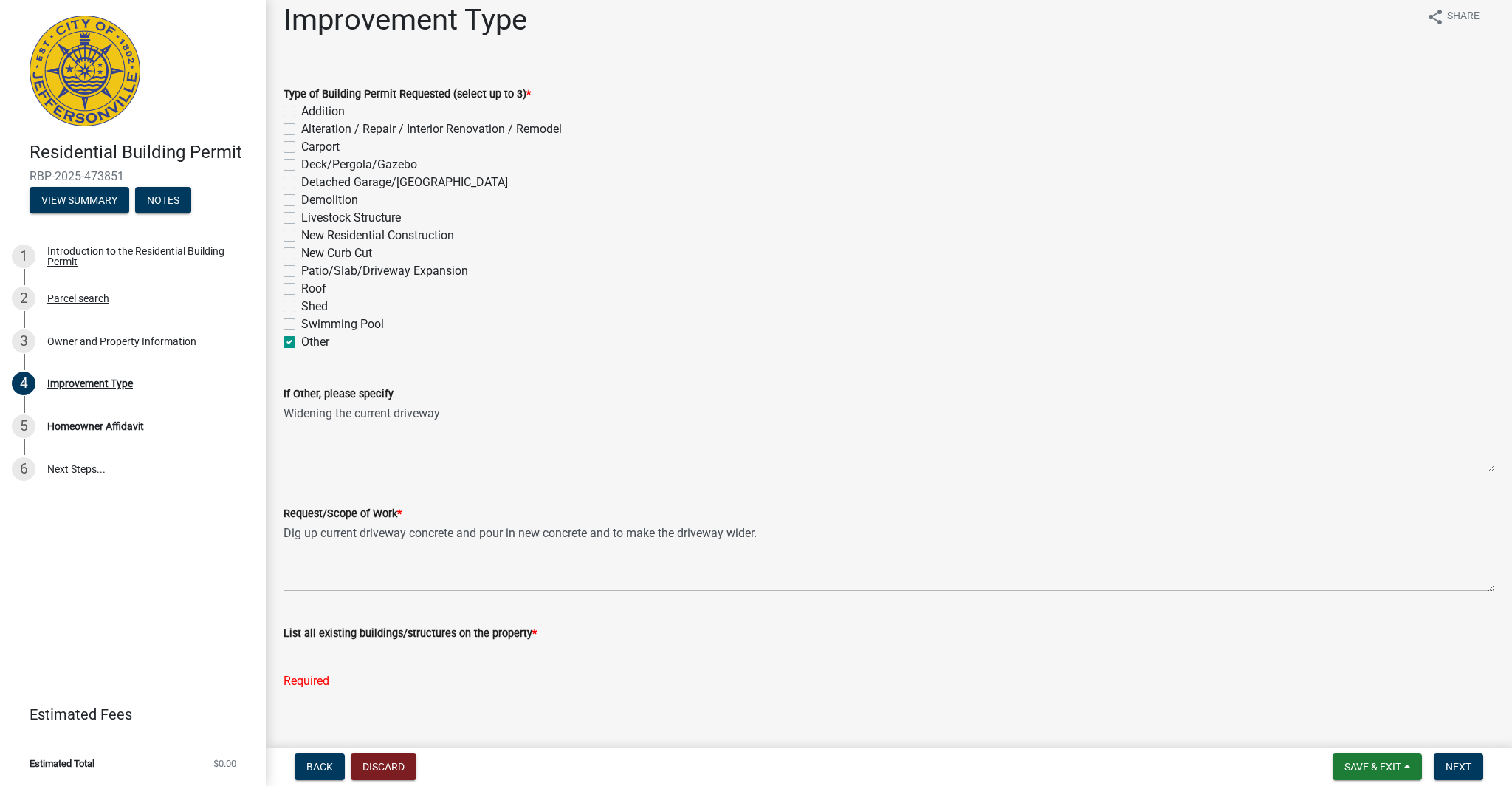
drag, startPoint x: 517, startPoint y: 632, endPoint x: 281, endPoint y: 637, distance: 236.1
click at [281, 637] on div "List all existing buildings/structures on the property * Required" at bounding box center [889, 646] width 1234 height 87
copy label "List all existing buildings/structures on the property"
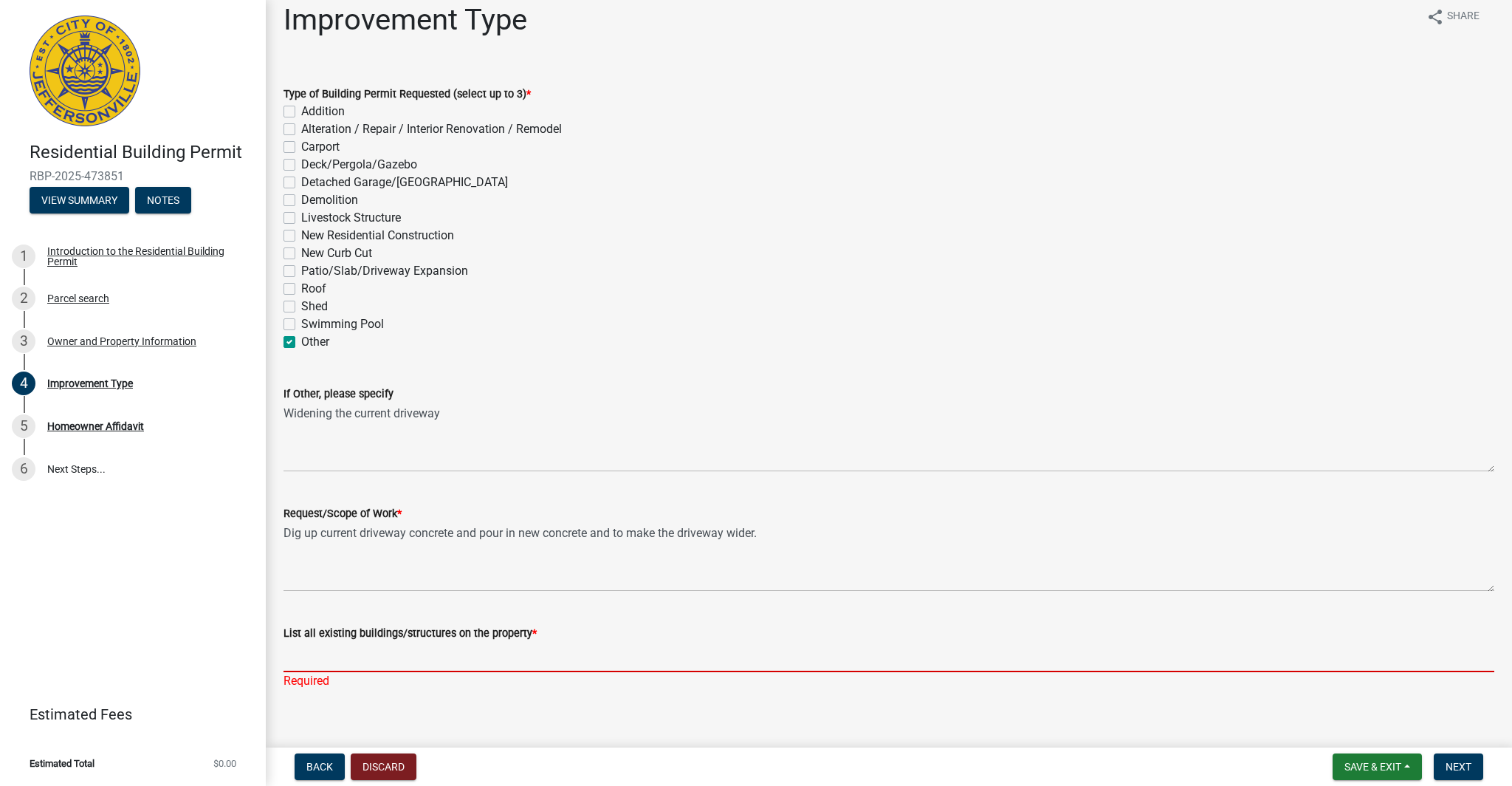
click at [339, 663] on input "List all existing buildings/structures on the property *" at bounding box center [889, 656] width 1212 height 30
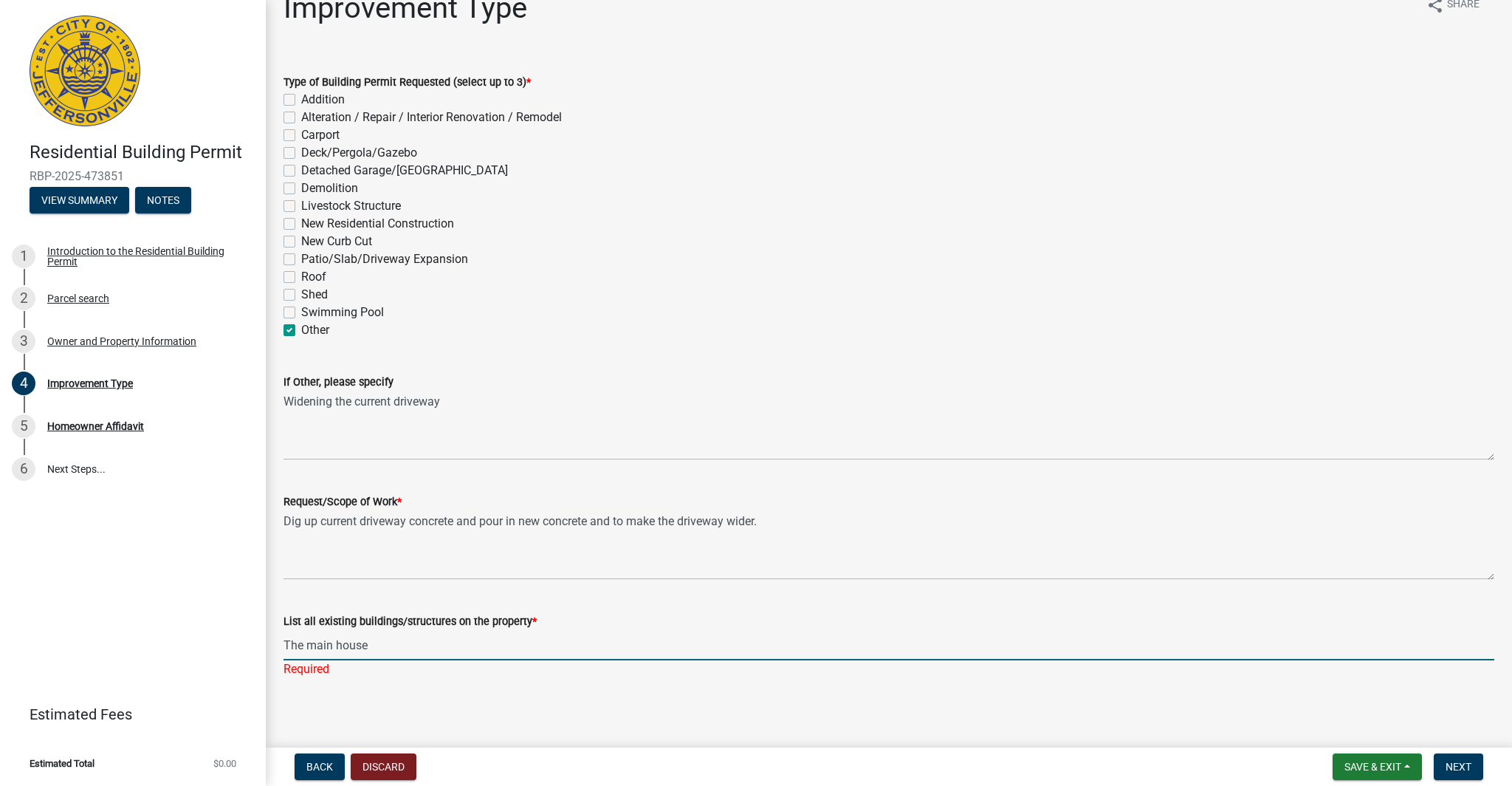
scroll to position [34, 0]
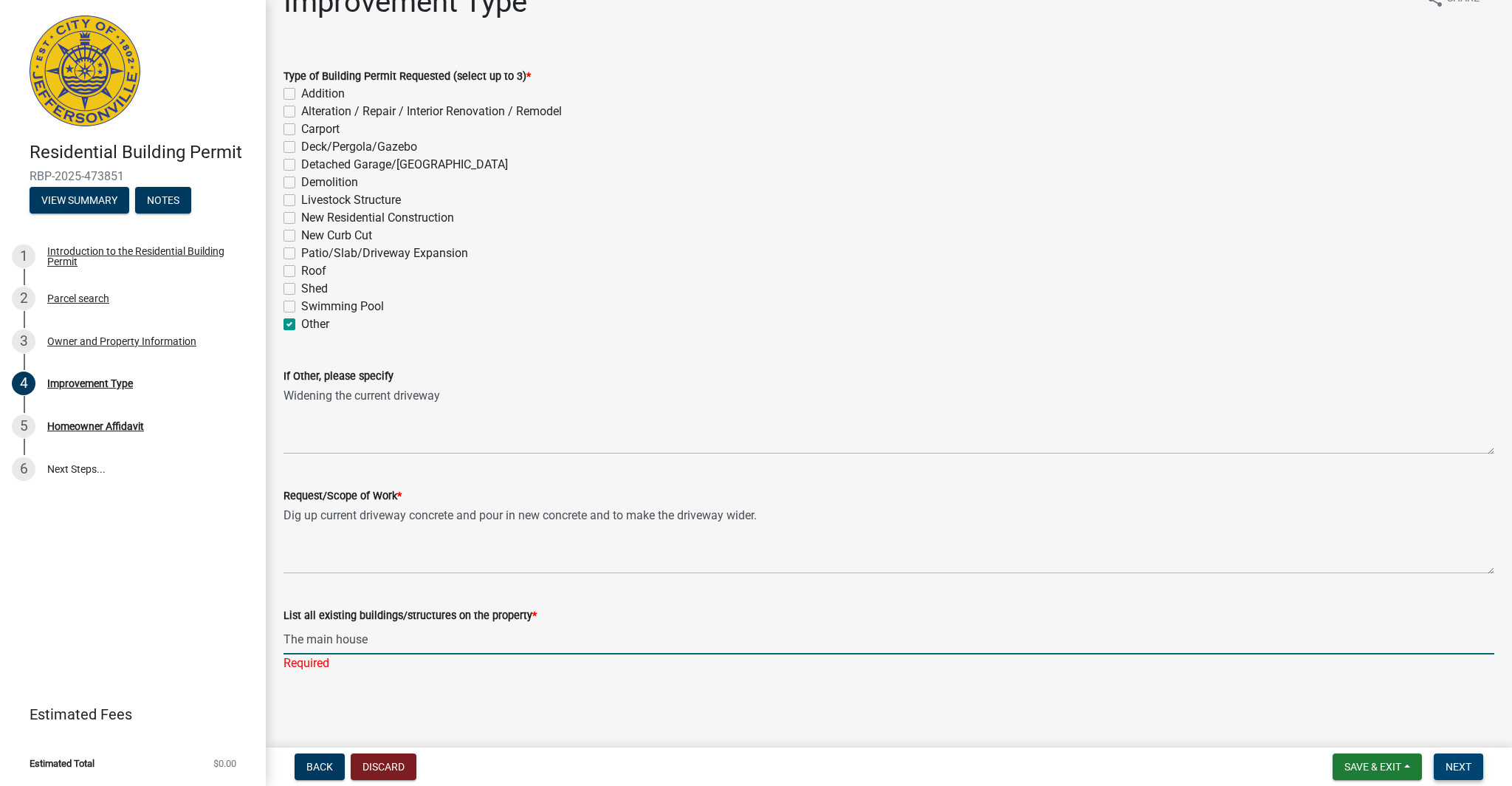
type input "The main house"
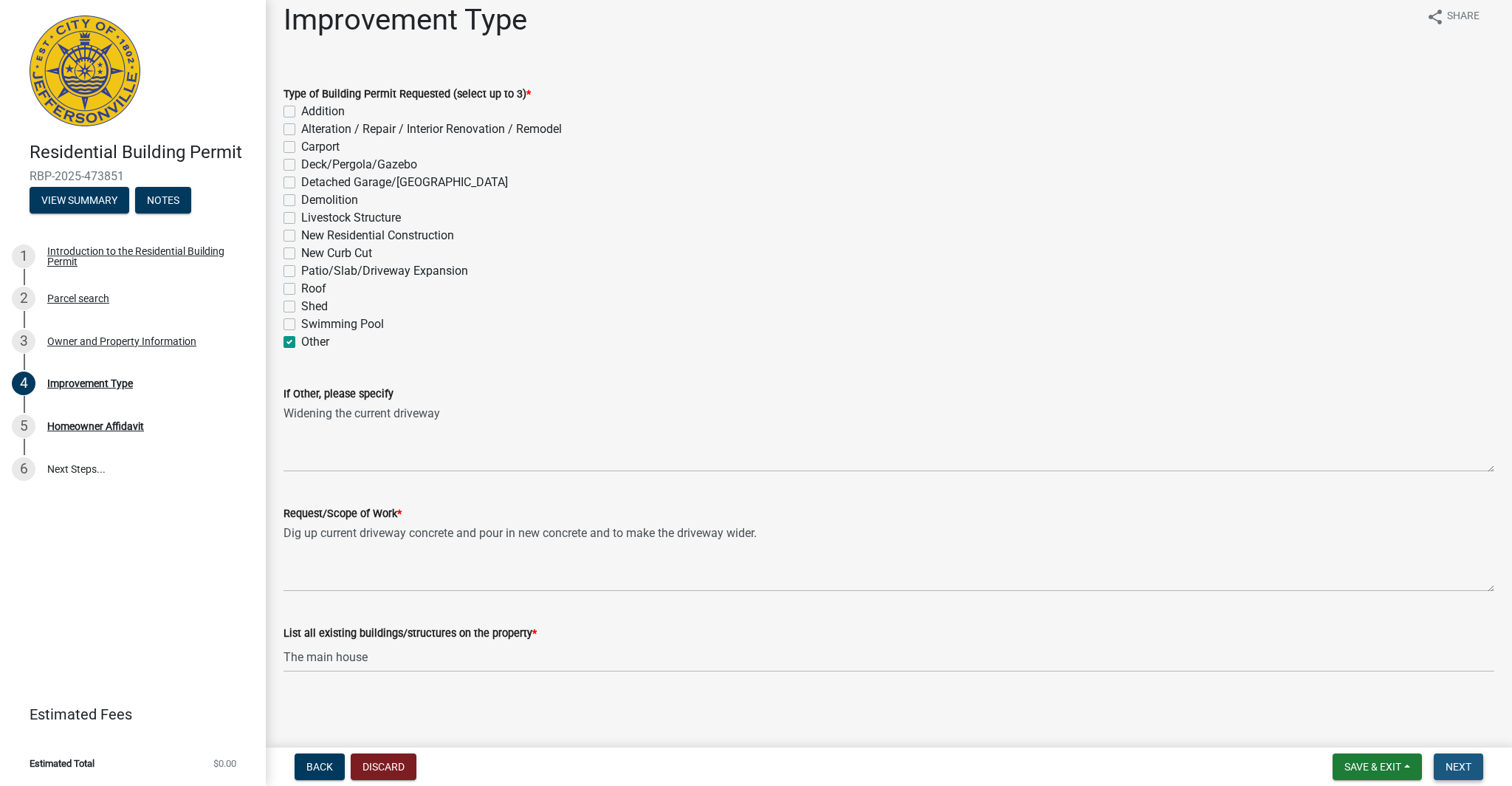
click at [1457, 769] on span "Next" at bounding box center [1458, 767] width 26 height 12
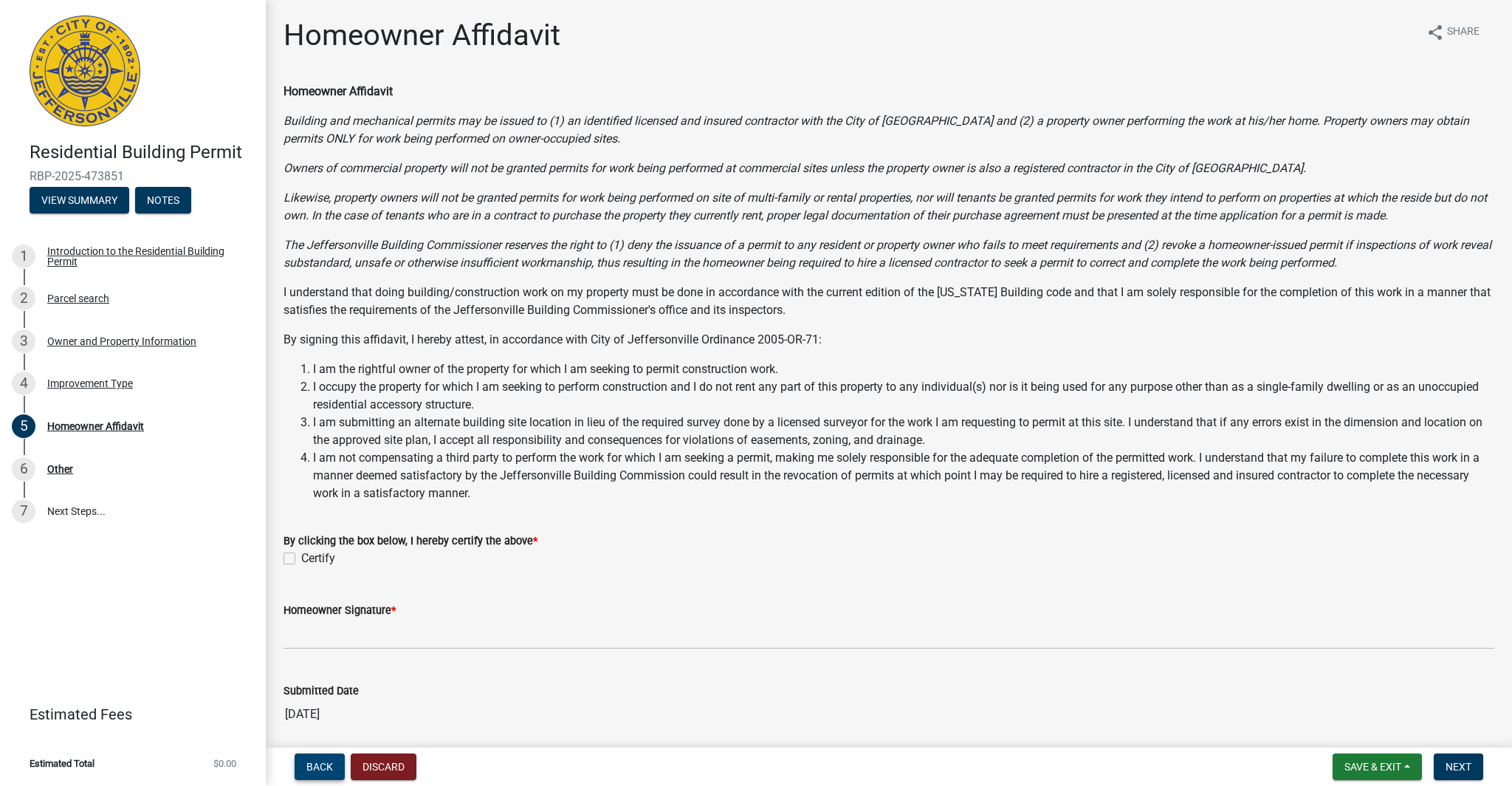
click at [322, 766] on span "Back" at bounding box center [320, 767] width 27 height 12
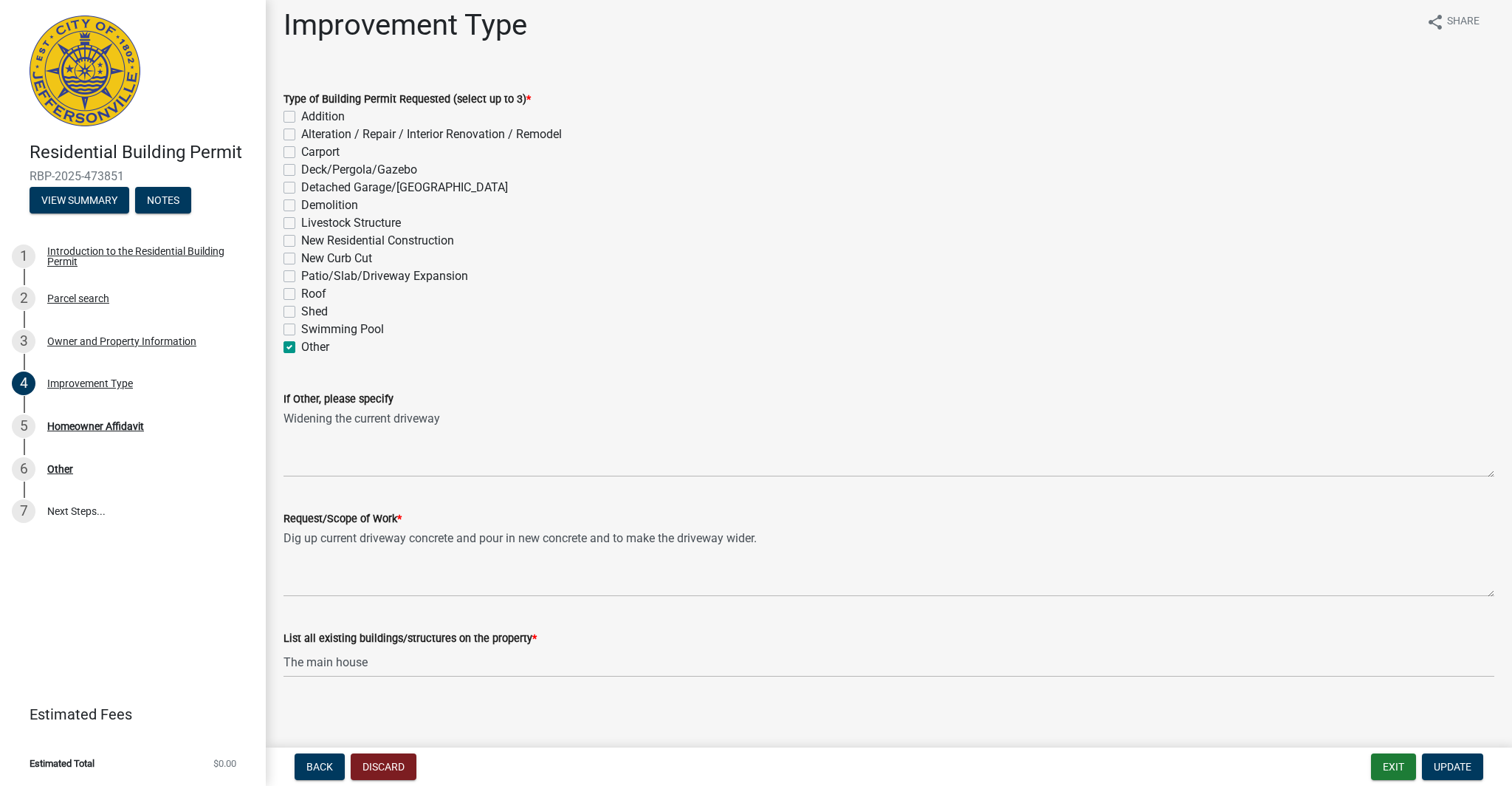
scroll to position [15, 0]
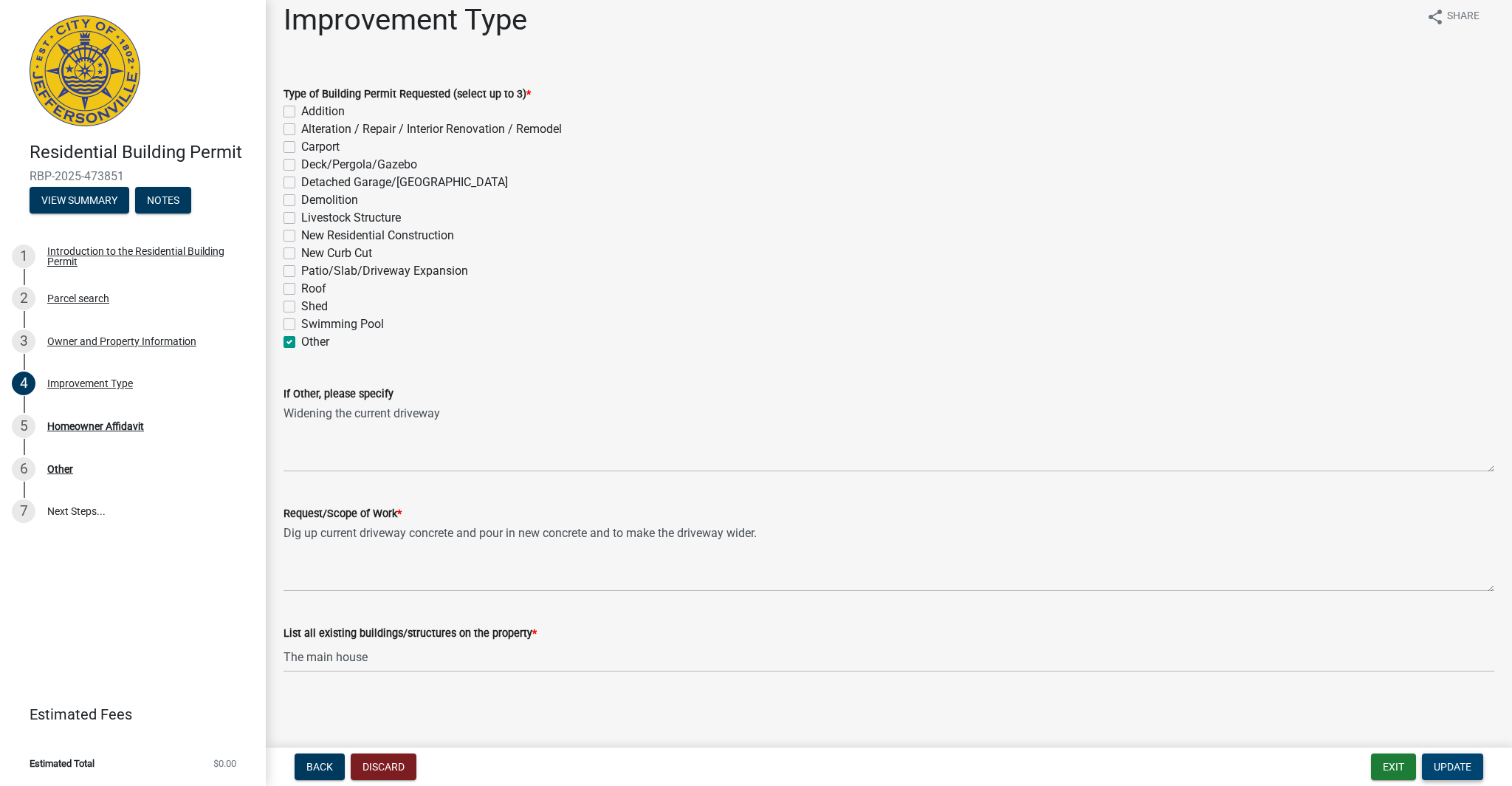
click at [1457, 768] on span "Update" at bounding box center [1452, 767] width 38 height 12
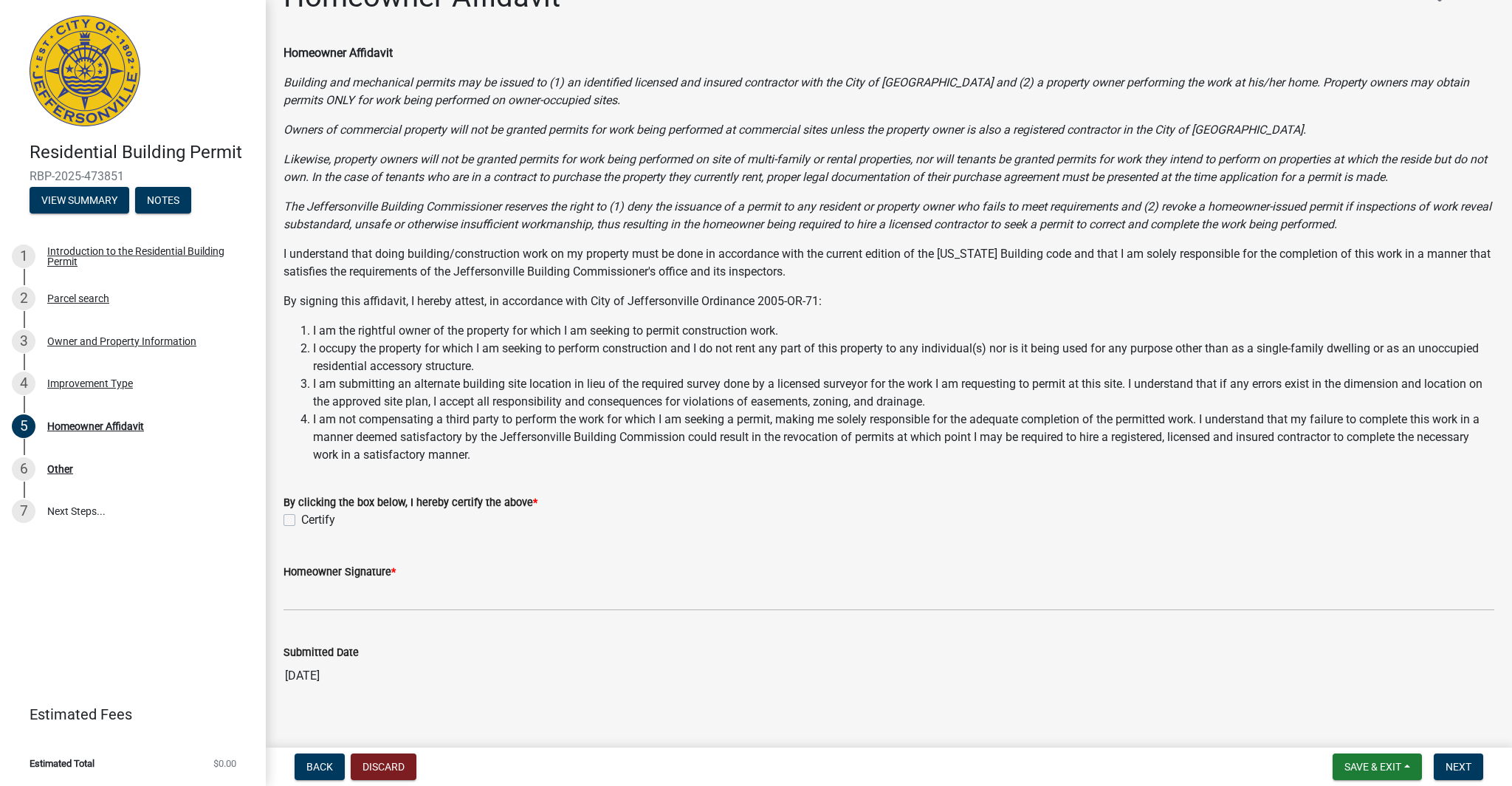
scroll to position [0, 0]
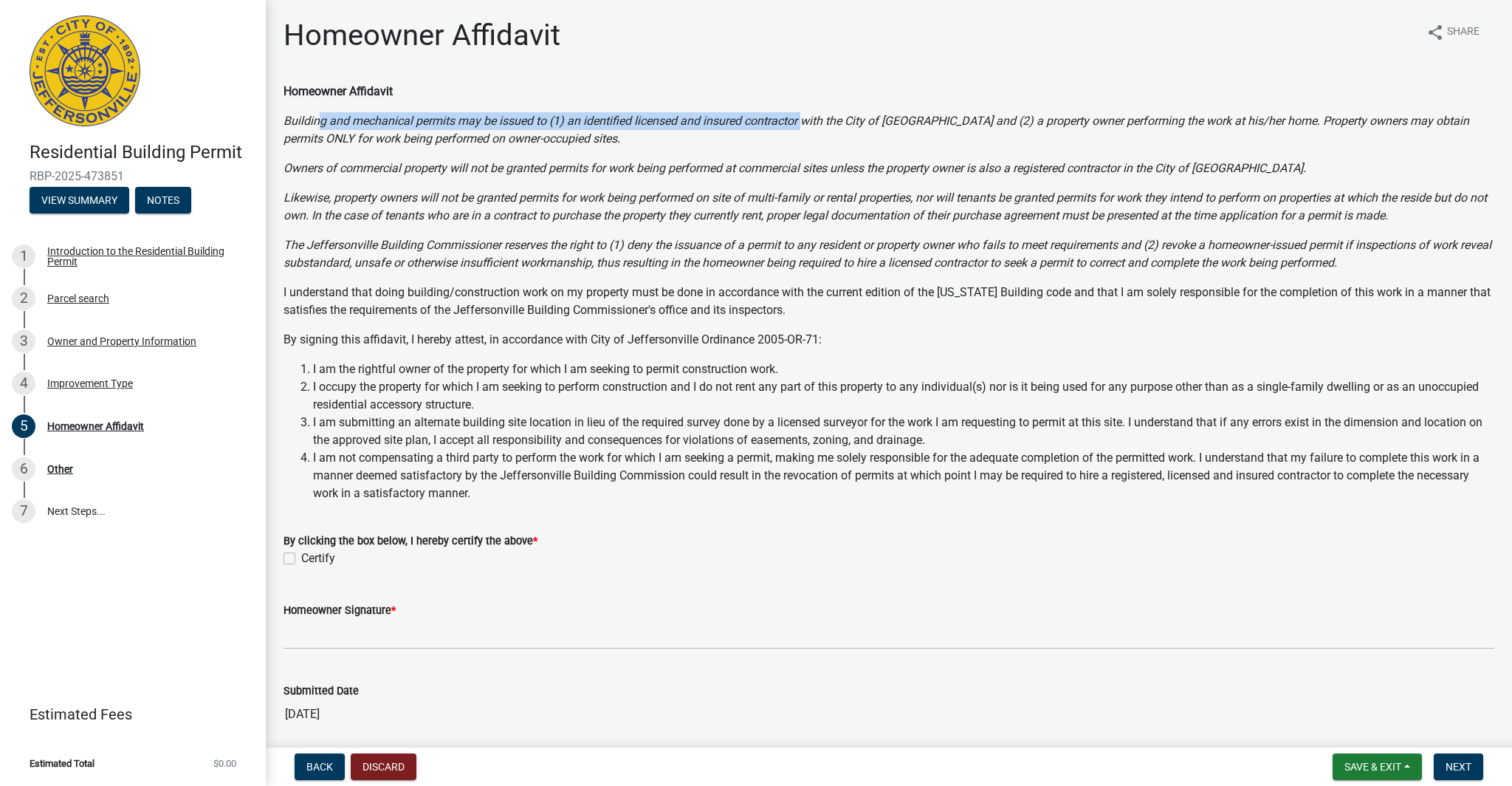
drag, startPoint x: 322, startPoint y: 120, endPoint x: 805, endPoint y: 129, distance: 483.1
click at [805, 129] on p "Building and mechanical permits may be issued to (1) an identified licensed and…" at bounding box center [889, 130] width 1212 height 36
click at [301, 555] on label "Certify" at bounding box center [318, 559] width 34 height 17
click at [301, 555] on input "Certify" at bounding box center [306, 555] width 10 height 10
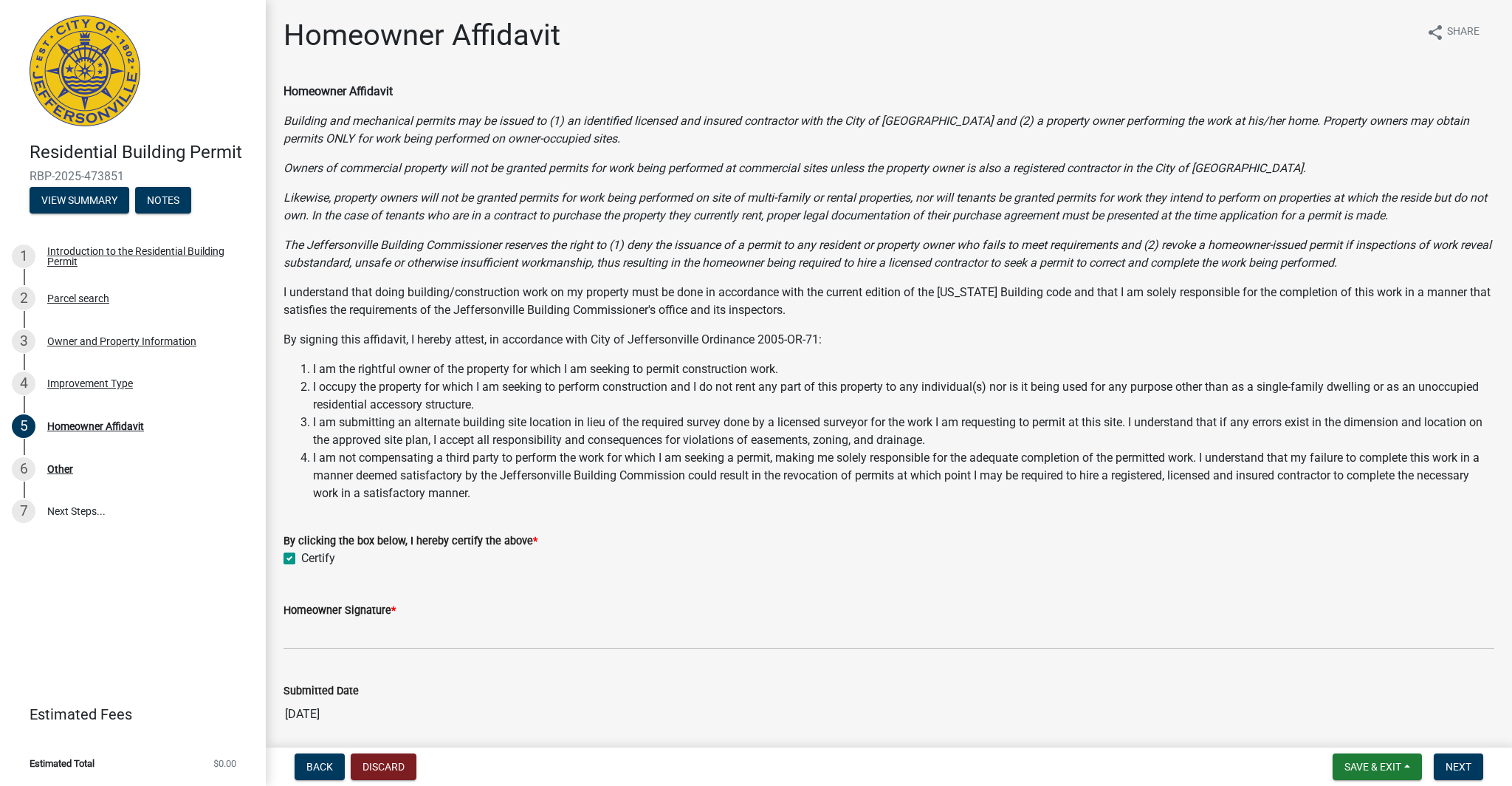
checkbox input "true"
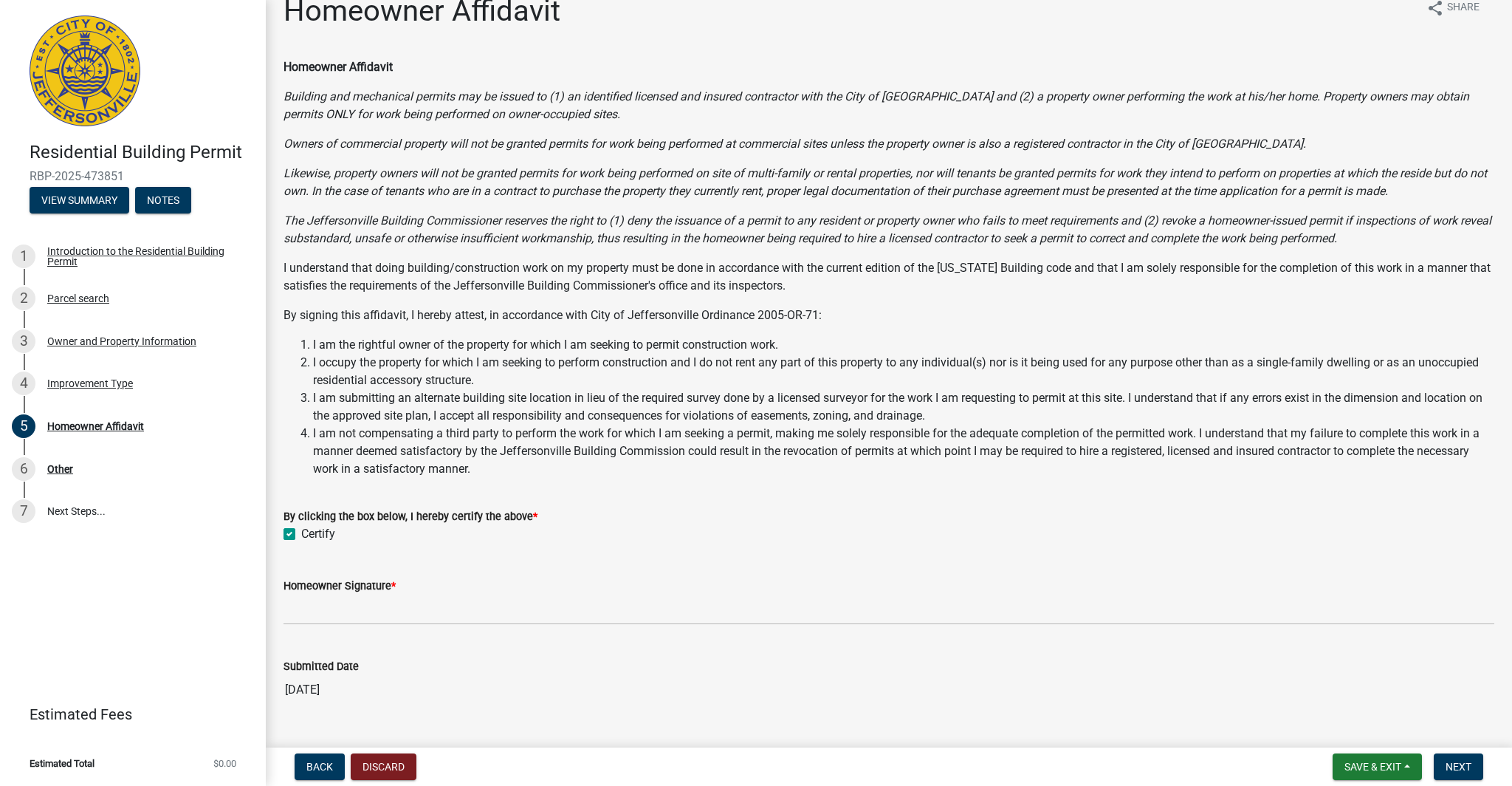
scroll to position [25, 0]
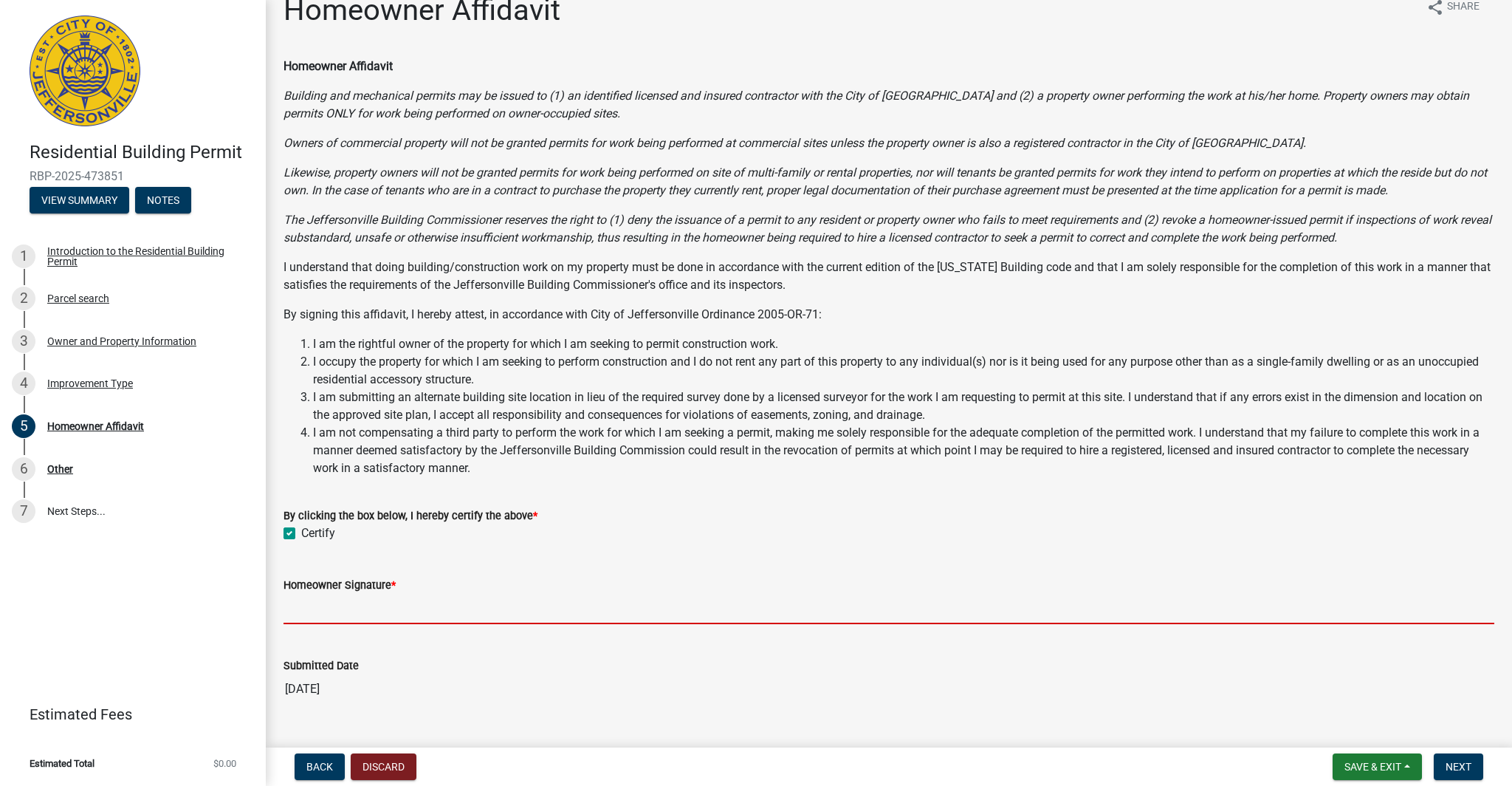
click at [388, 616] on input "Homeowner Signature *" at bounding box center [889, 609] width 1212 height 30
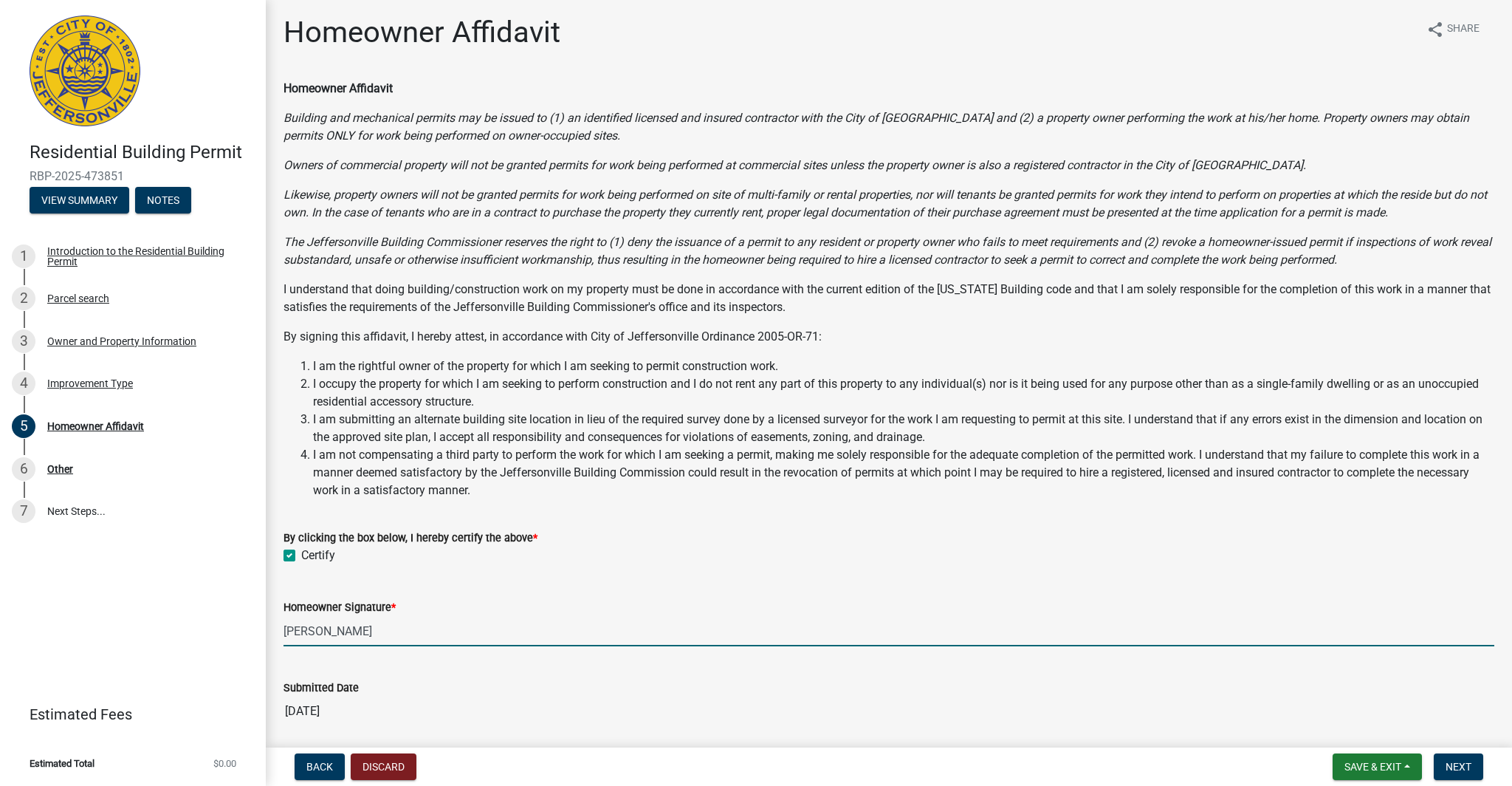
scroll to position [0, 0]
type input "[PERSON_NAME]"
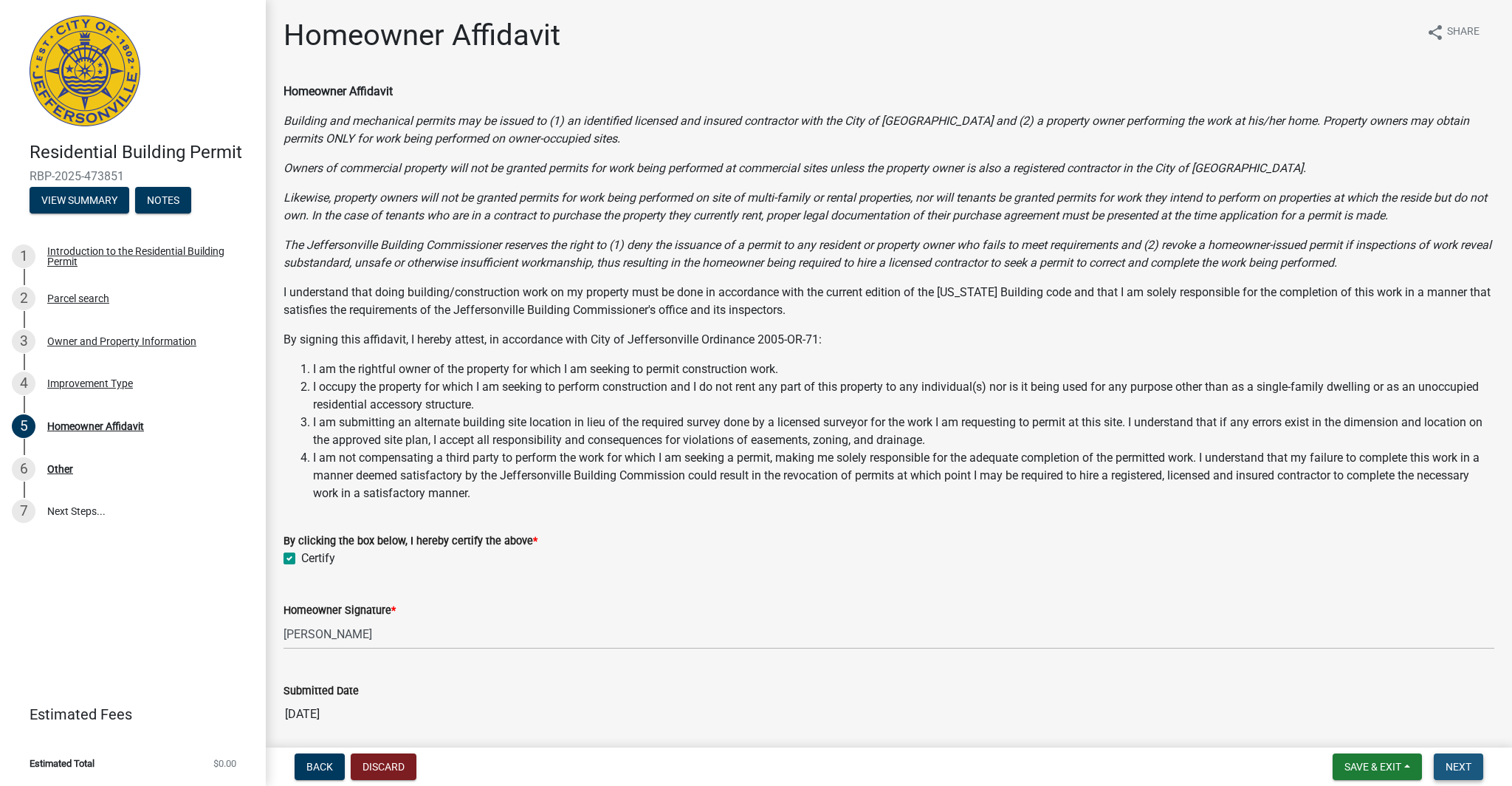
click at [1456, 773] on button "Next" at bounding box center [1458, 767] width 49 height 27
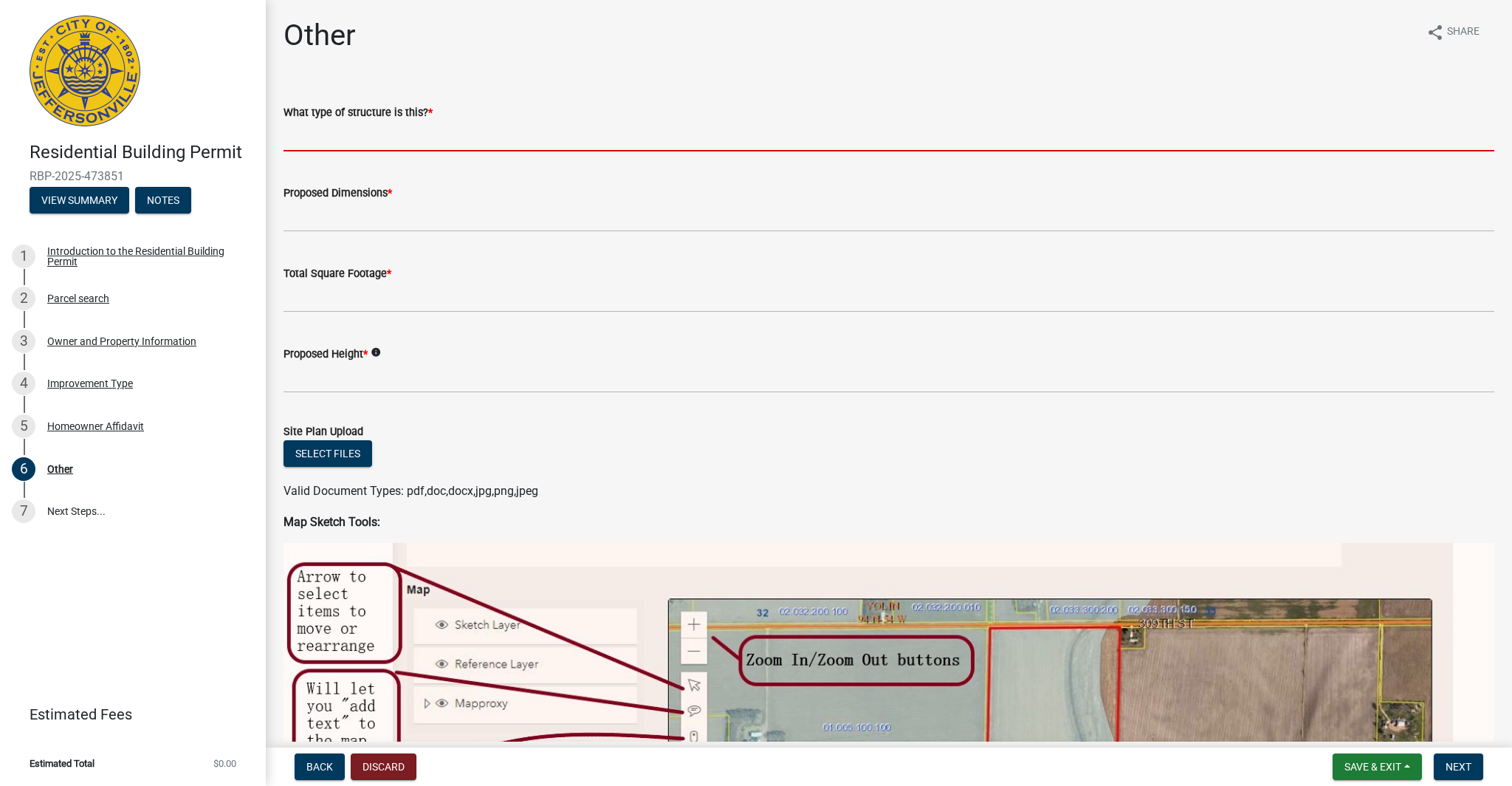
click at [365, 123] on input "What type of structure is this? *" at bounding box center [889, 136] width 1212 height 30
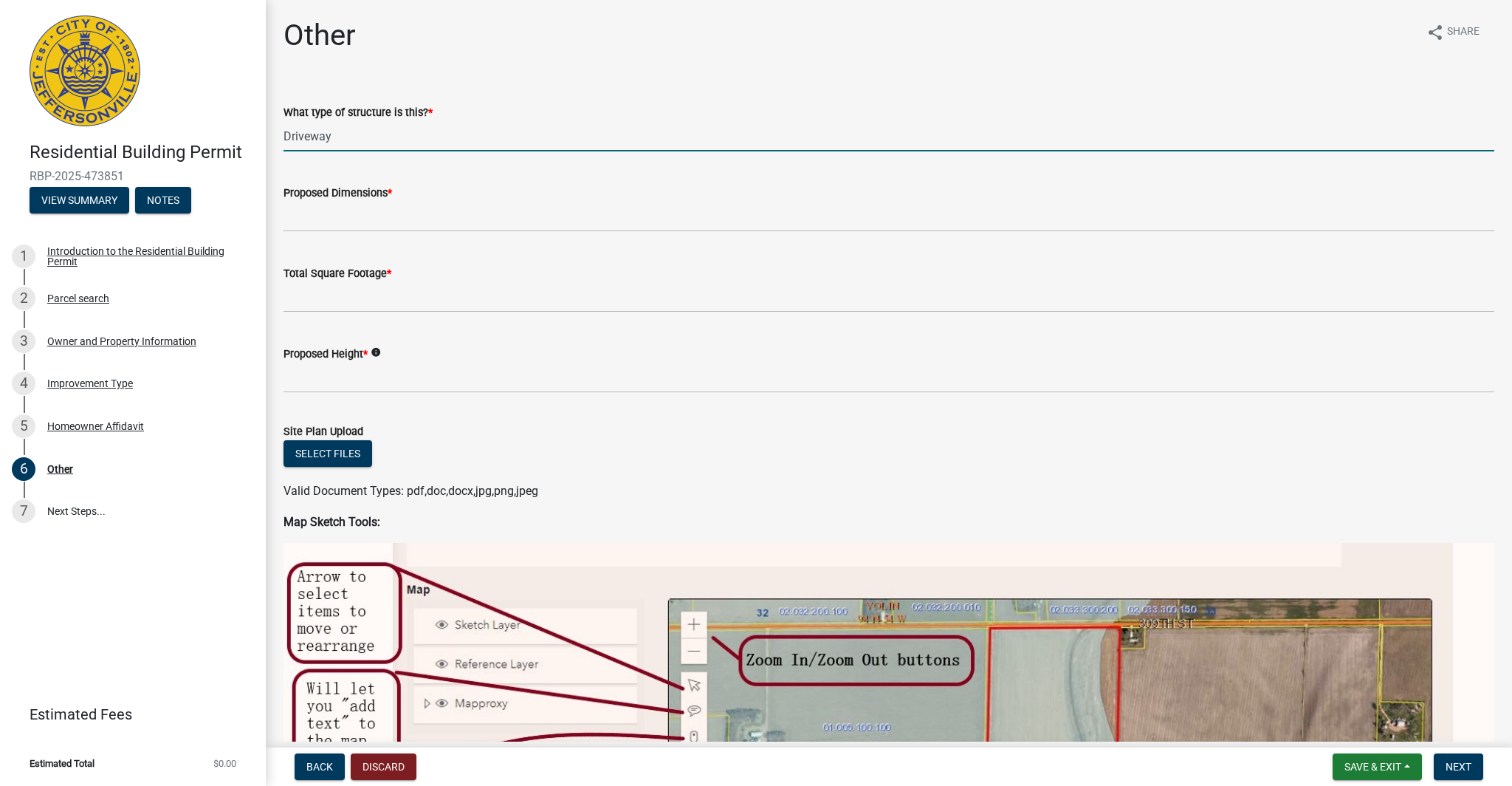
type input "Driveway"
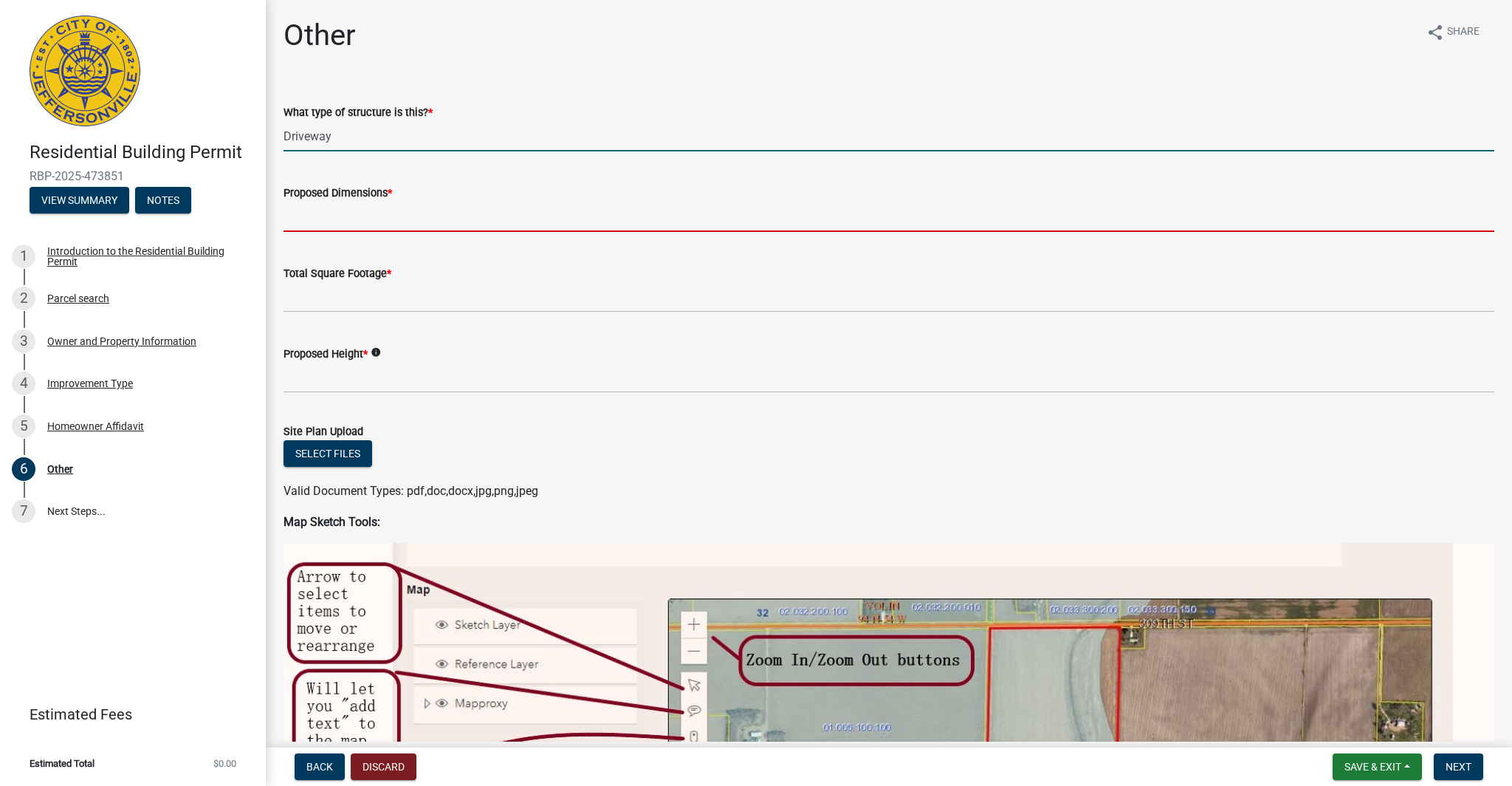
click at [420, 219] on input "Proposed Dimensions *" at bounding box center [889, 216] width 1212 height 30
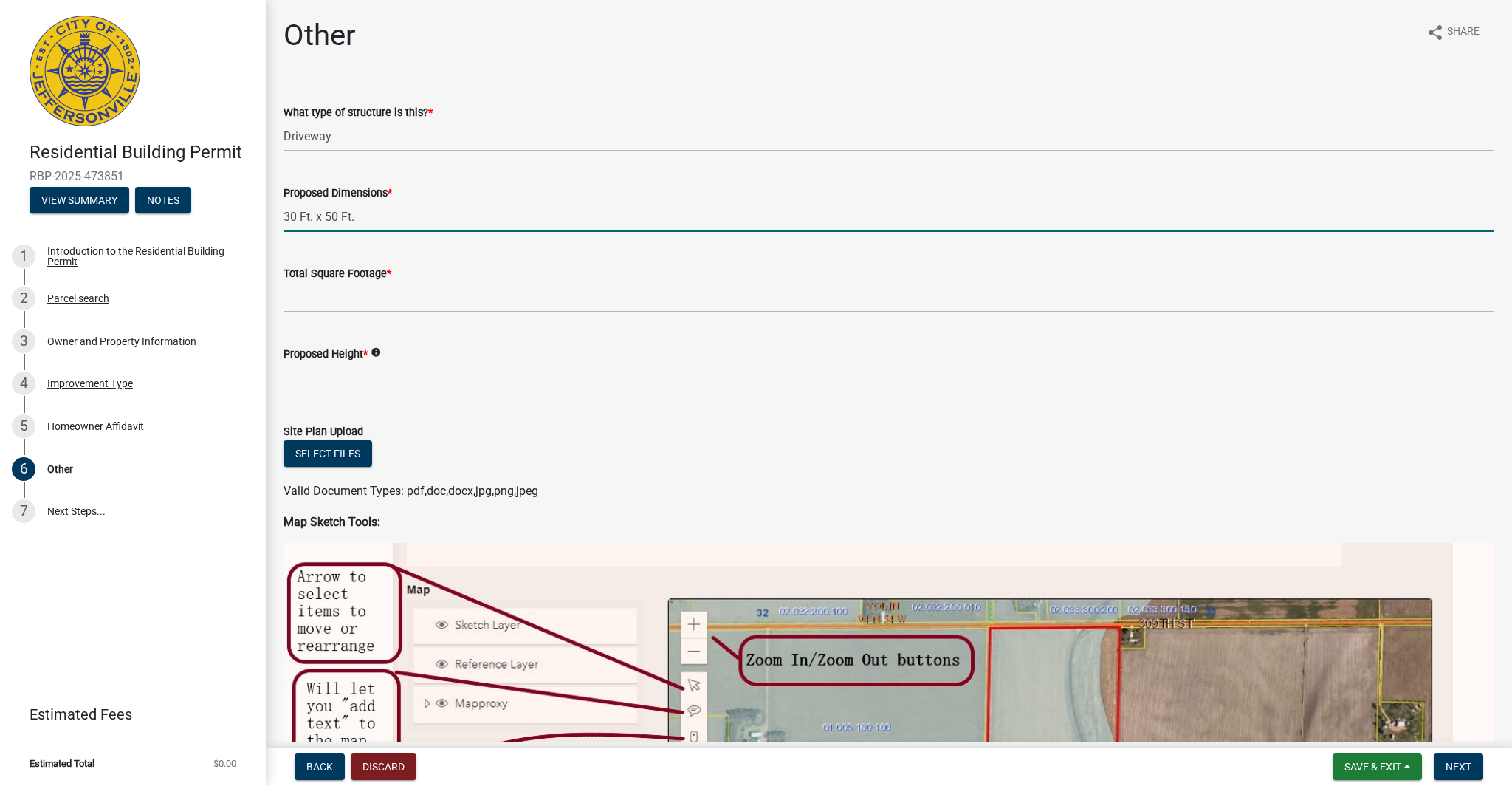
type input "30 Ft. x 50 Ft."
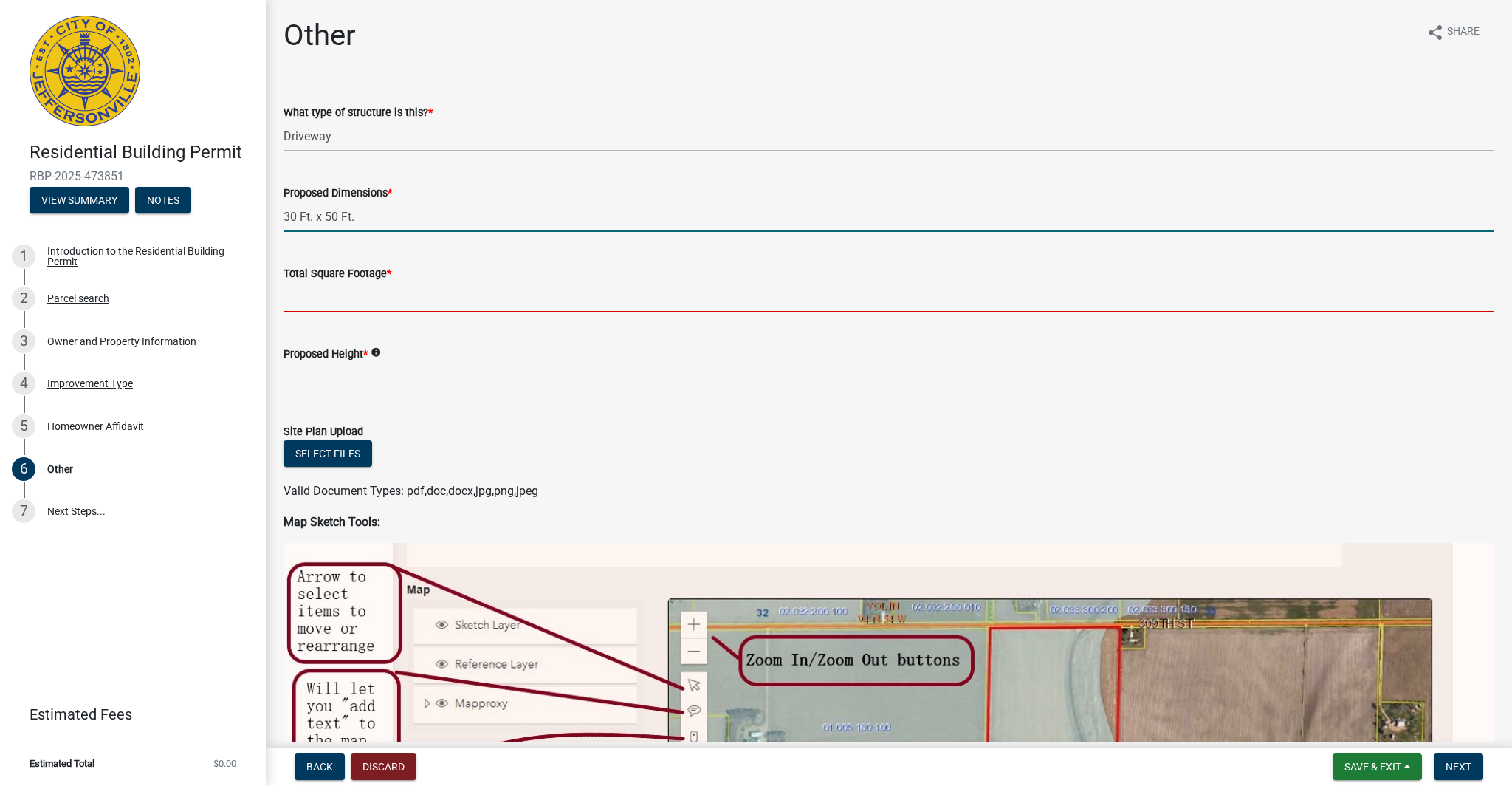
click at [469, 305] on input "Total Square Footage *" at bounding box center [889, 297] width 1212 height 30
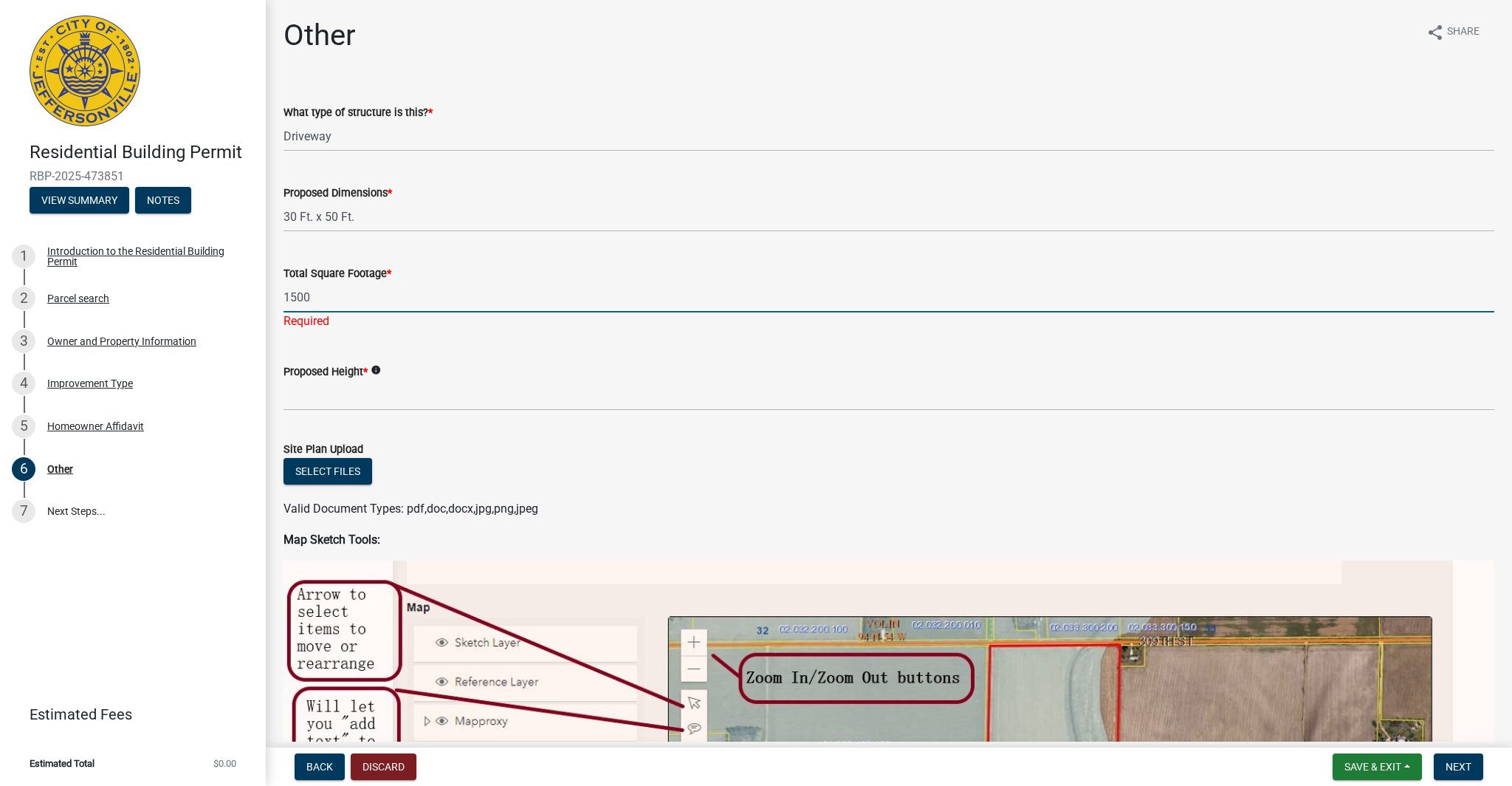
type input "1500"
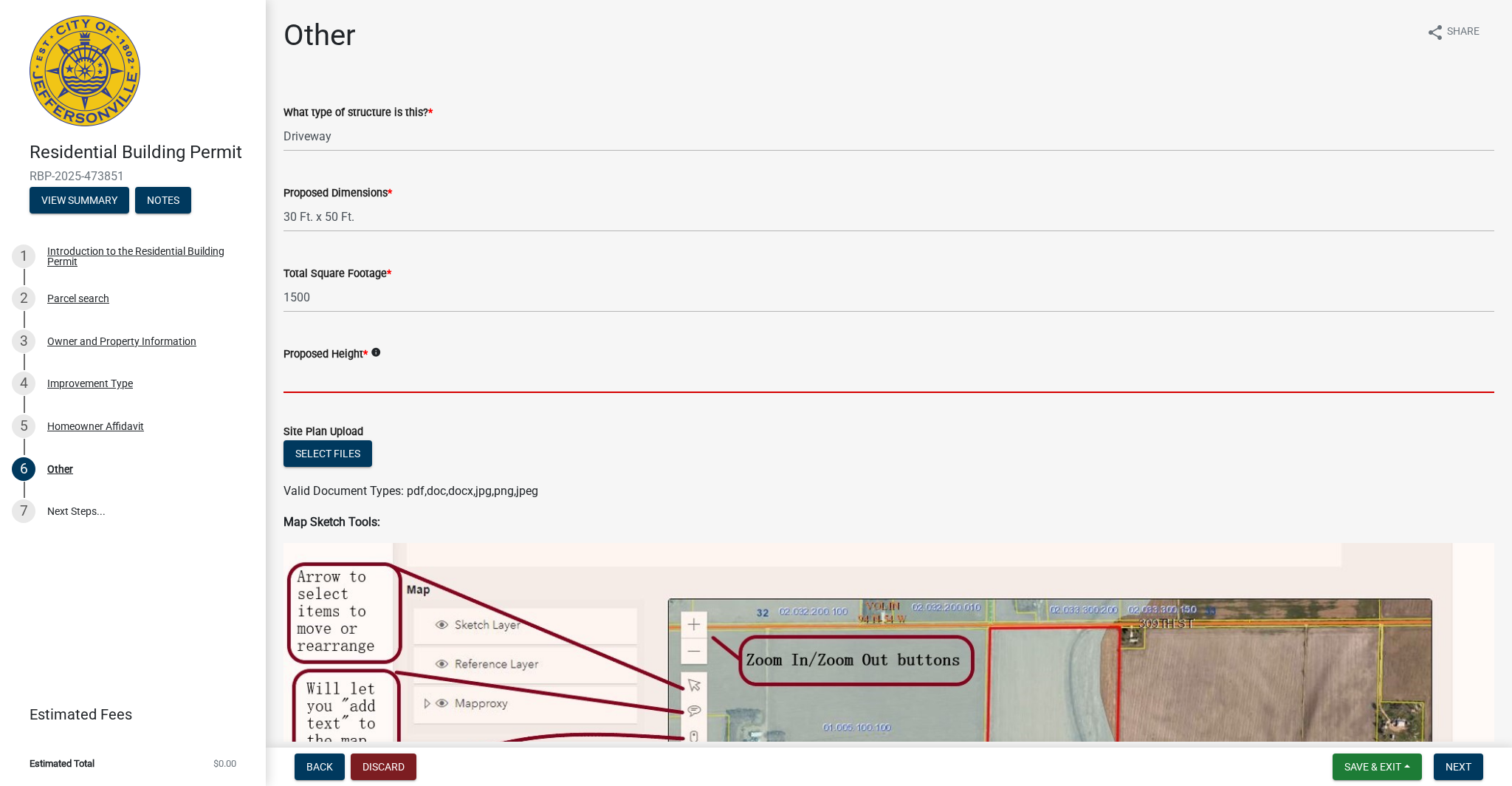
click at [414, 393] on wm-data-entity-input "Proposed Height * info" at bounding box center [889, 365] width 1212 height 81
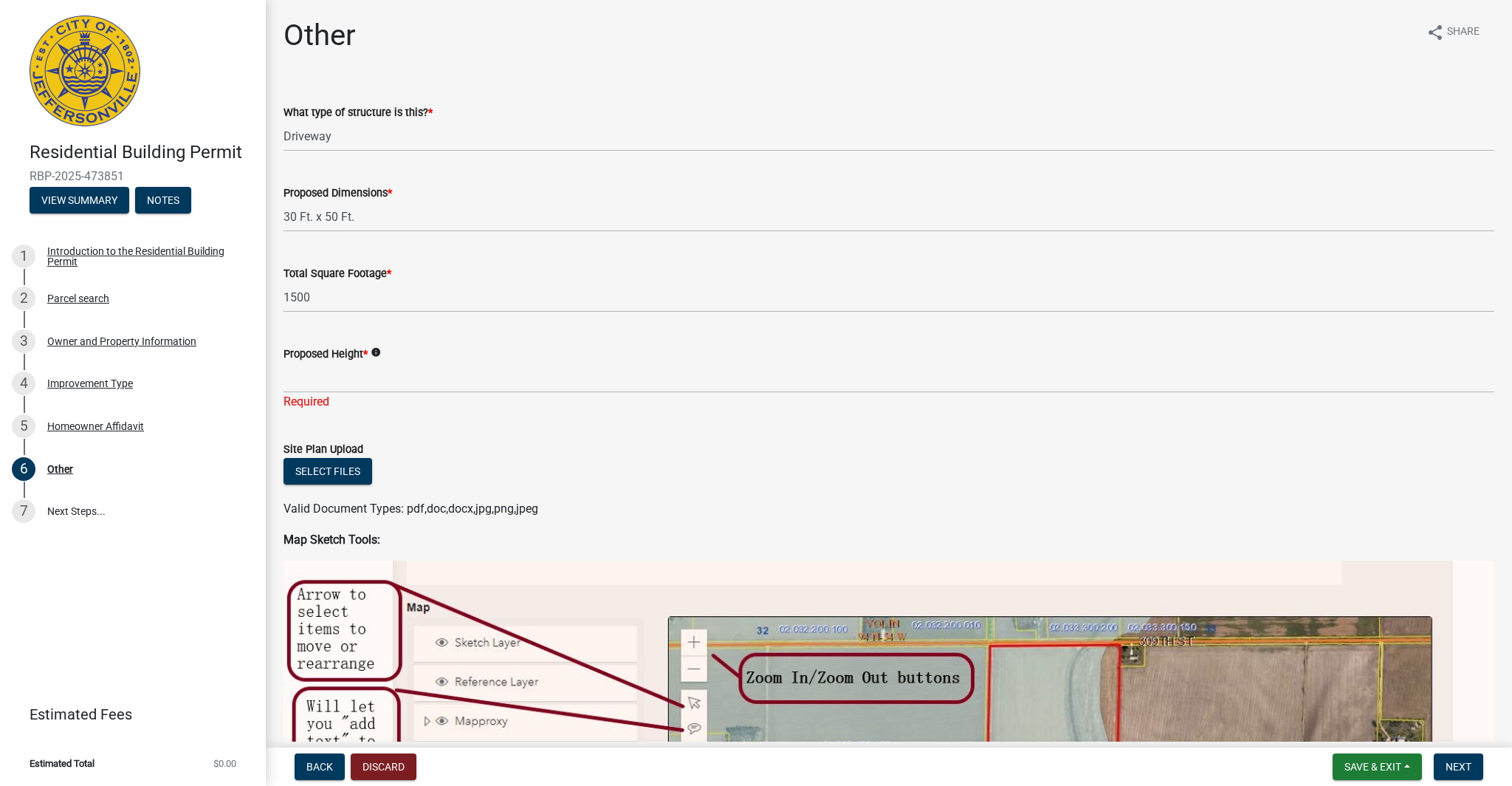
click at [381, 352] on icon "info" at bounding box center [376, 352] width 11 height 11
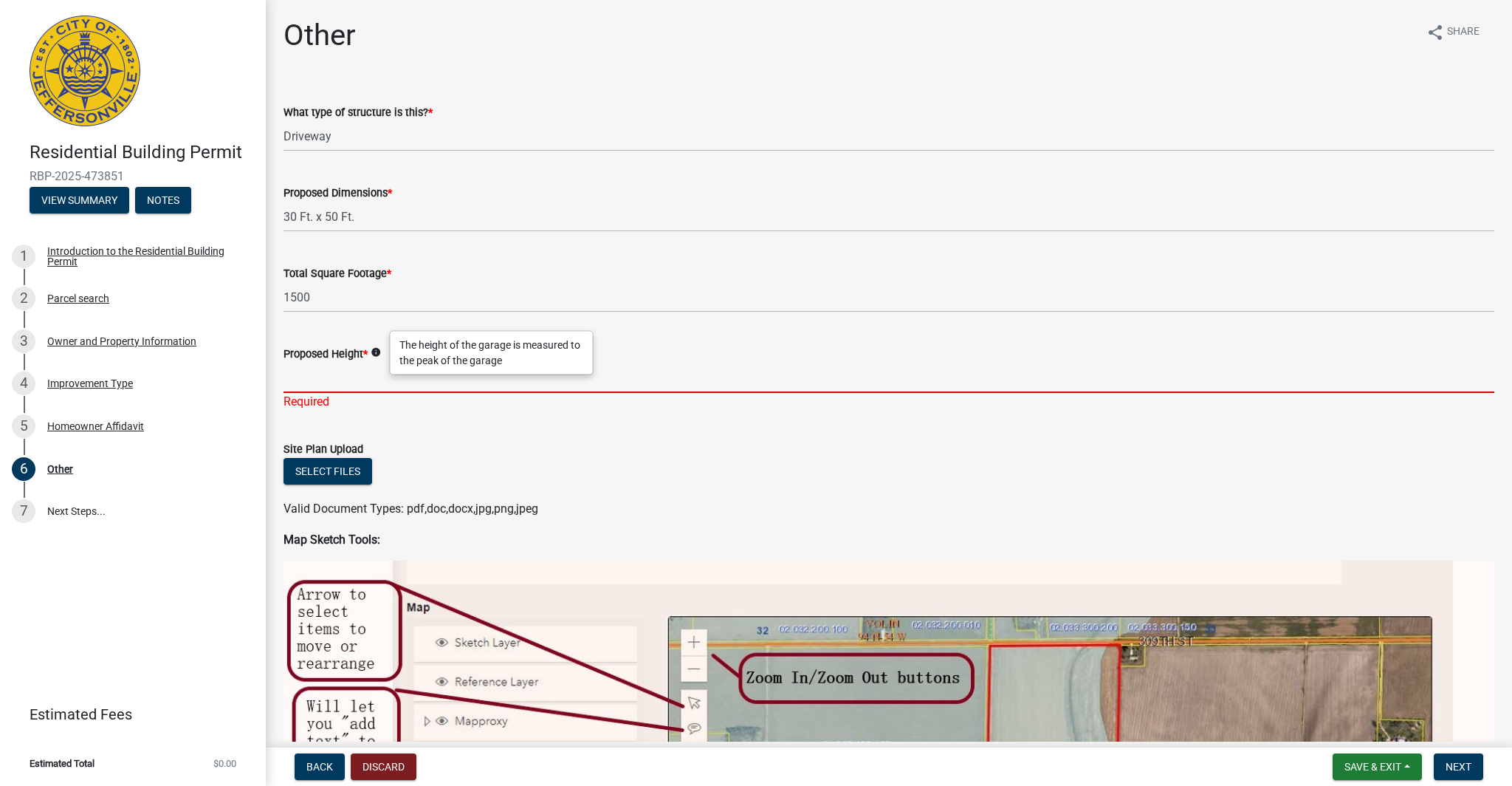
click at [327, 373] on input "Proposed Height *" at bounding box center [889, 378] width 1212 height 30
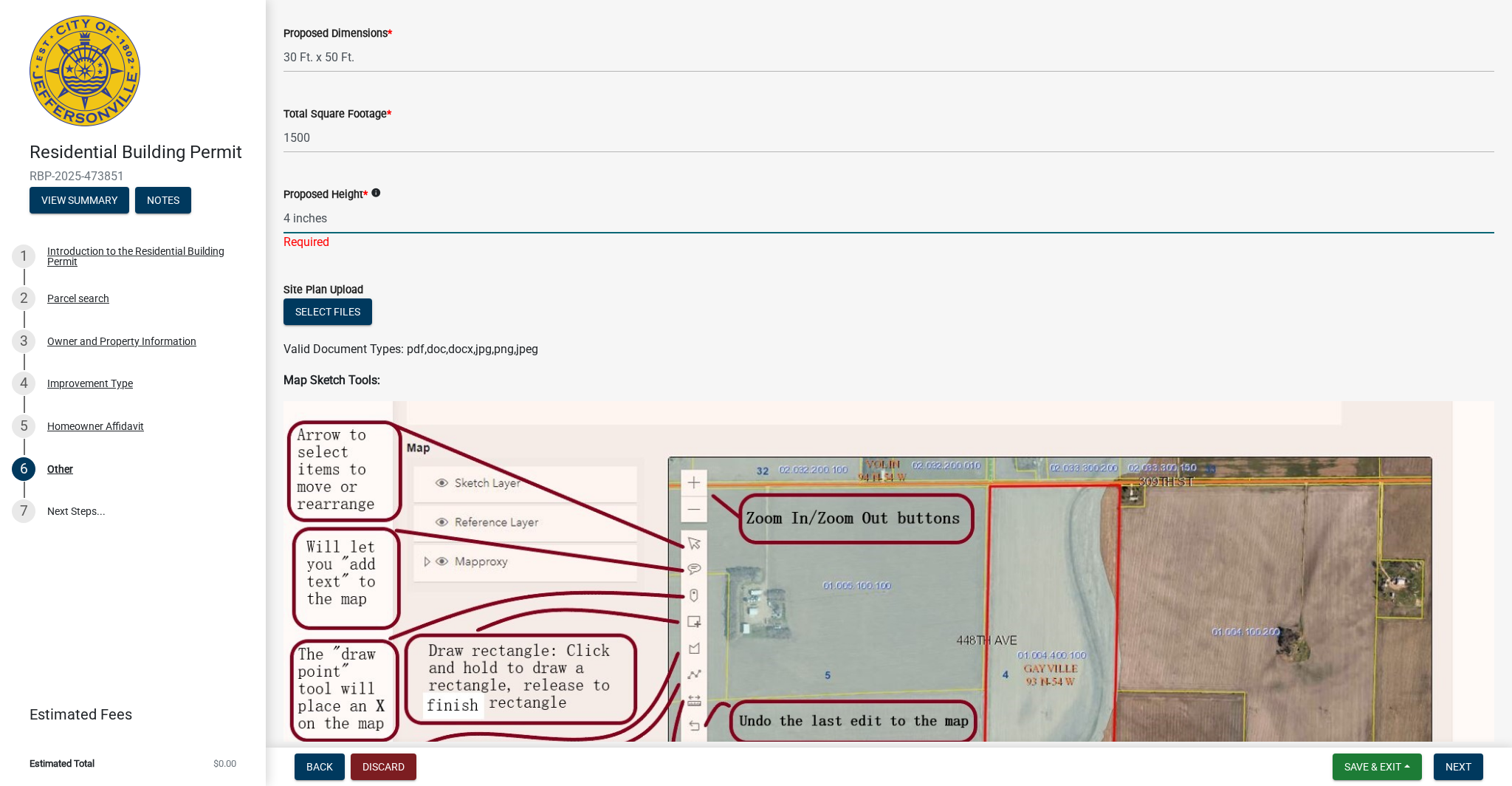
scroll to position [53, 0]
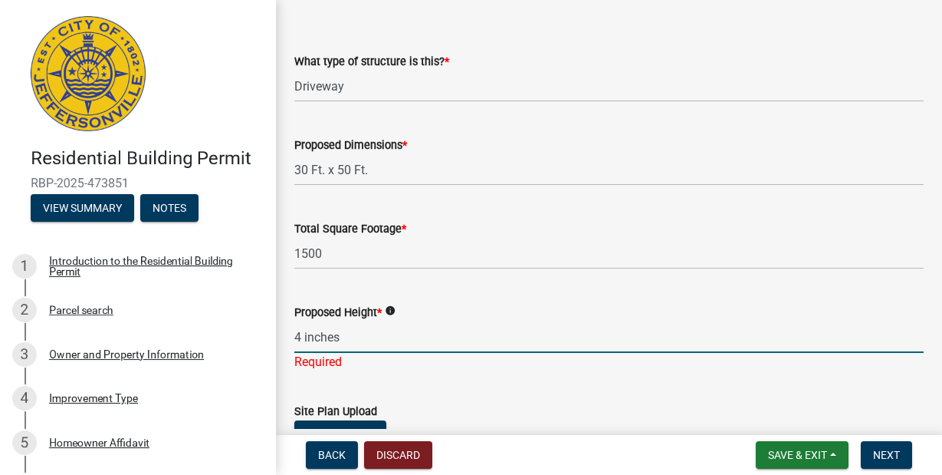
type input "4 inches"
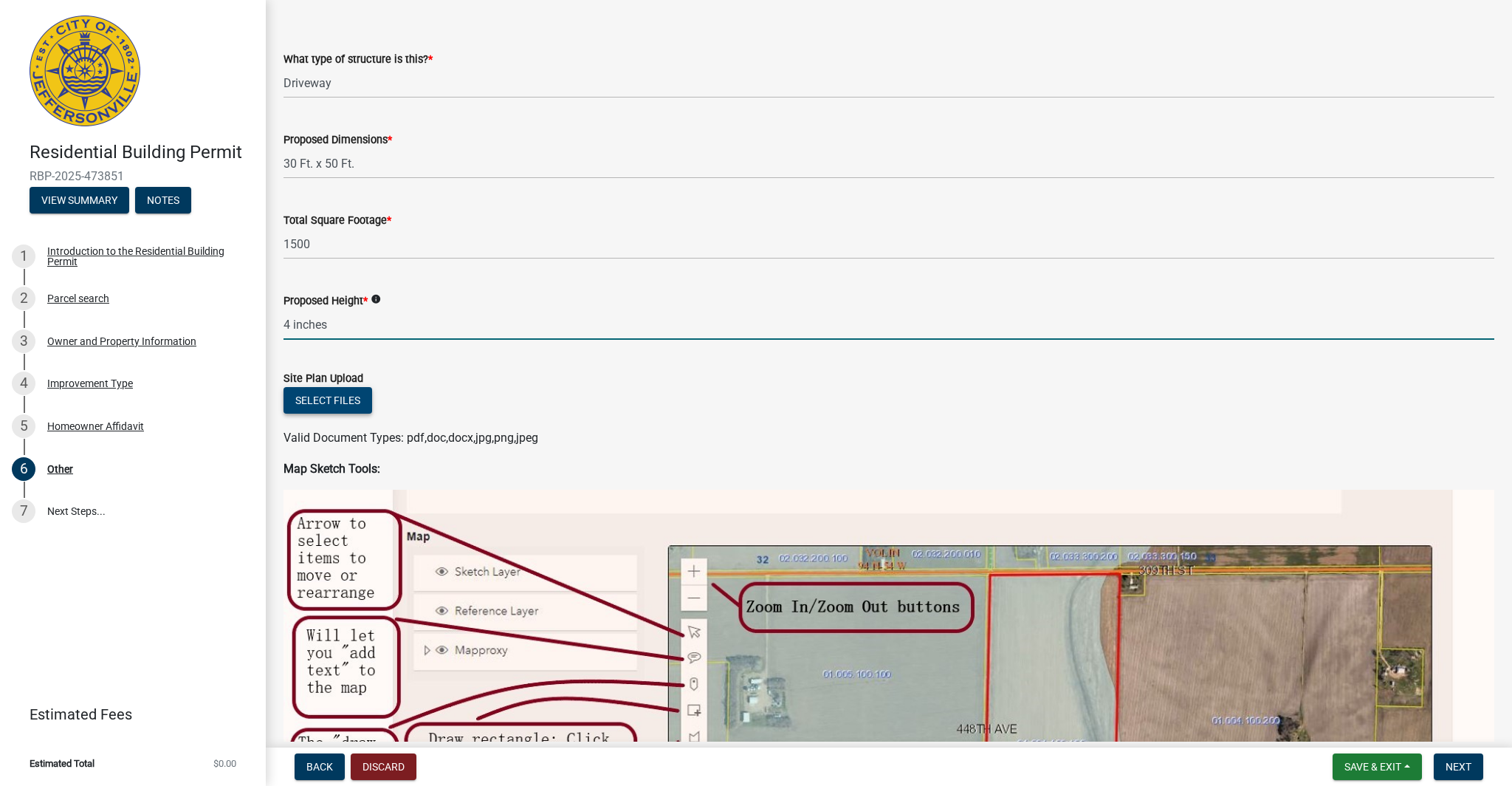
click at [332, 398] on button "Select files" at bounding box center [327, 401] width 89 height 27
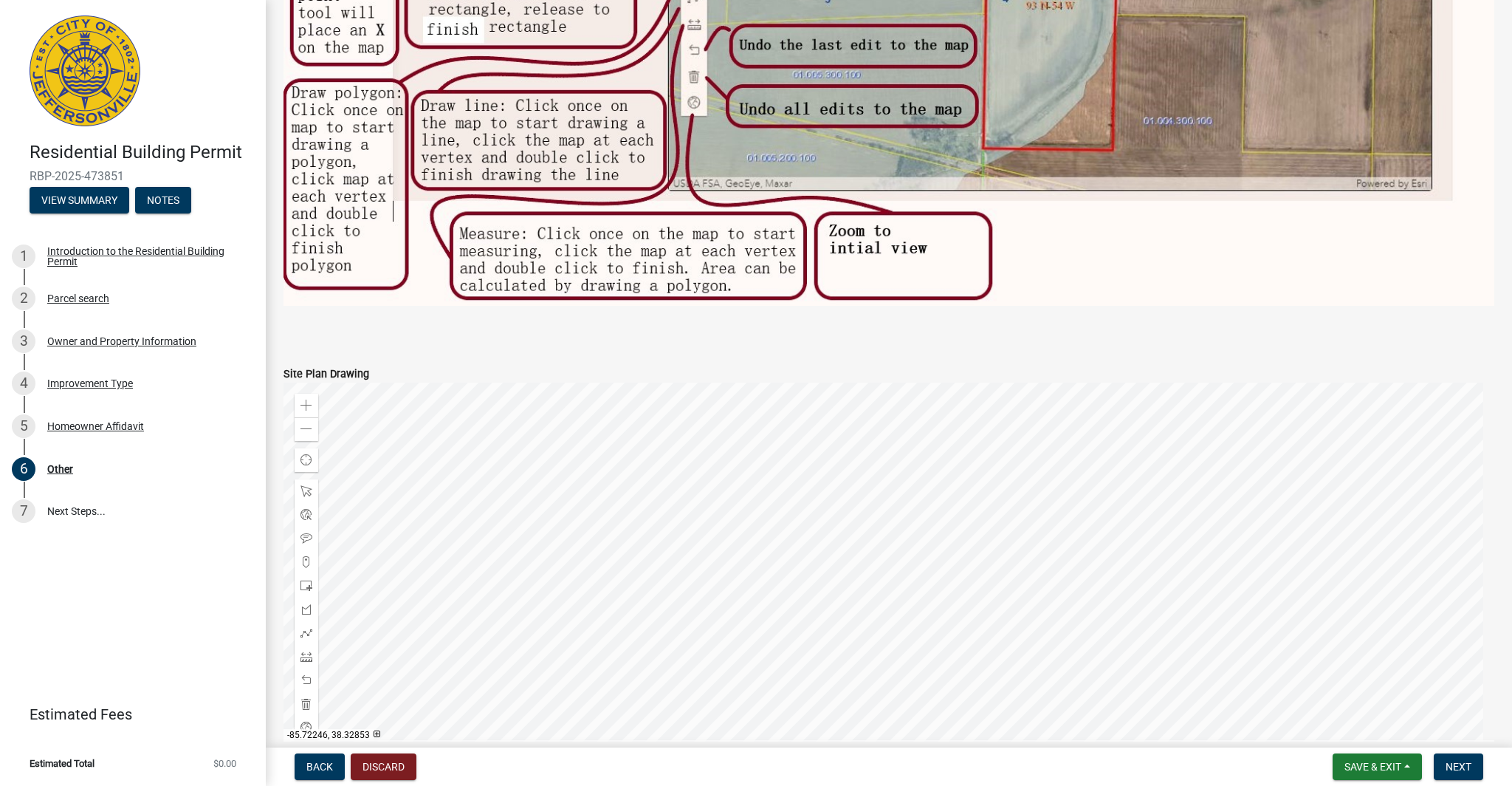
scroll to position [1202, 0]
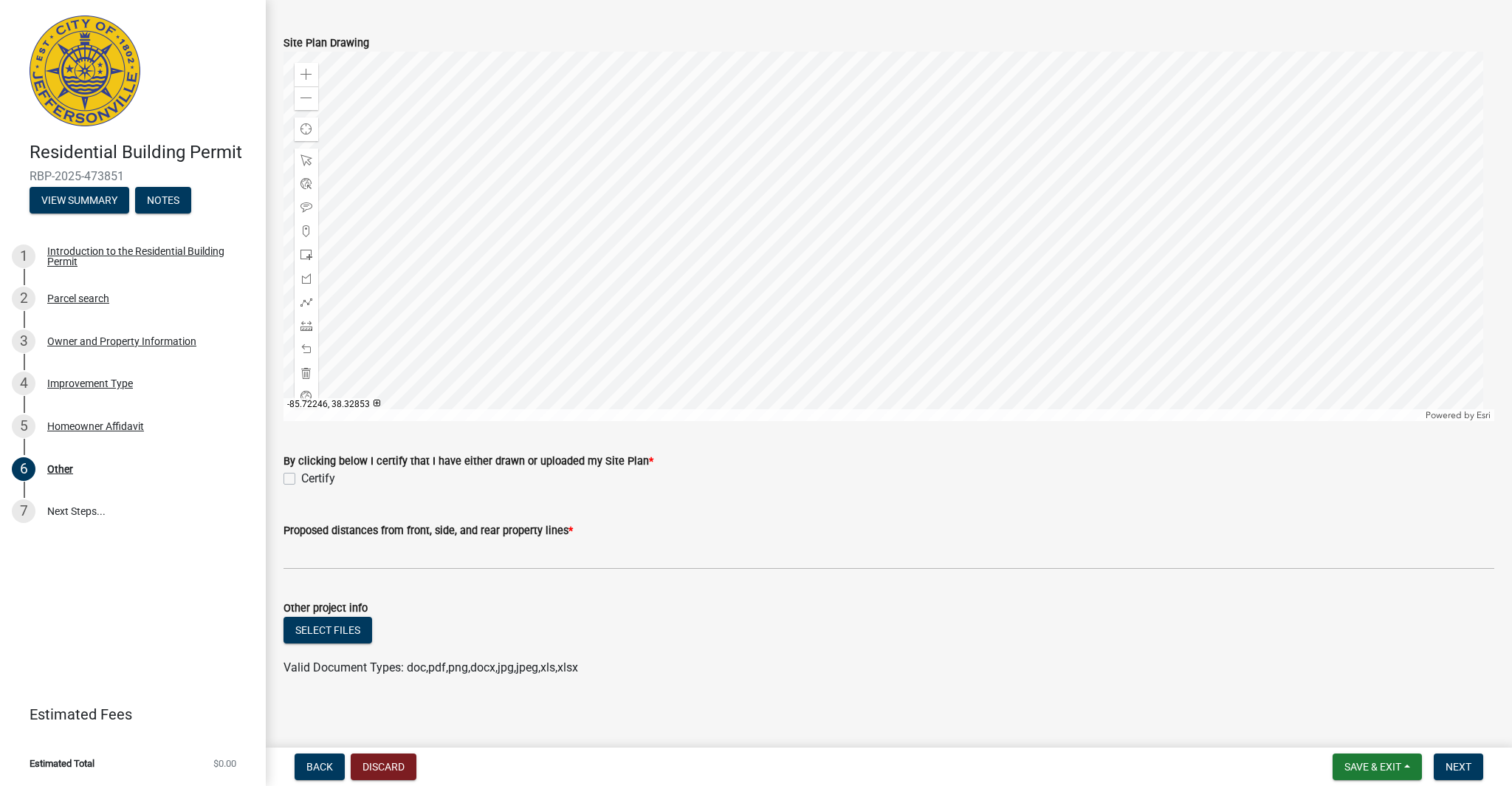
click at [301, 470] on label "Certify" at bounding box center [318, 479] width 34 height 17
click at [301, 470] on input "Certify" at bounding box center [306, 475] width 10 height 10
checkbox input "true"
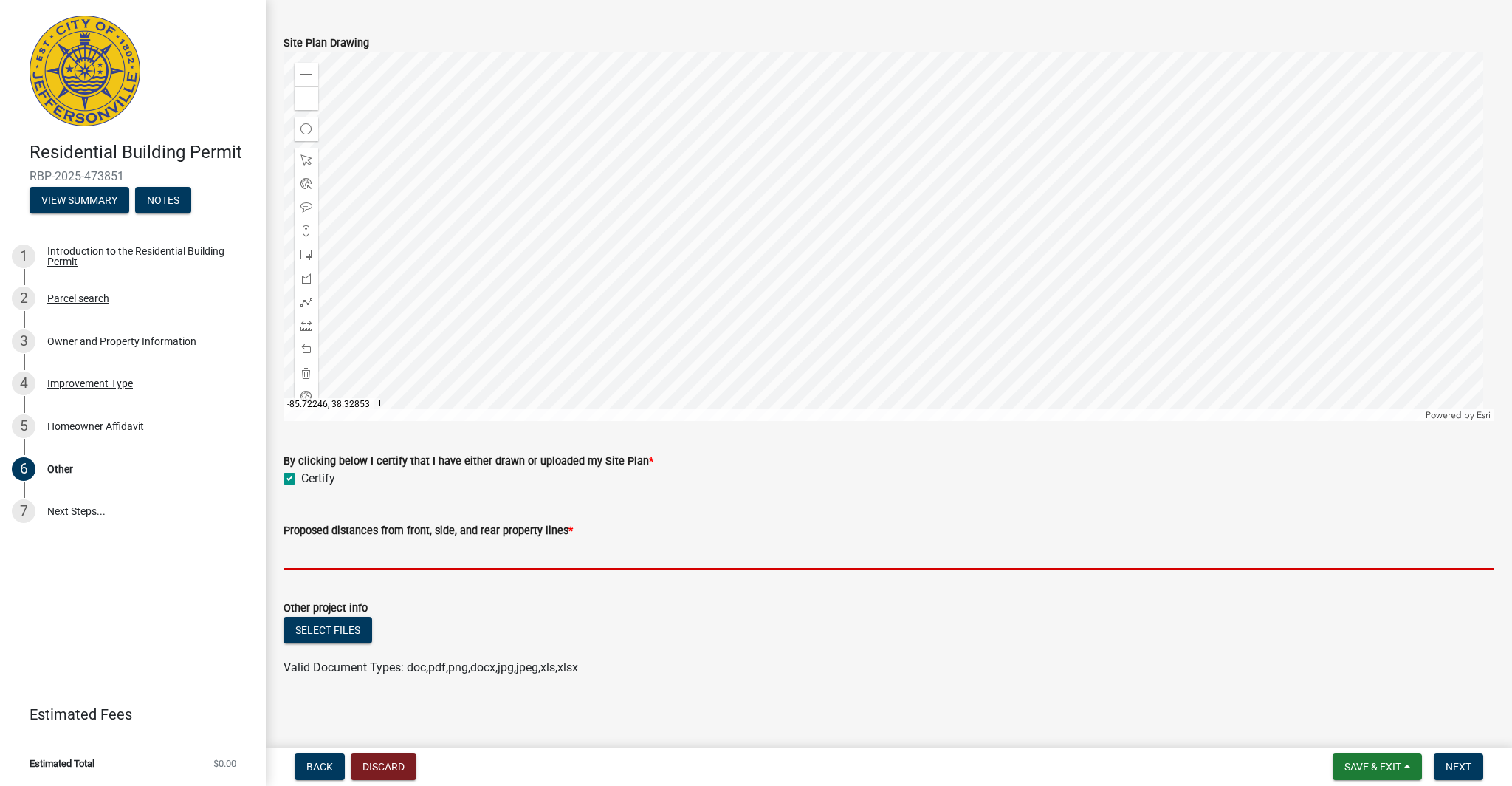
click at [419, 555] on input "Proposed distances from front, side, and rear property lines *" at bounding box center [889, 554] width 1212 height 30
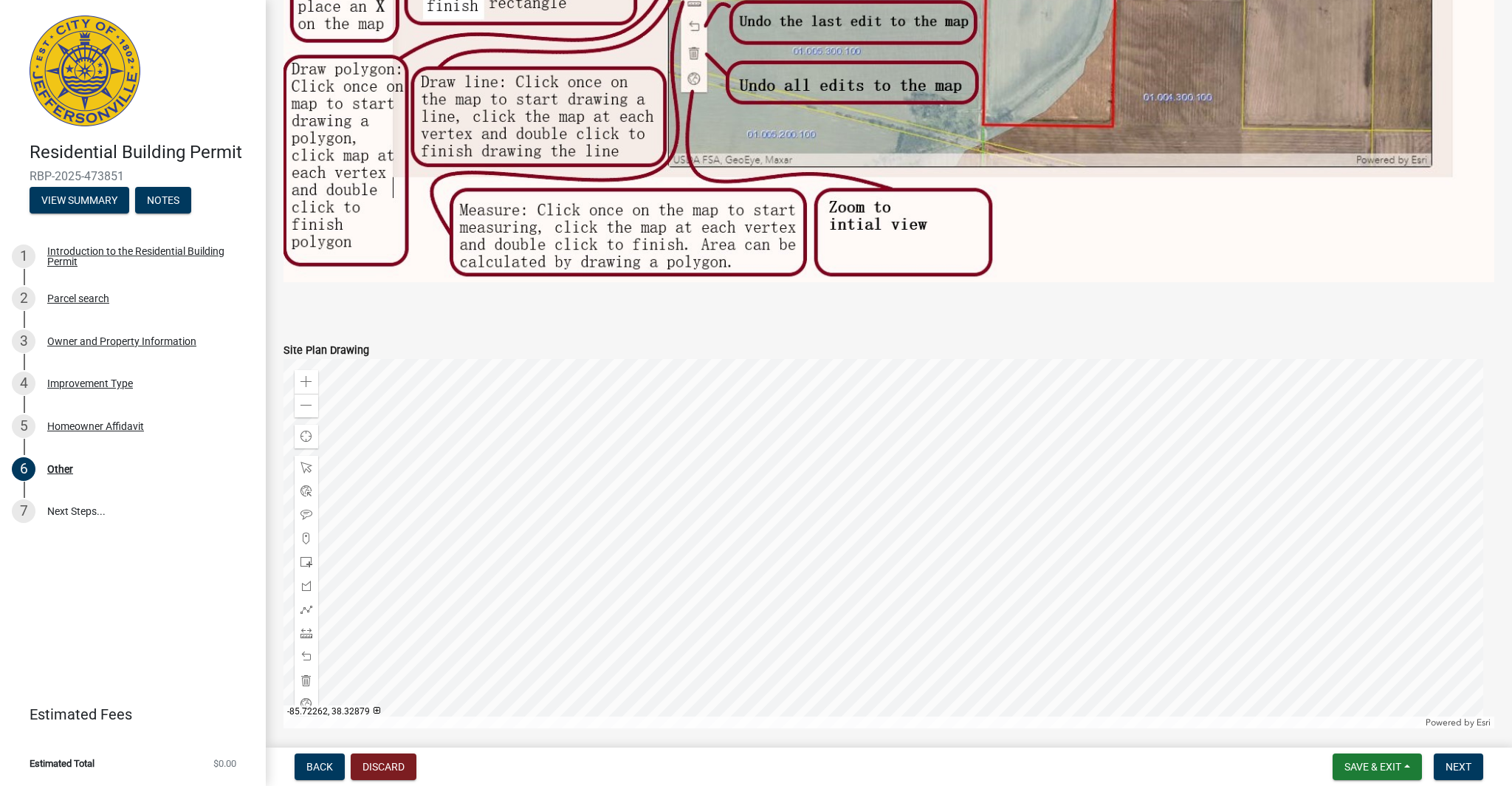
scroll to position [1192, 0]
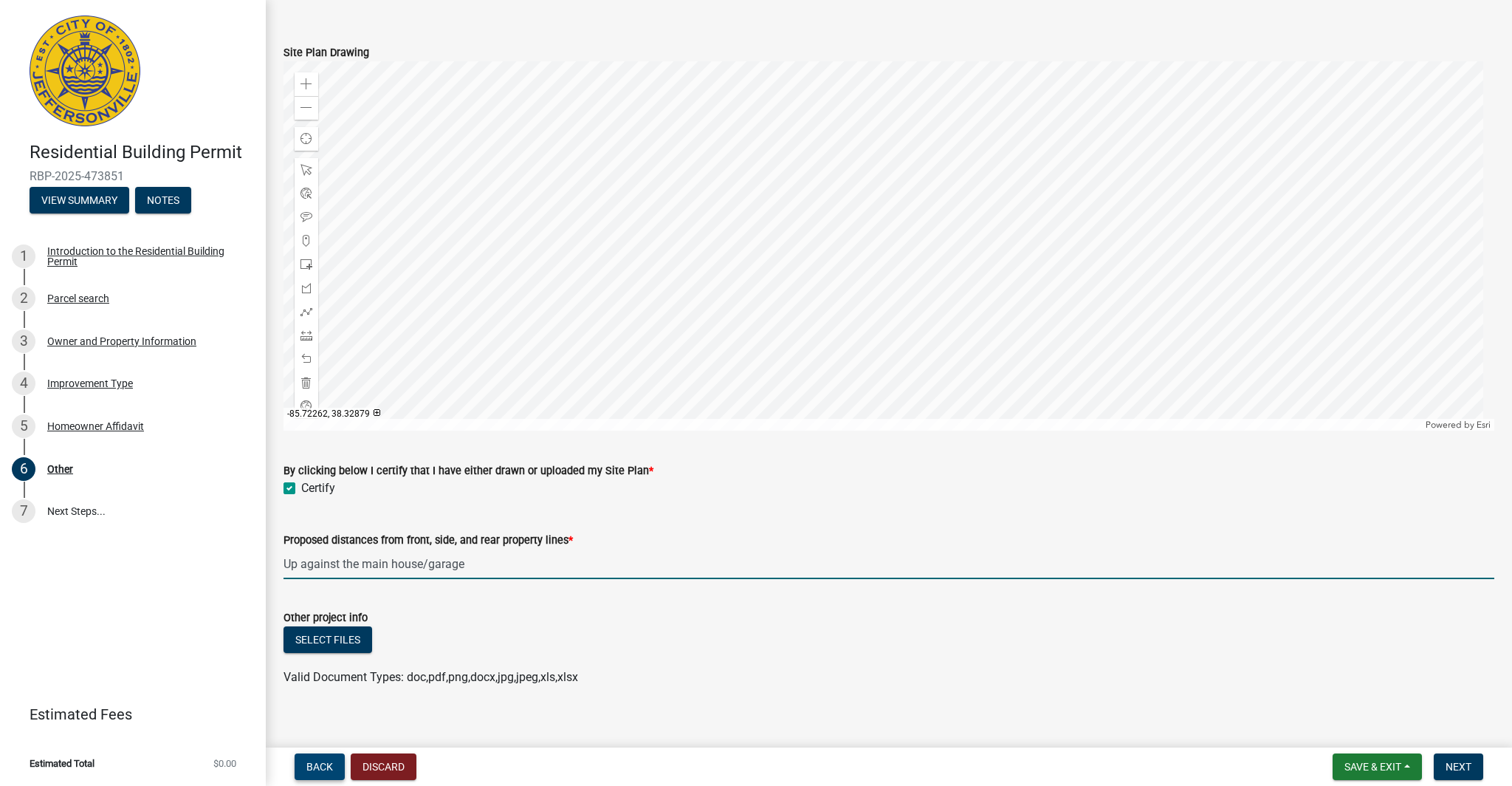
type input "Up against the main house/garage"
click at [317, 774] on button "Back" at bounding box center [320, 767] width 50 height 27
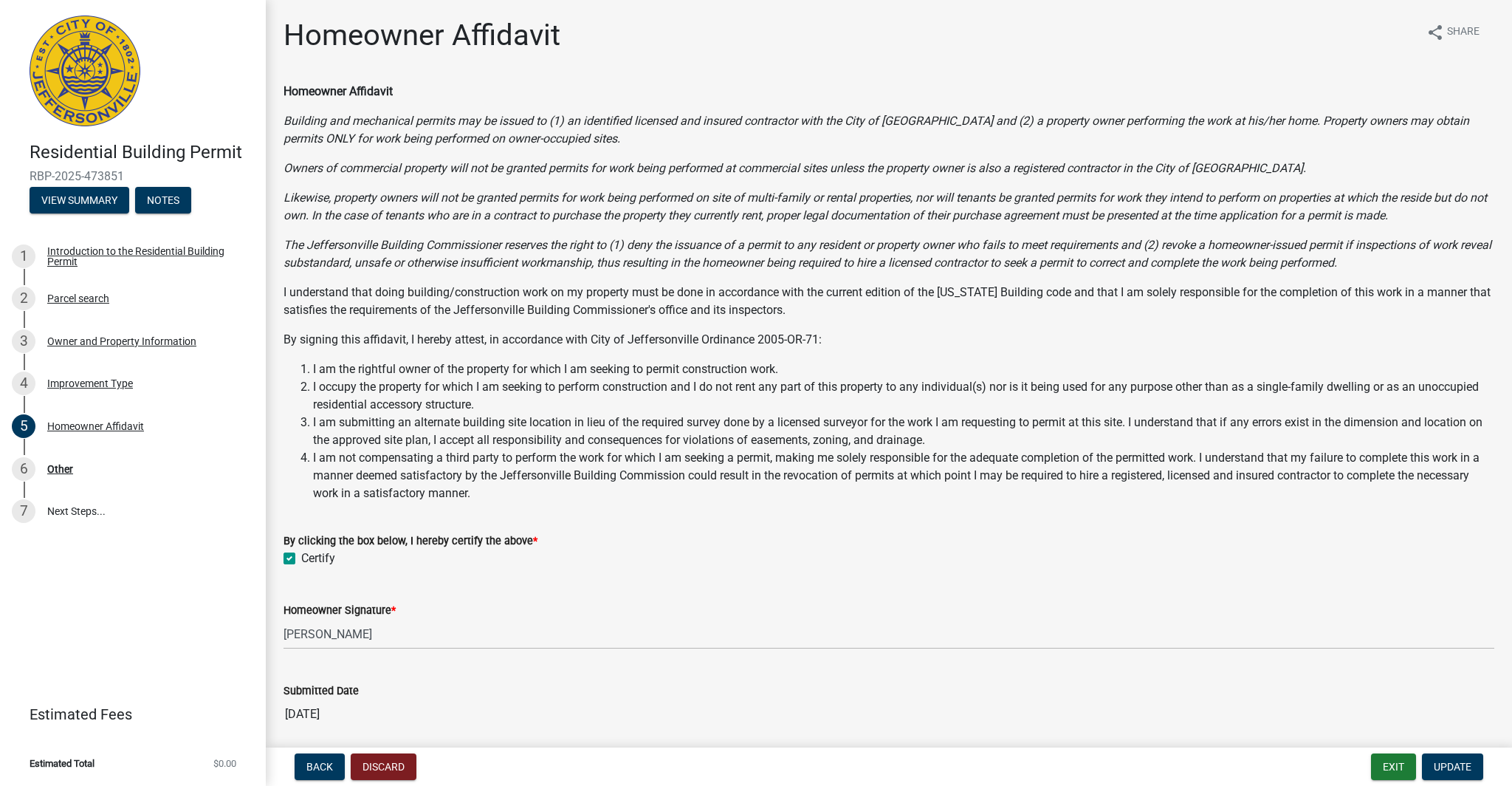
scroll to position [57, 0]
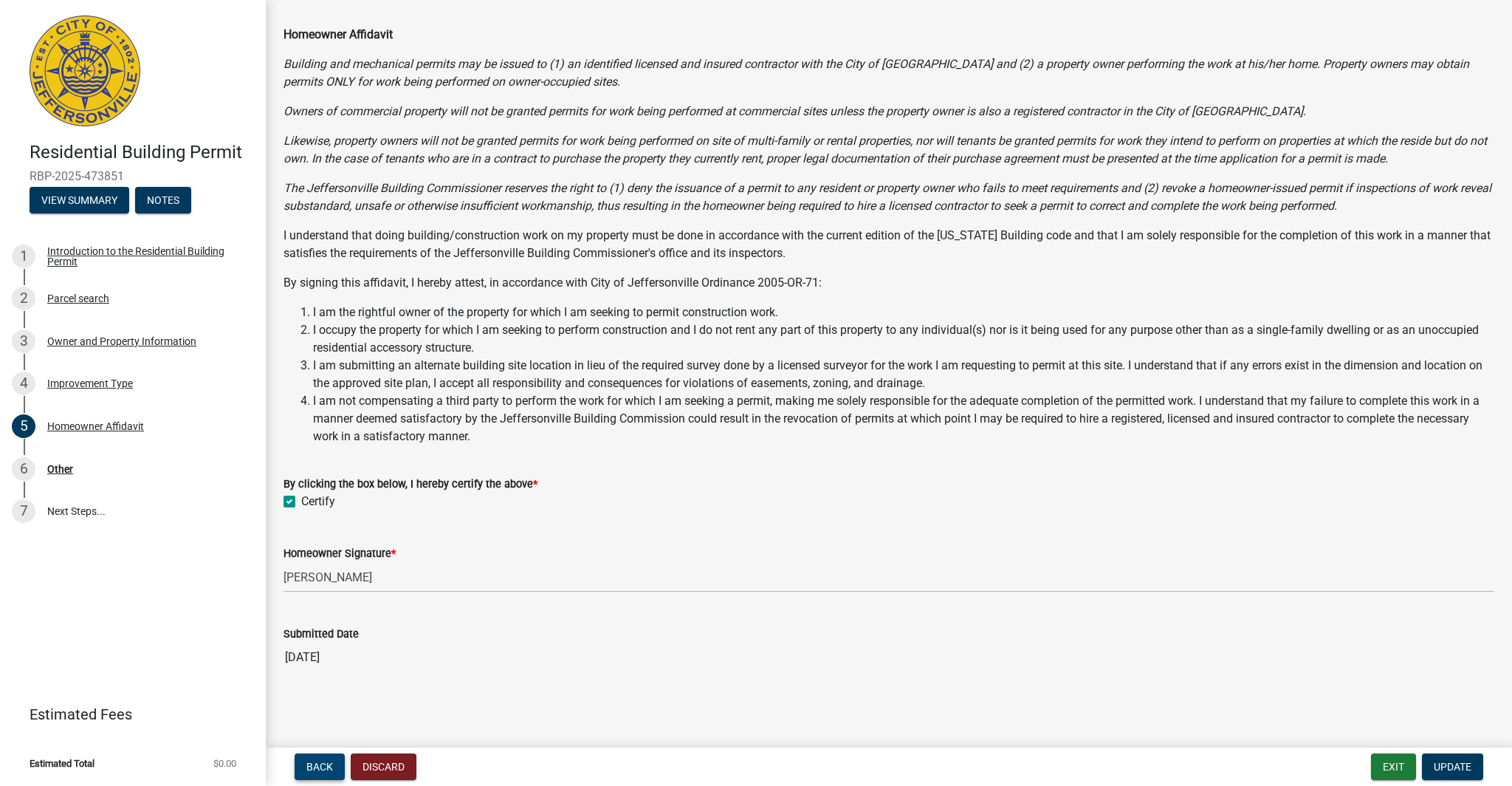
click at [307, 774] on button "Back" at bounding box center [320, 767] width 50 height 27
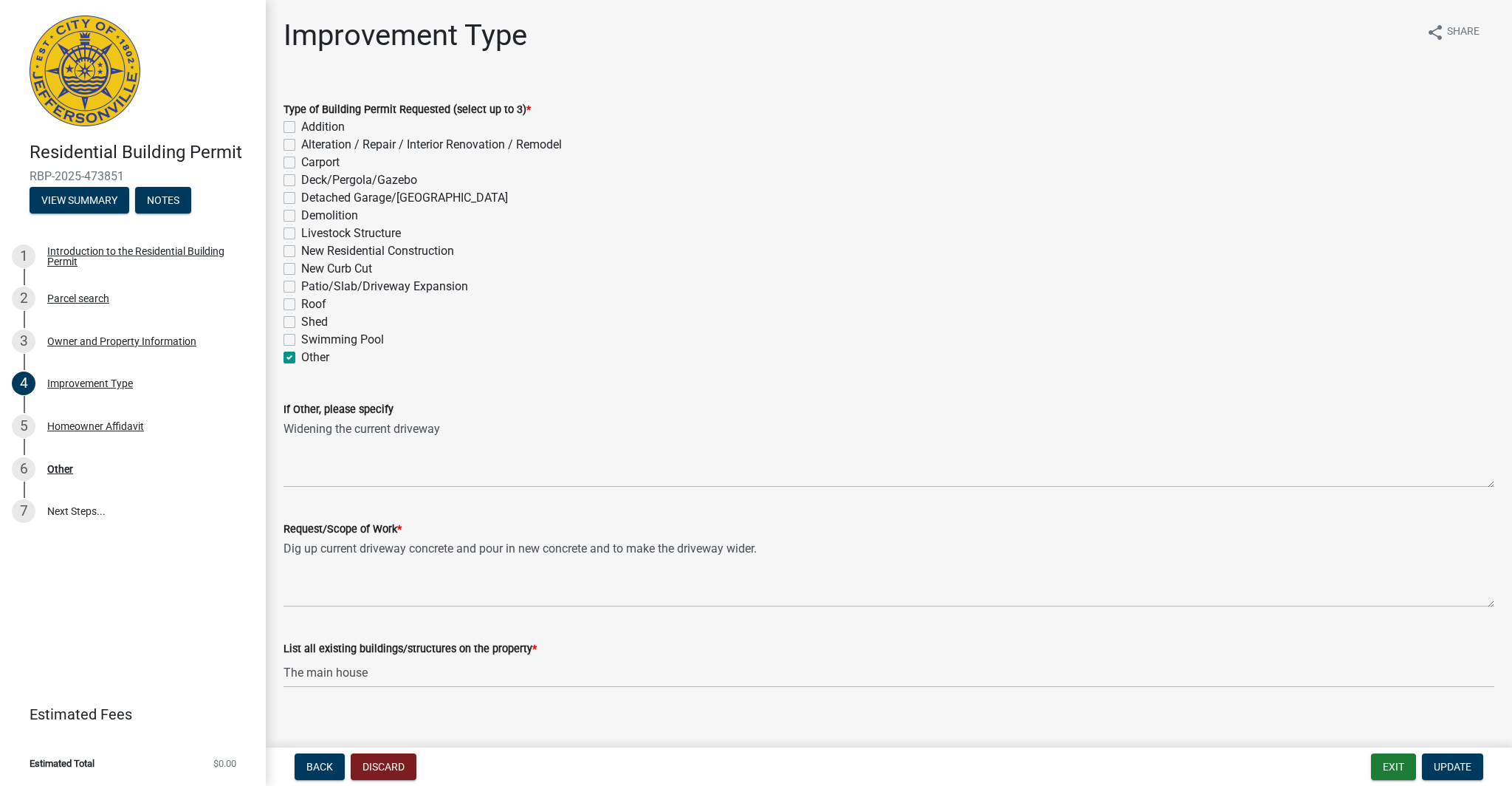
scroll to position [15, 0]
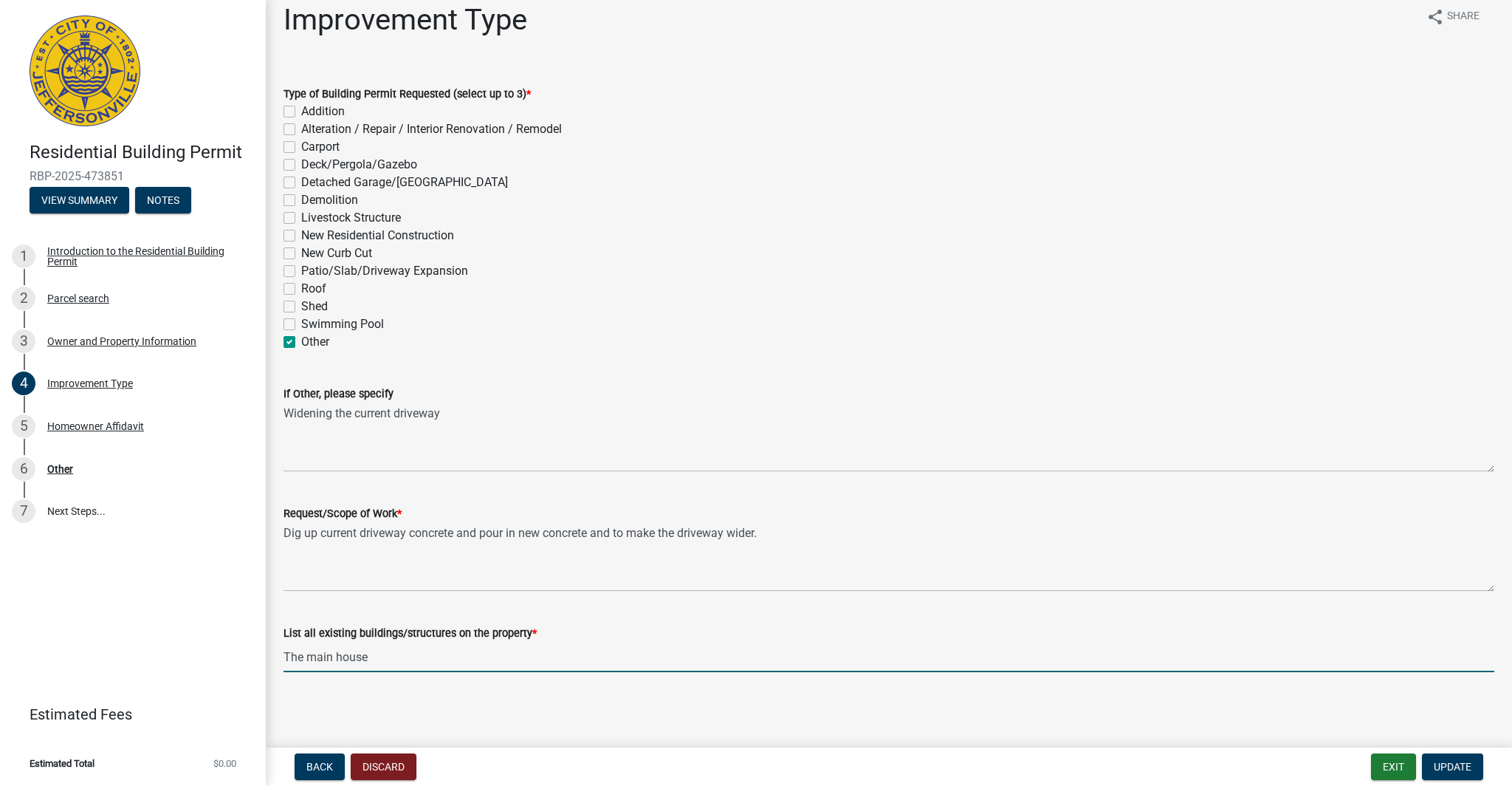
click at [430, 656] on input "The main house" at bounding box center [889, 656] width 1212 height 30
type input "The main house and garage"
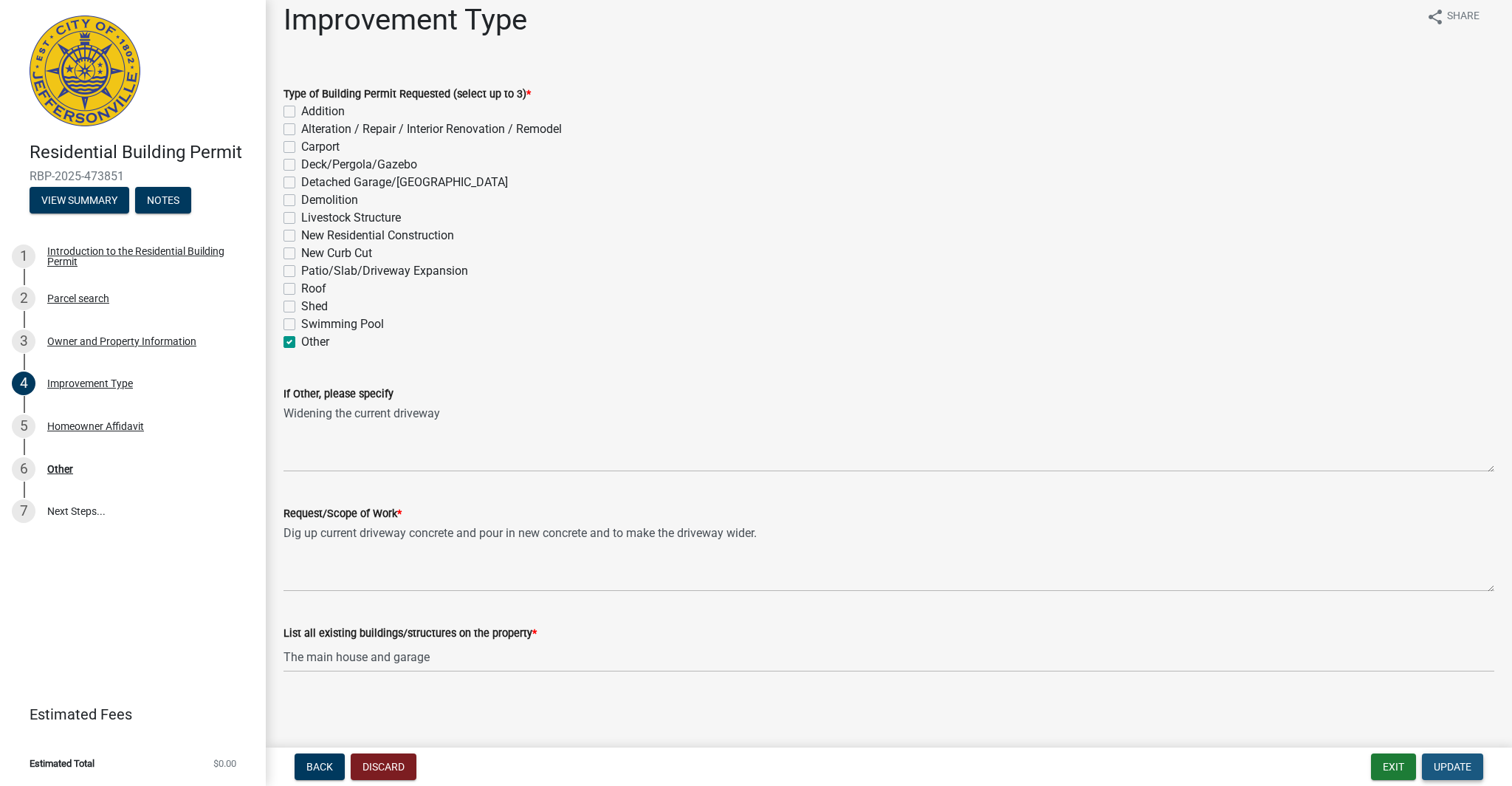
click at [1461, 766] on span "Update" at bounding box center [1452, 767] width 38 height 12
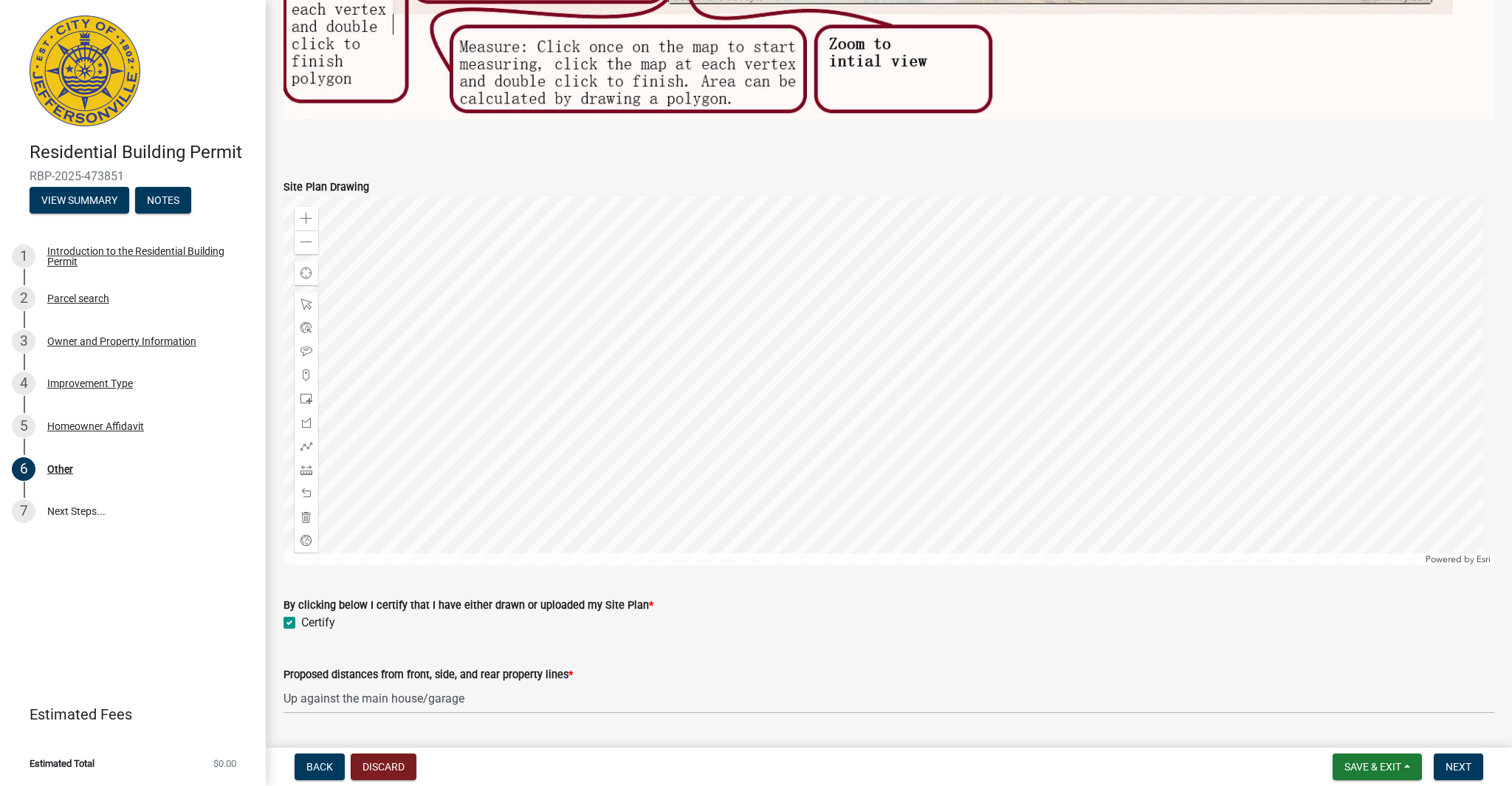
scroll to position [1167, 0]
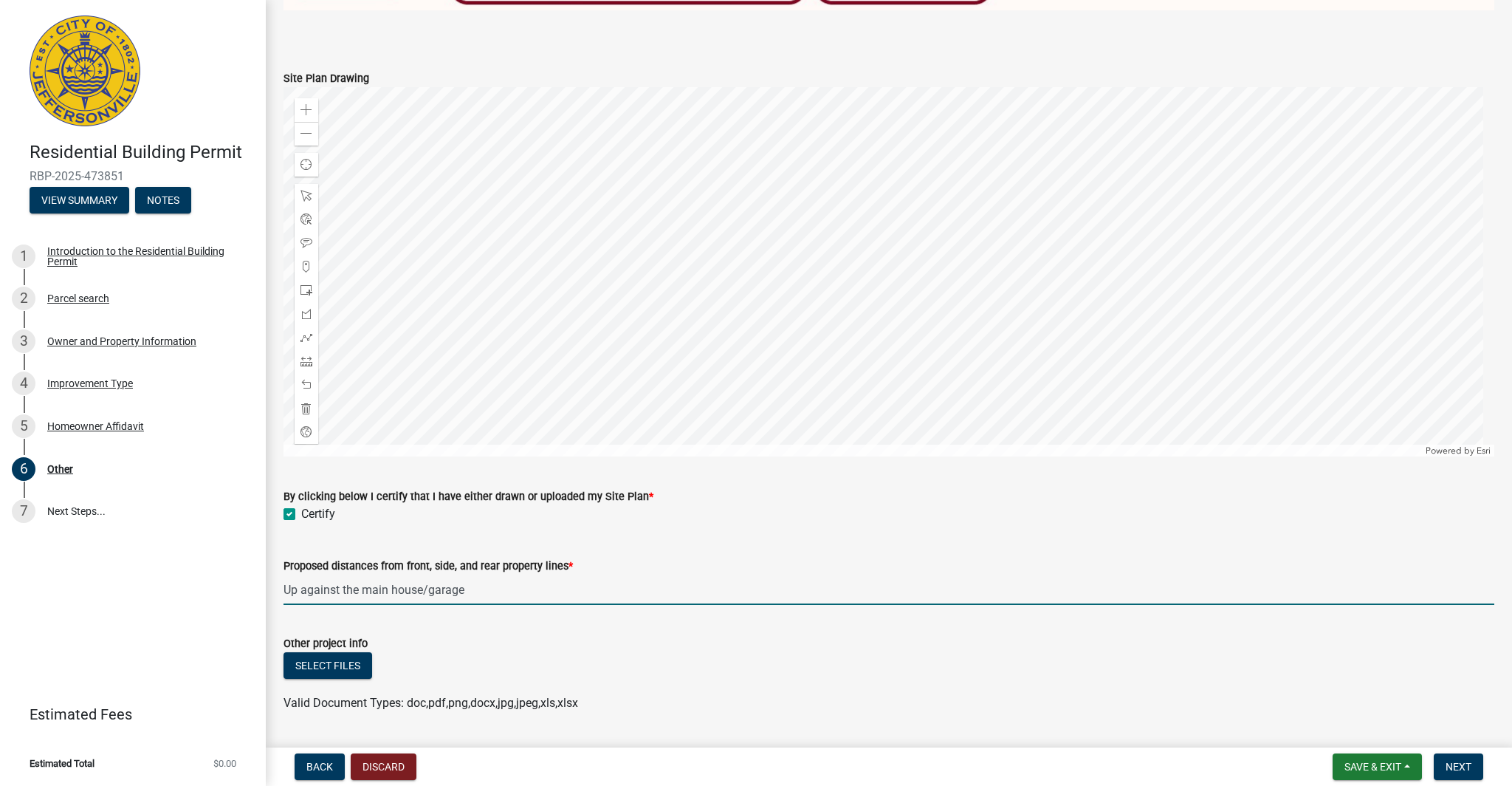
click at [476, 591] on input "Up against the main house/garage" at bounding box center [889, 590] width 1212 height 30
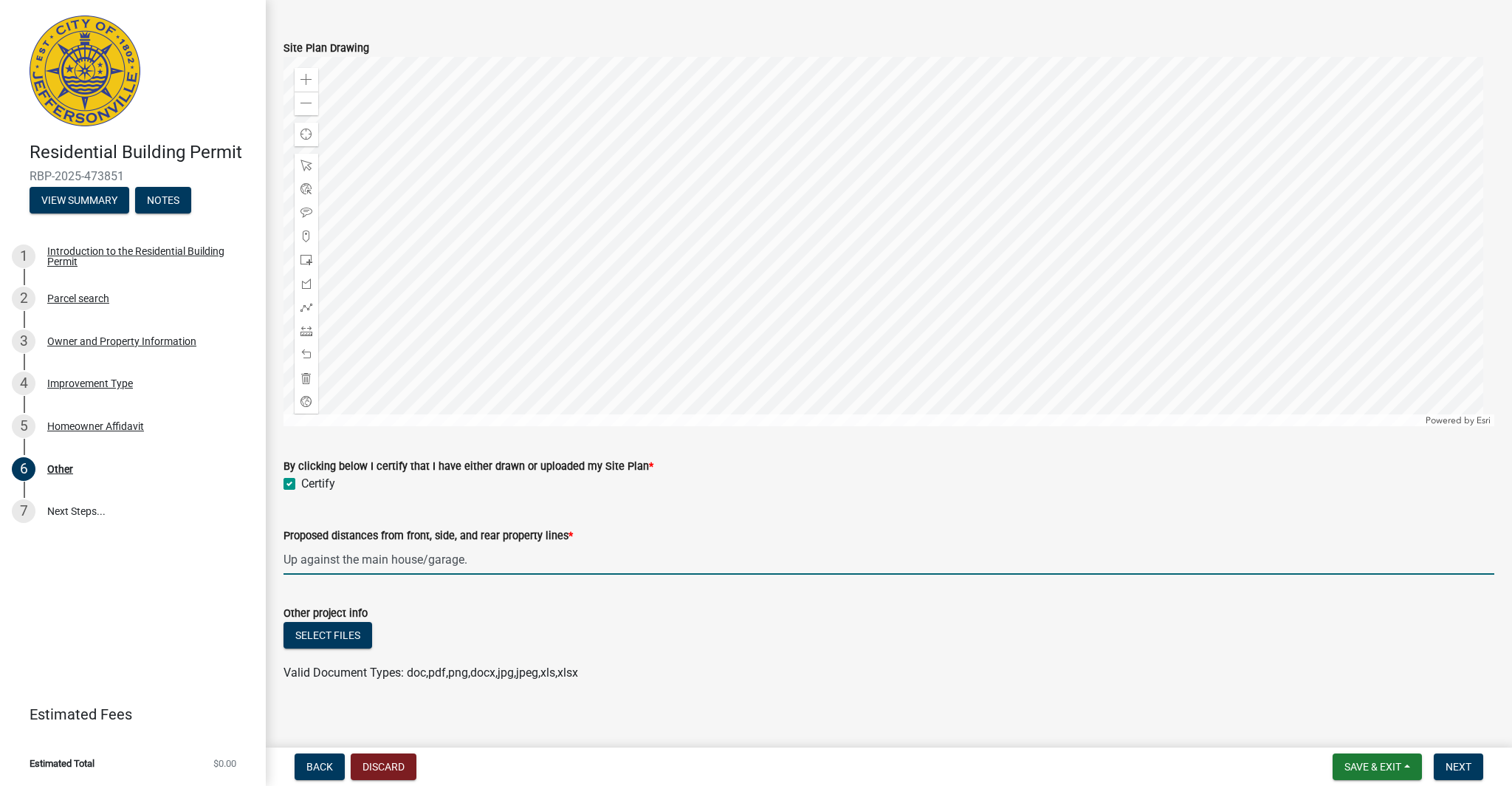
scroll to position [1202, 0]
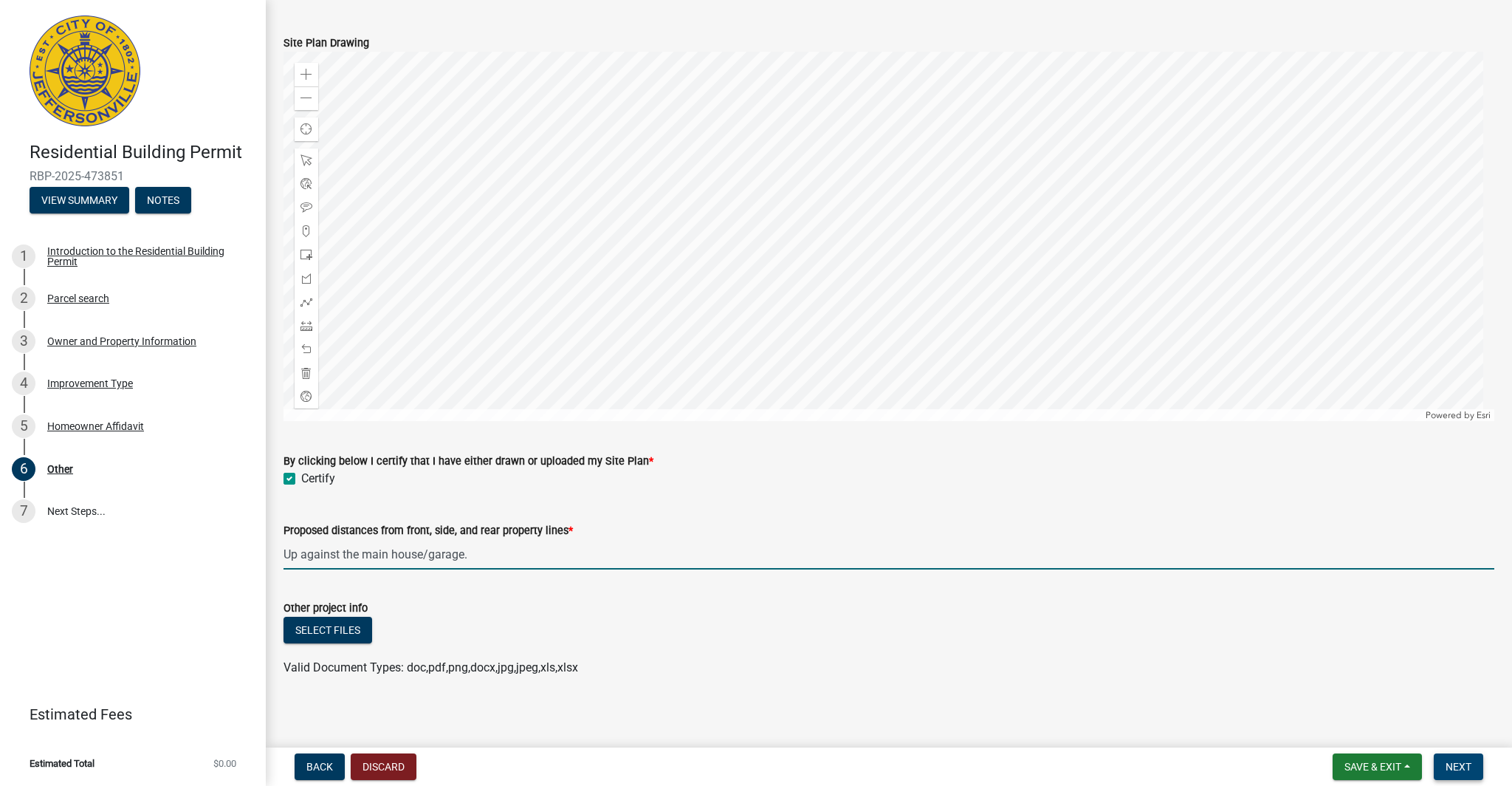
type input "Up against the main house/garage."
click at [1464, 765] on span "Next" at bounding box center [1458, 767] width 26 height 12
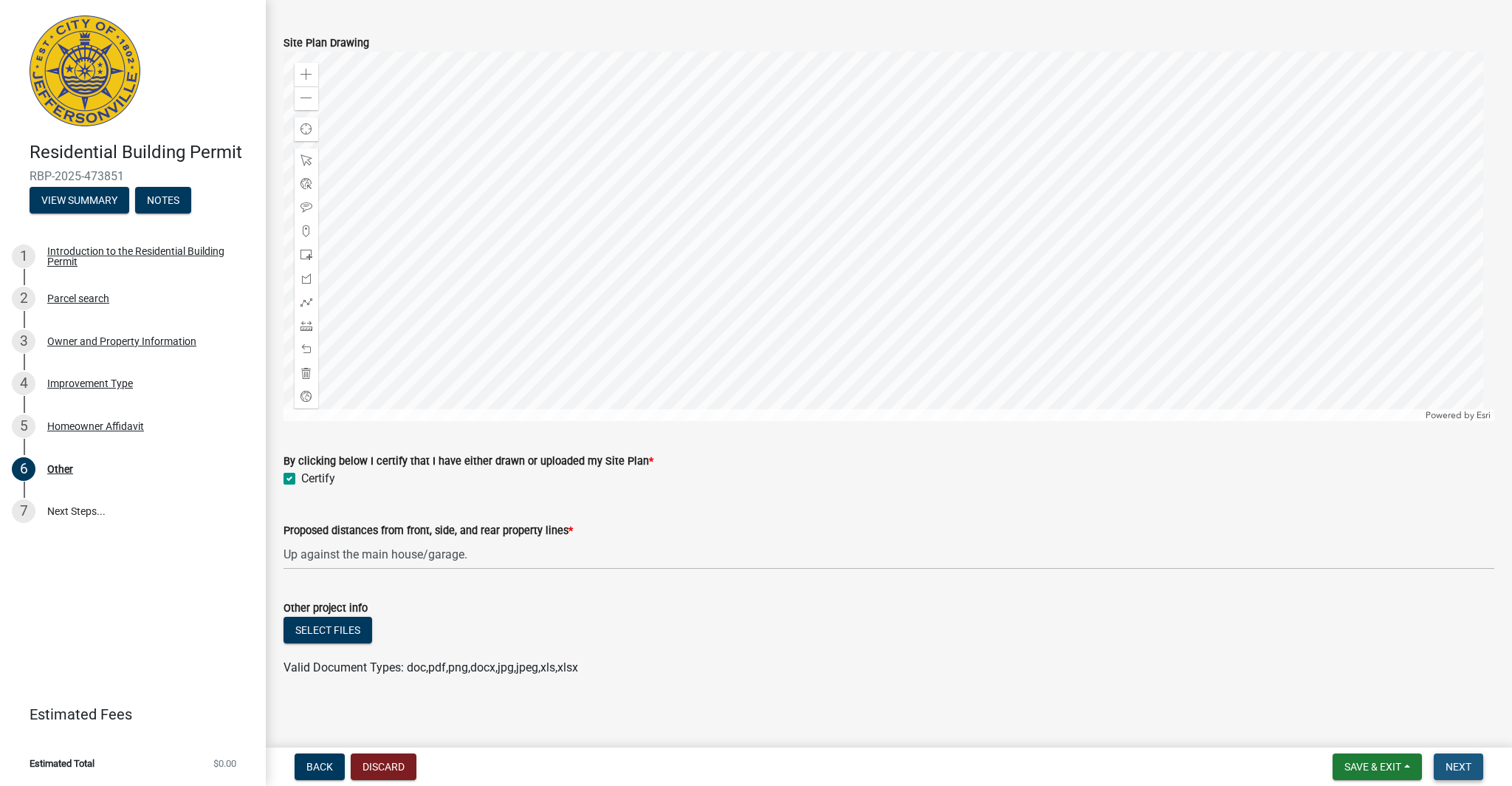
scroll to position [0, 0]
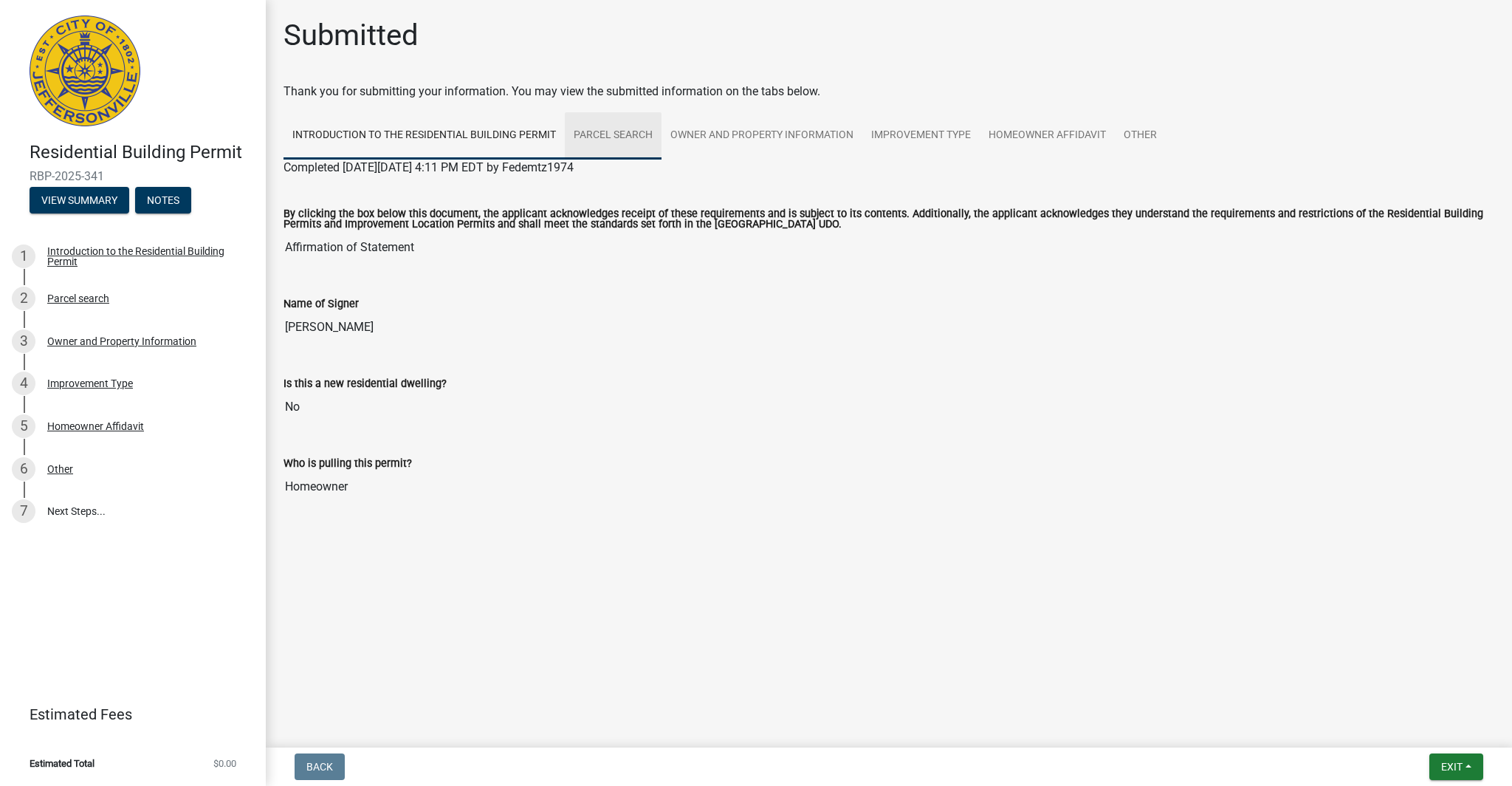
click at [617, 137] on link "Parcel search" at bounding box center [613, 136] width 96 height 47
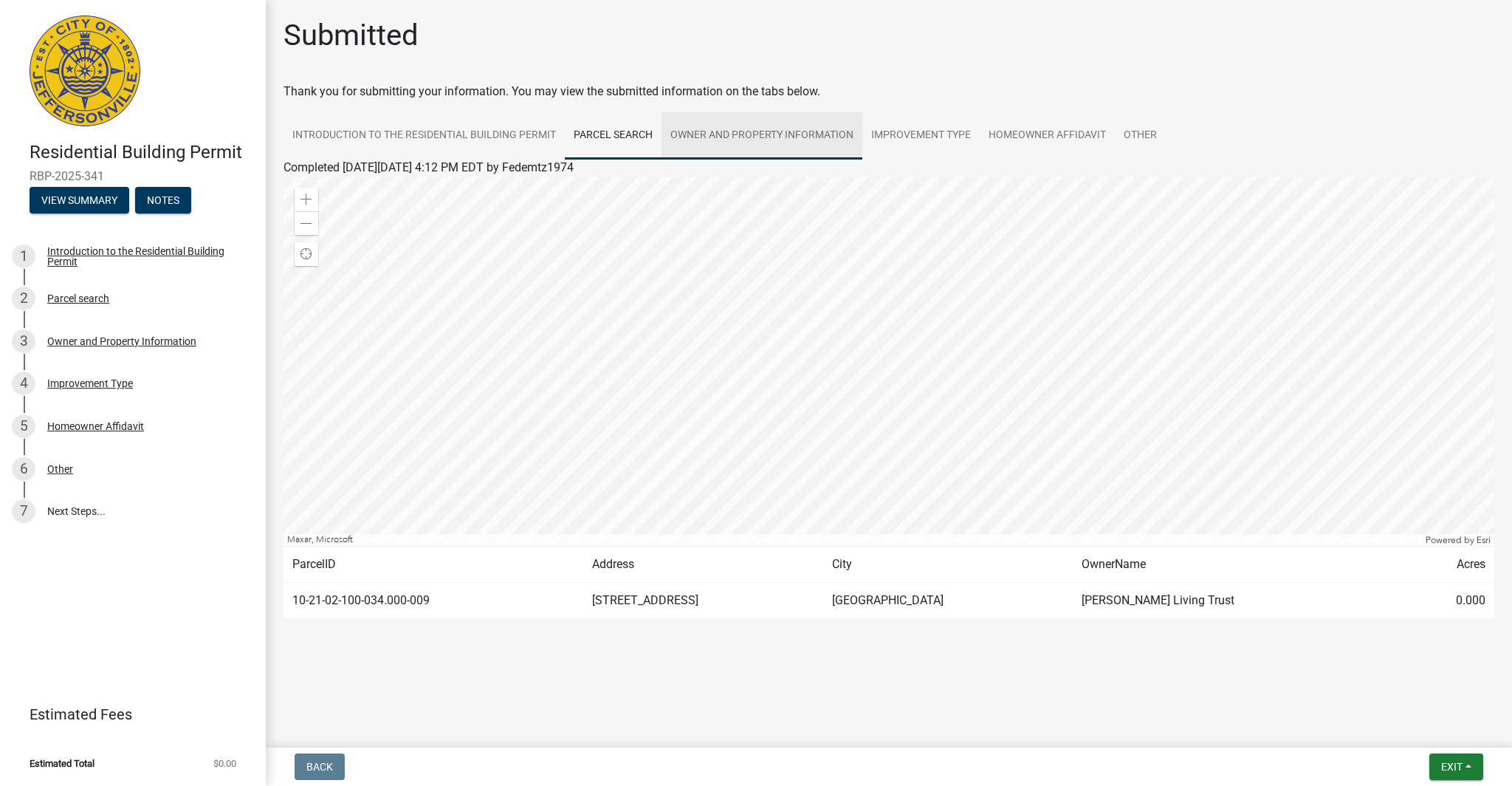
click at [723, 135] on link "Owner and Property Information" at bounding box center [762, 136] width 201 height 47
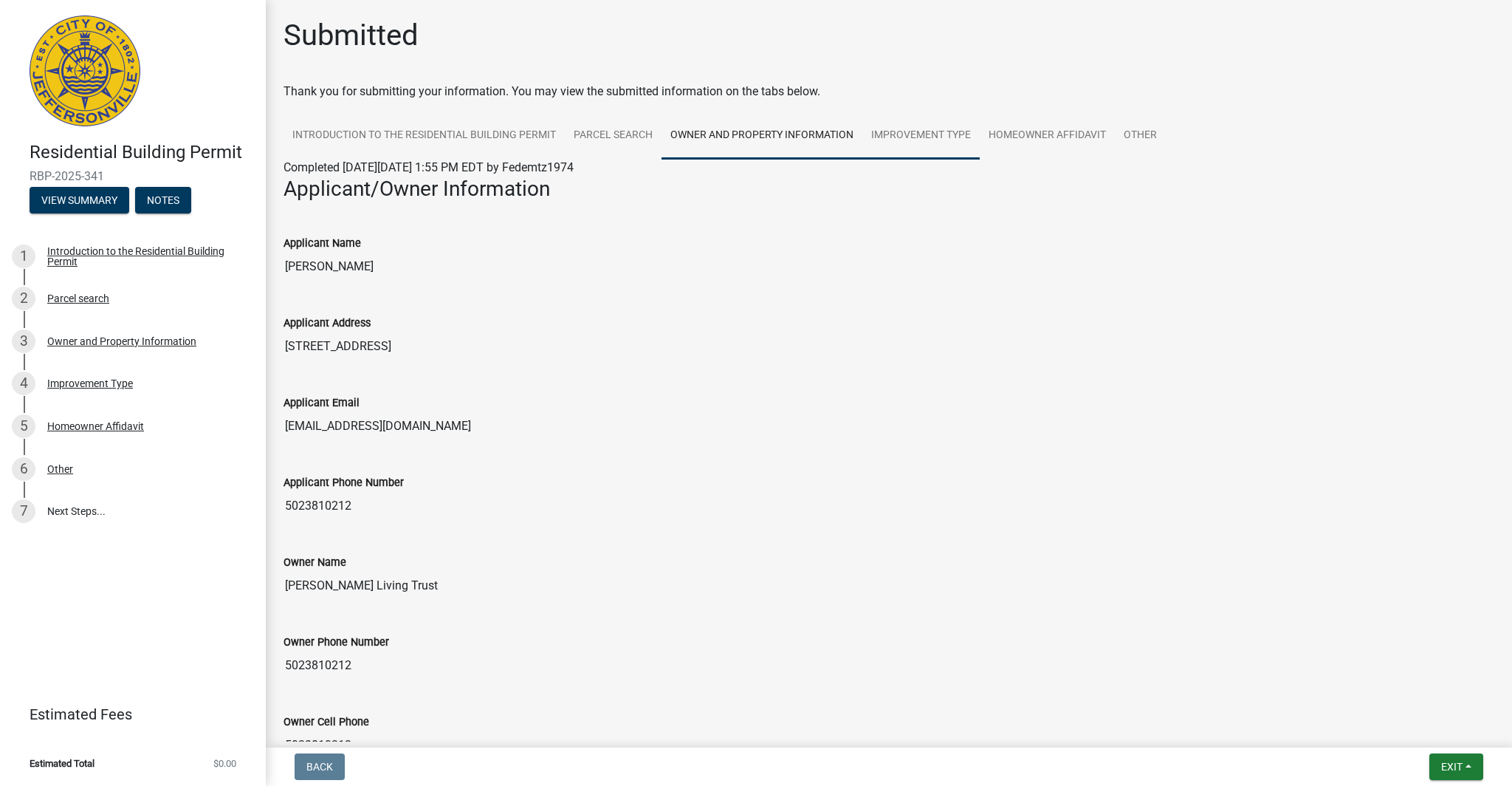
click at [932, 129] on link "Improvement Type" at bounding box center [922, 136] width 117 height 47
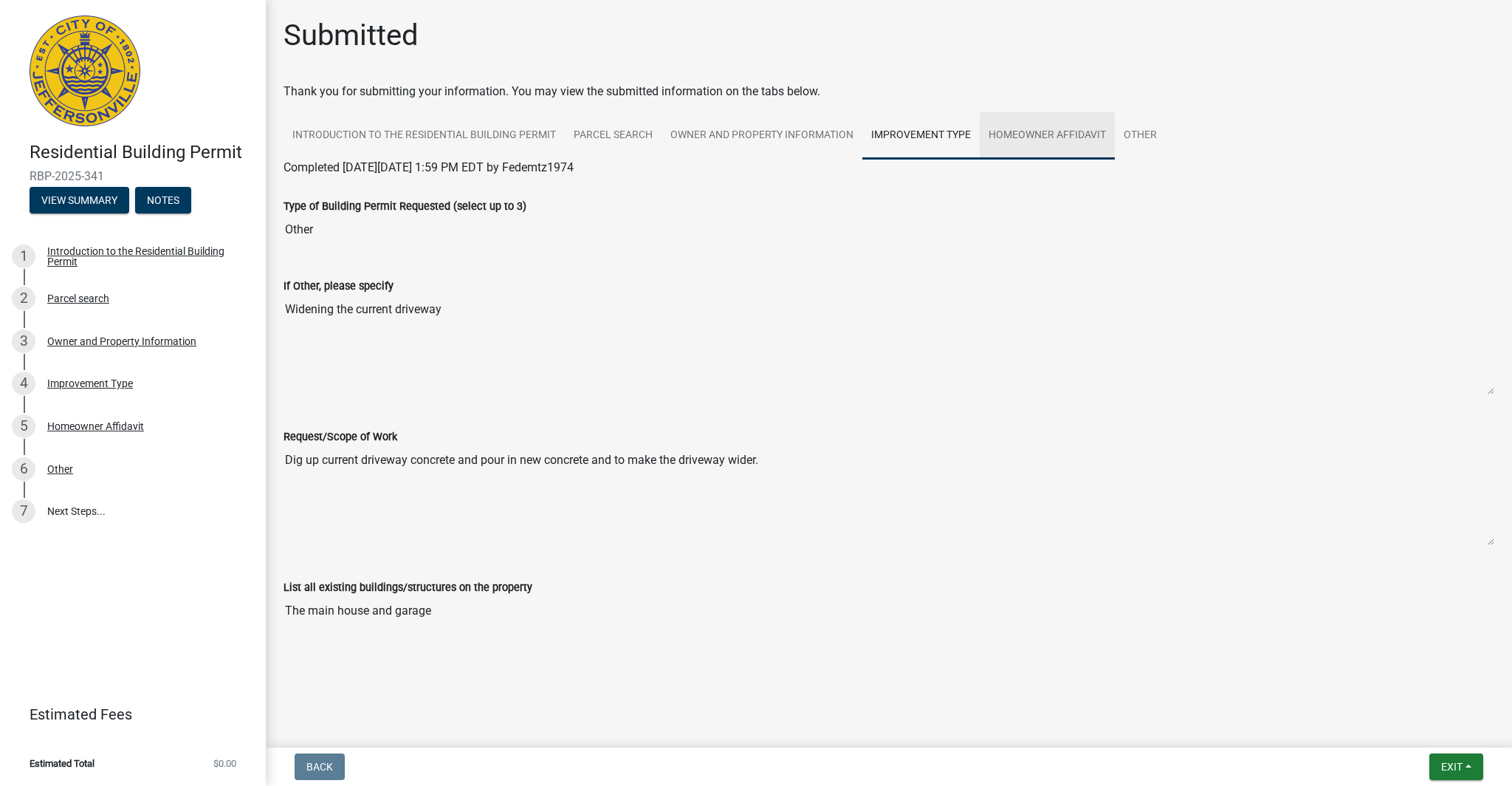
click at [1034, 130] on link "Homeowner Affidavit" at bounding box center [1048, 136] width 135 height 47
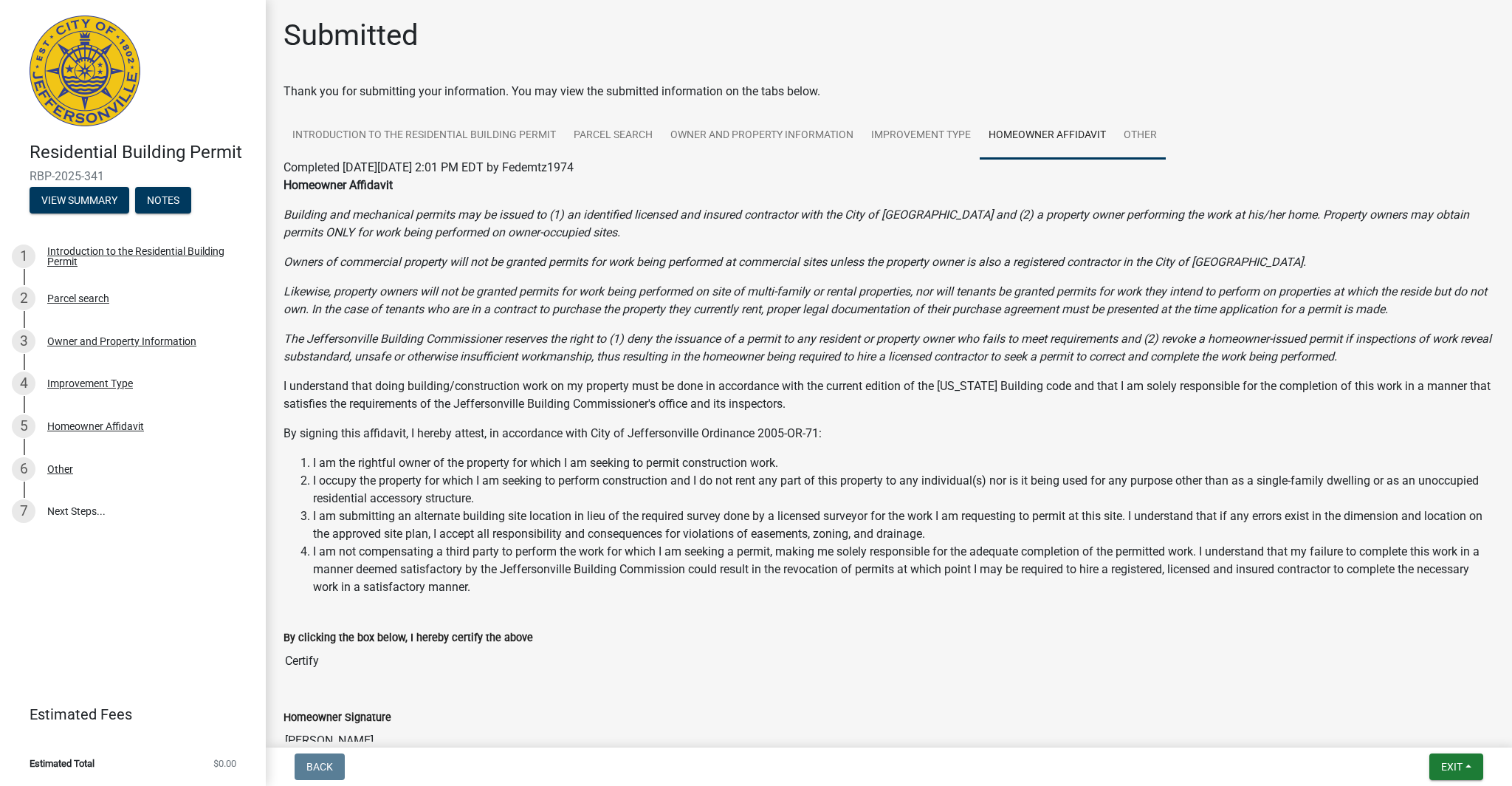
click at [1134, 128] on link "Other" at bounding box center [1140, 136] width 51 height 47
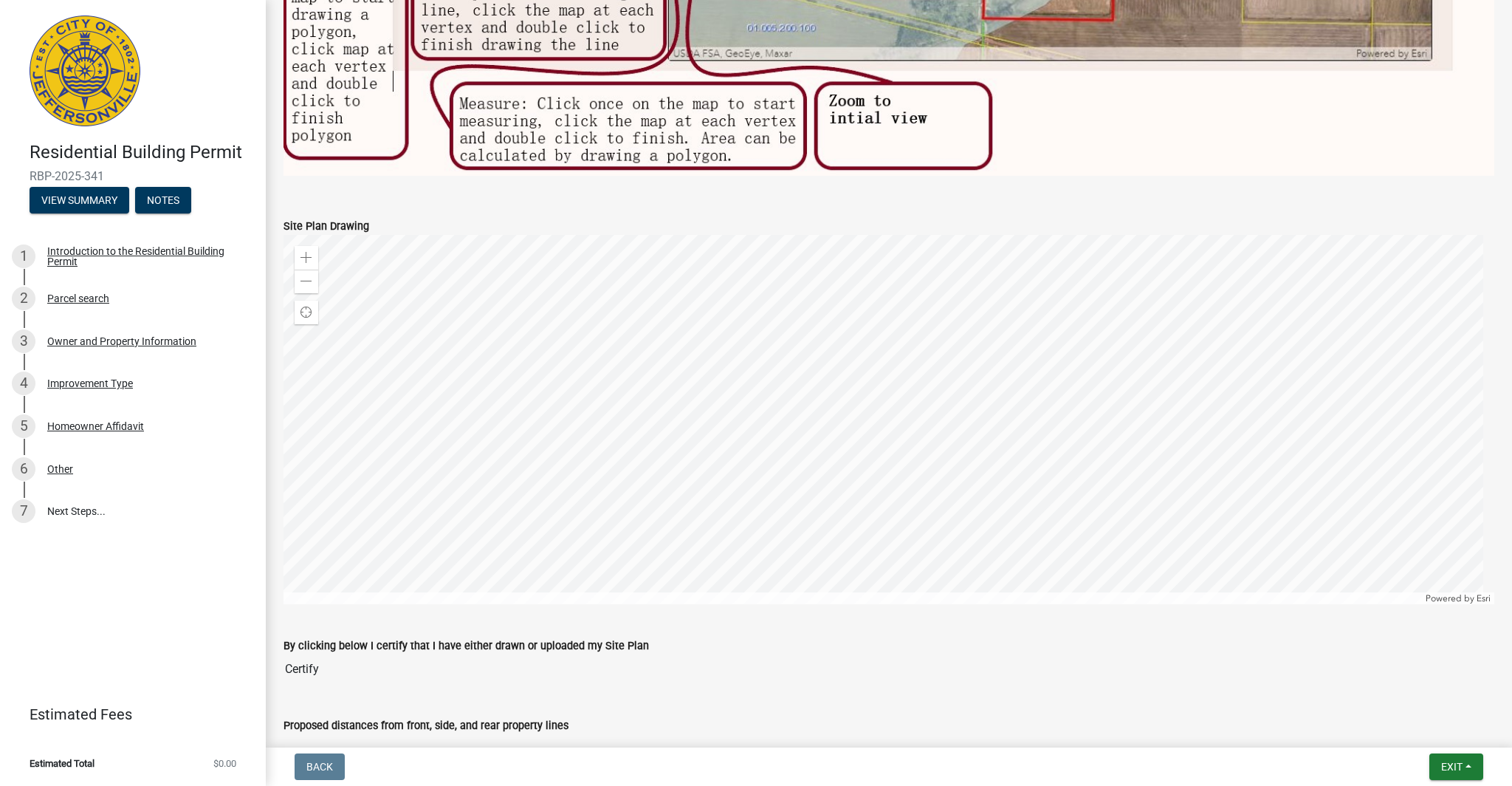
scroll to position [1151, 0]
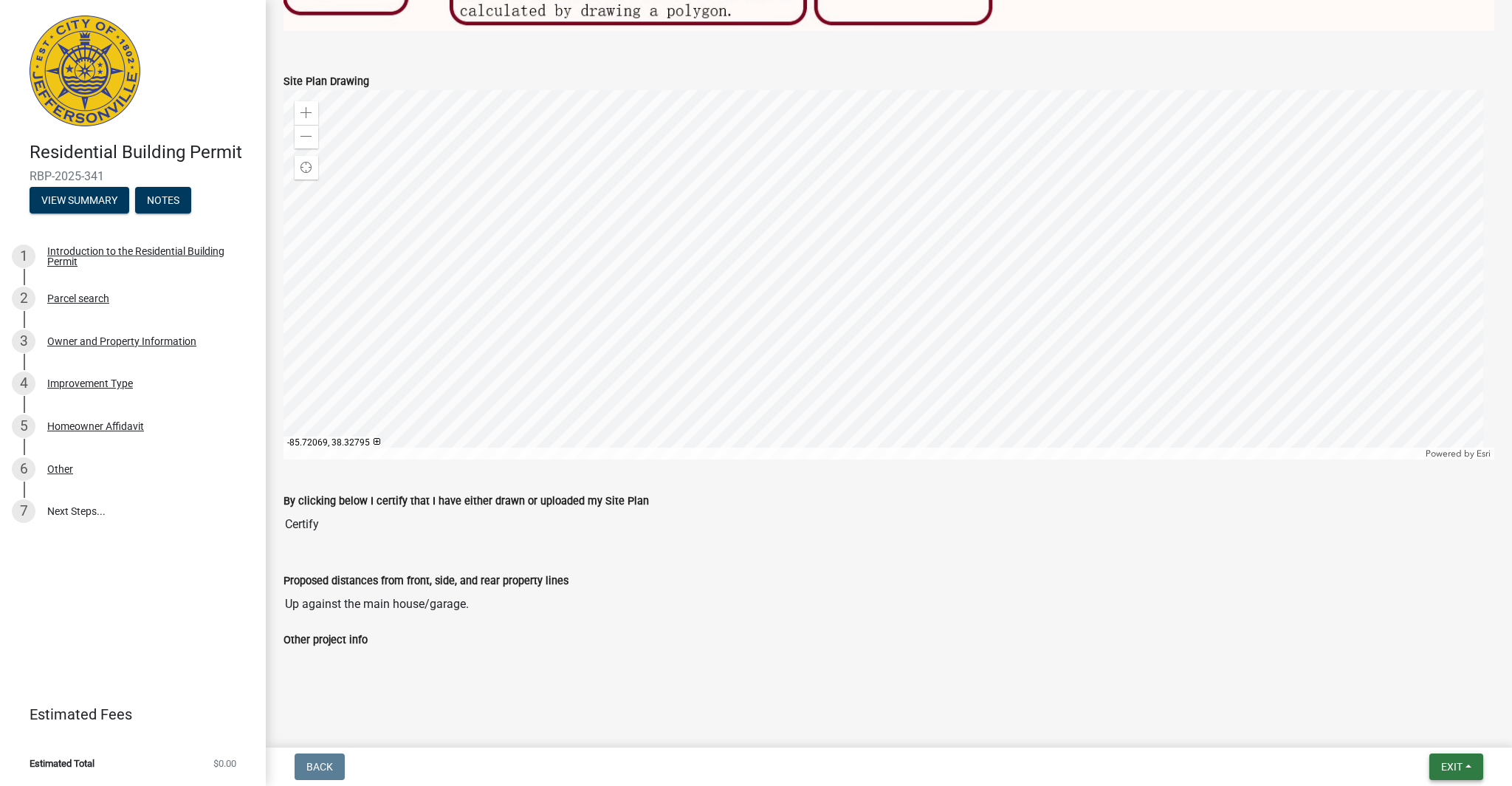
click at [1474, 765] on button "Exit" at bounding box center [1457, 767] width 54 height 27
click at [1405, 690] on button "Save" at bounding box center [1425, 693] width 118 height 36
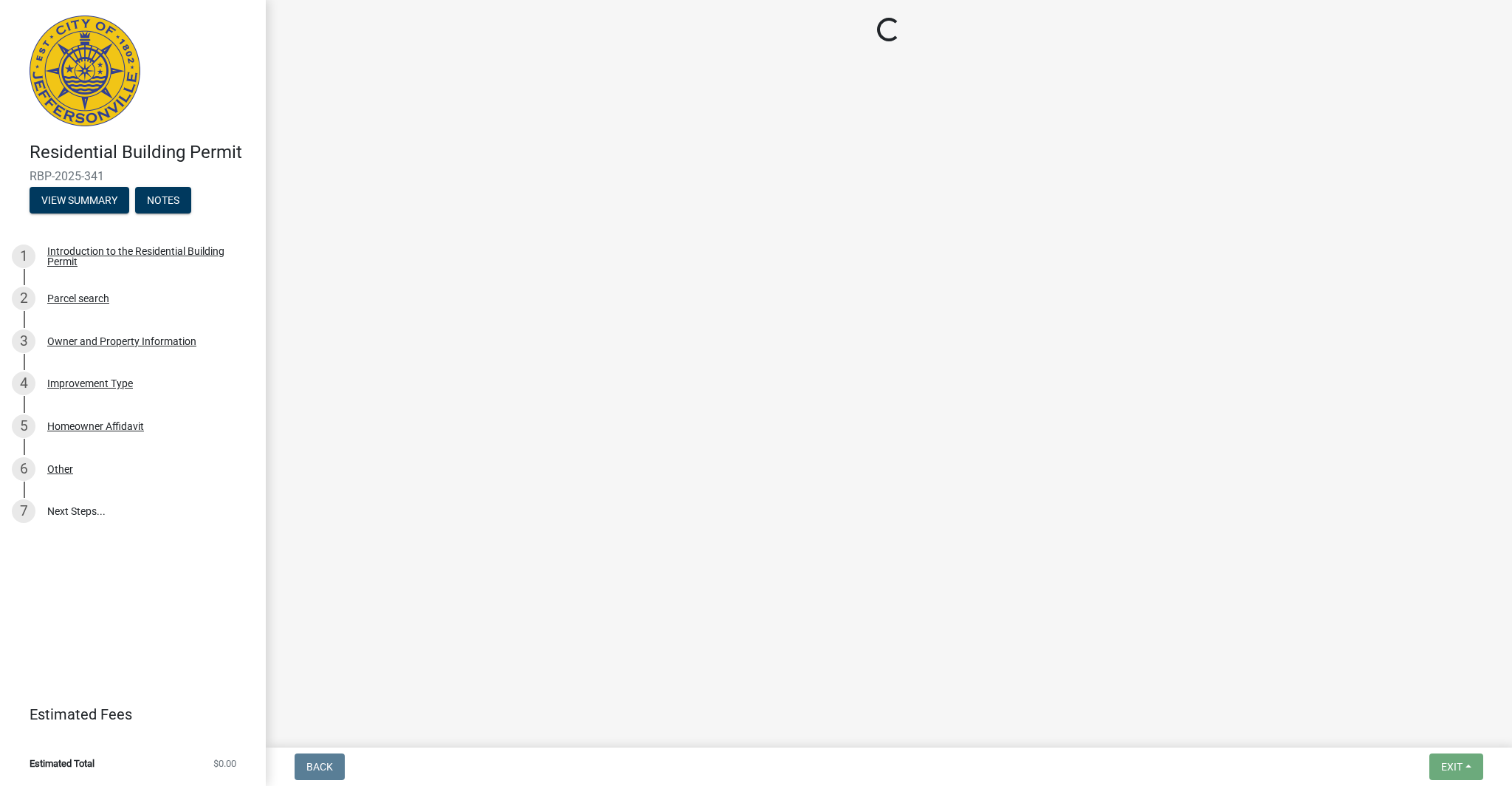
scroll to position [0, 0]
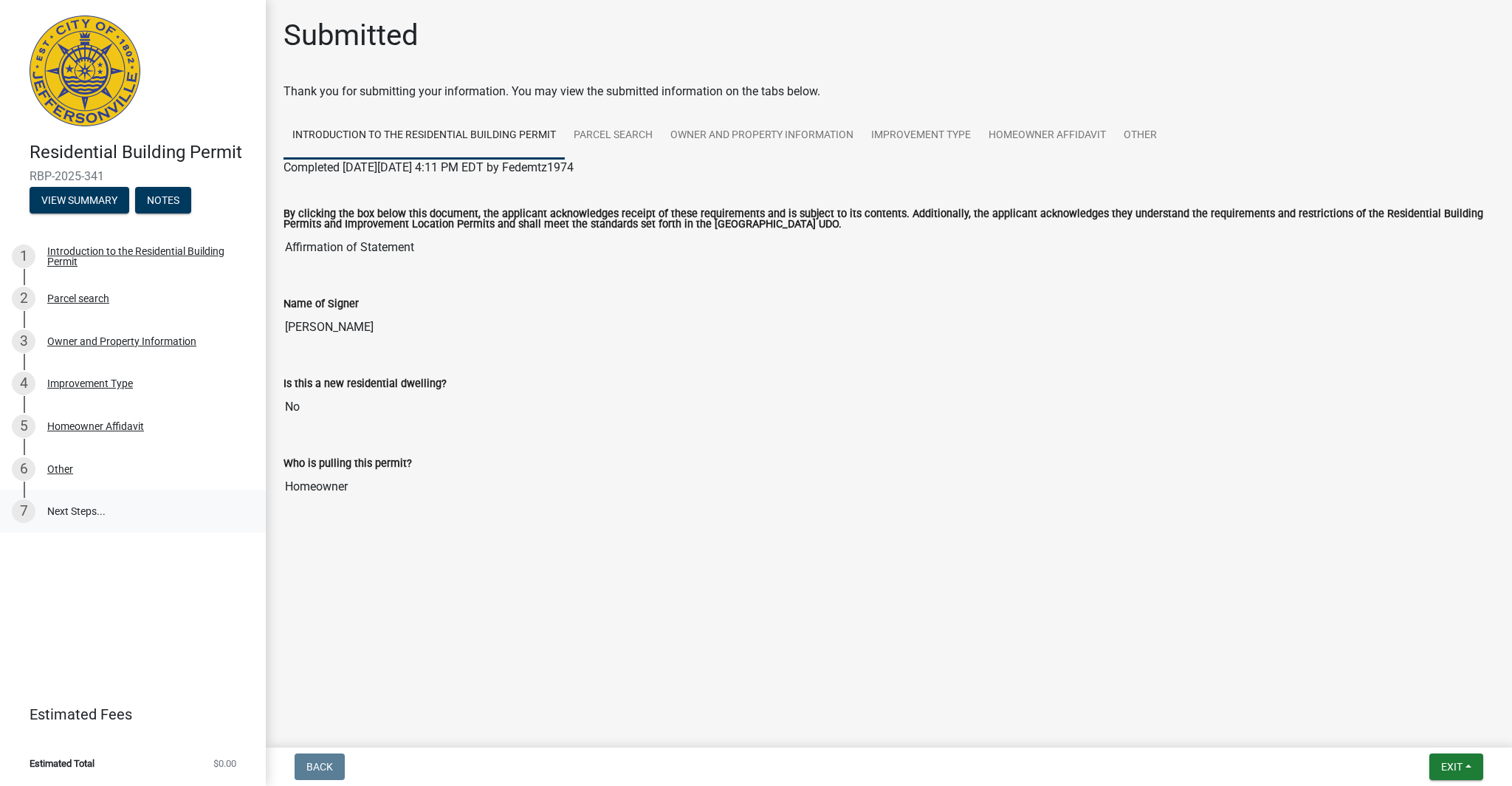
click at [62, 507] on link "7 Next Steps..." at bounding box center [133, 511] width 266 height 42
drag, startPoint x: 527, startPoint y: 93, endPoint x: 868, endPoint y: 87, distance: 341.1
click at [868, 87] on div "Thank you for submitting your information. You may view the submitted informati…" at bounding box center [889, 92] width 1212 height 17
click at [57, 512] on link "7 Next Steps..." at bounding box center [133, 511] width 266 height 42
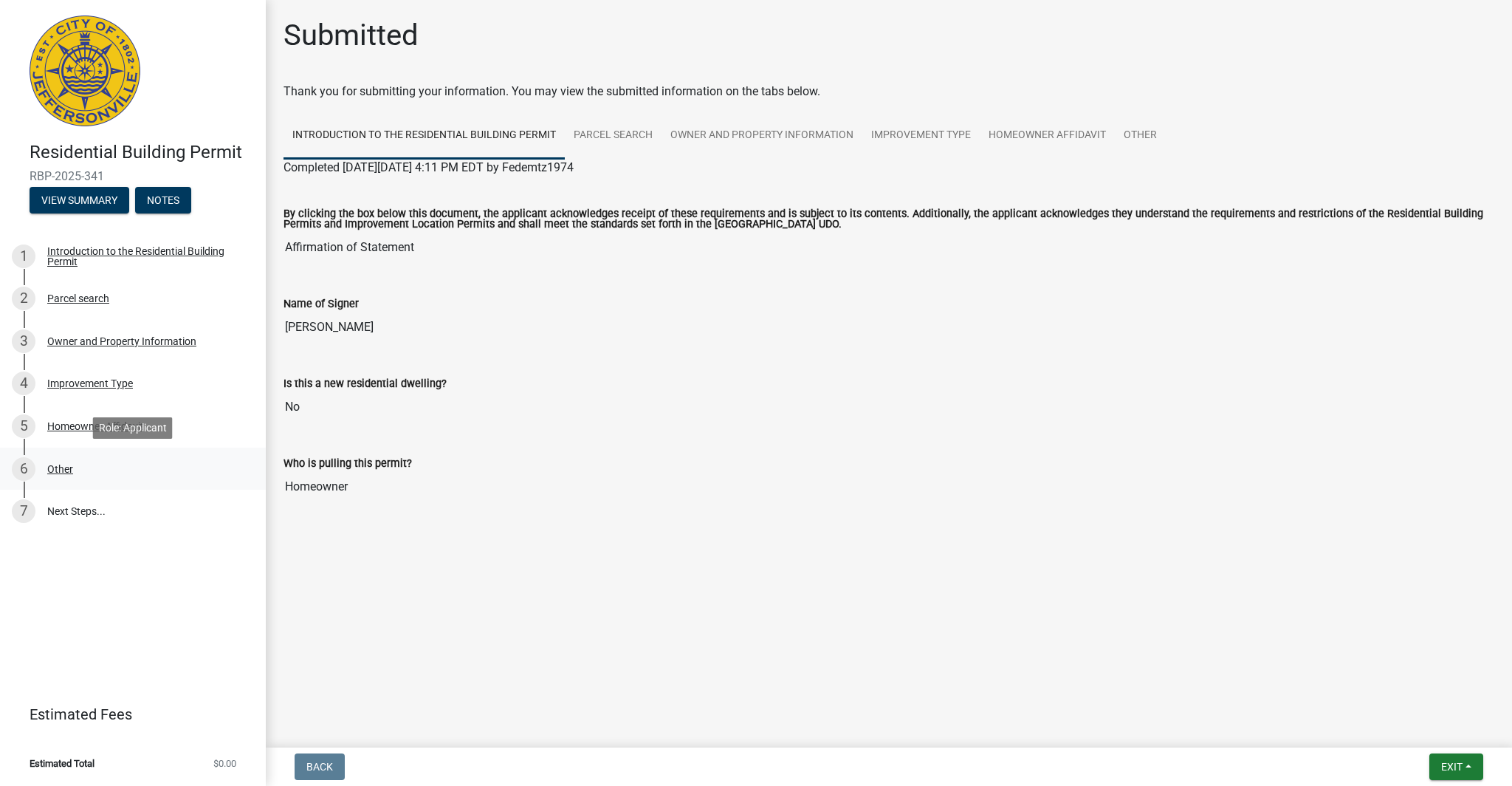
click at [59, 466] on div "Other" at bounding box center [60, 469] width 26 height 11
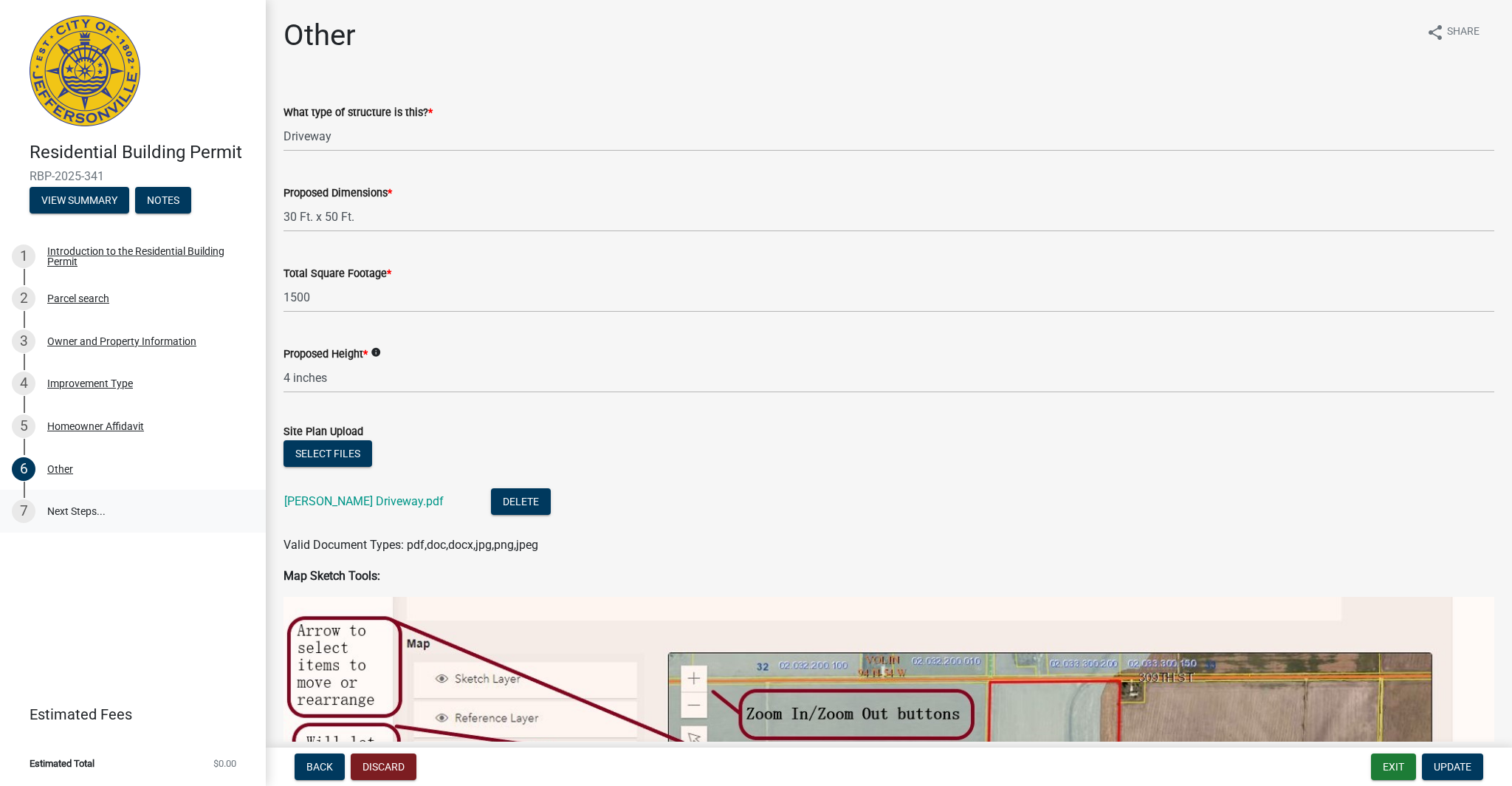
click at [52, 517] on link "7 Next Steps..." at bounding box center [133, 511] width 266 height 42
click at [39, 515] on link "7 Next Steps..." at bounding box center [133, 511] width 266 height 42
click at [326, 772] on span "Back" at bounding box center [320, 767] width 27 height 12
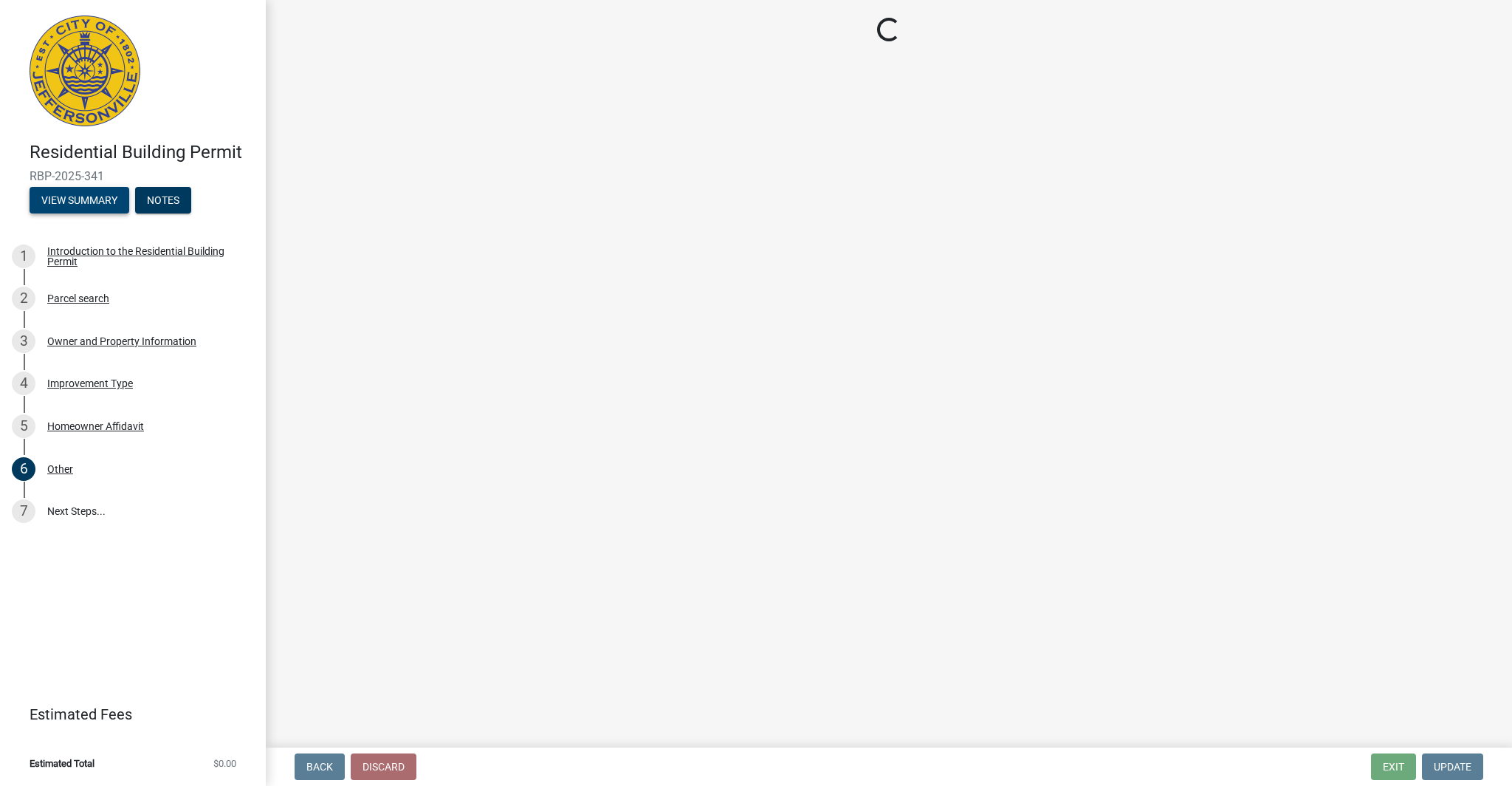
click at [114, 205] on button "View Summary" at bounding box center [80, 200] width 100 height 27
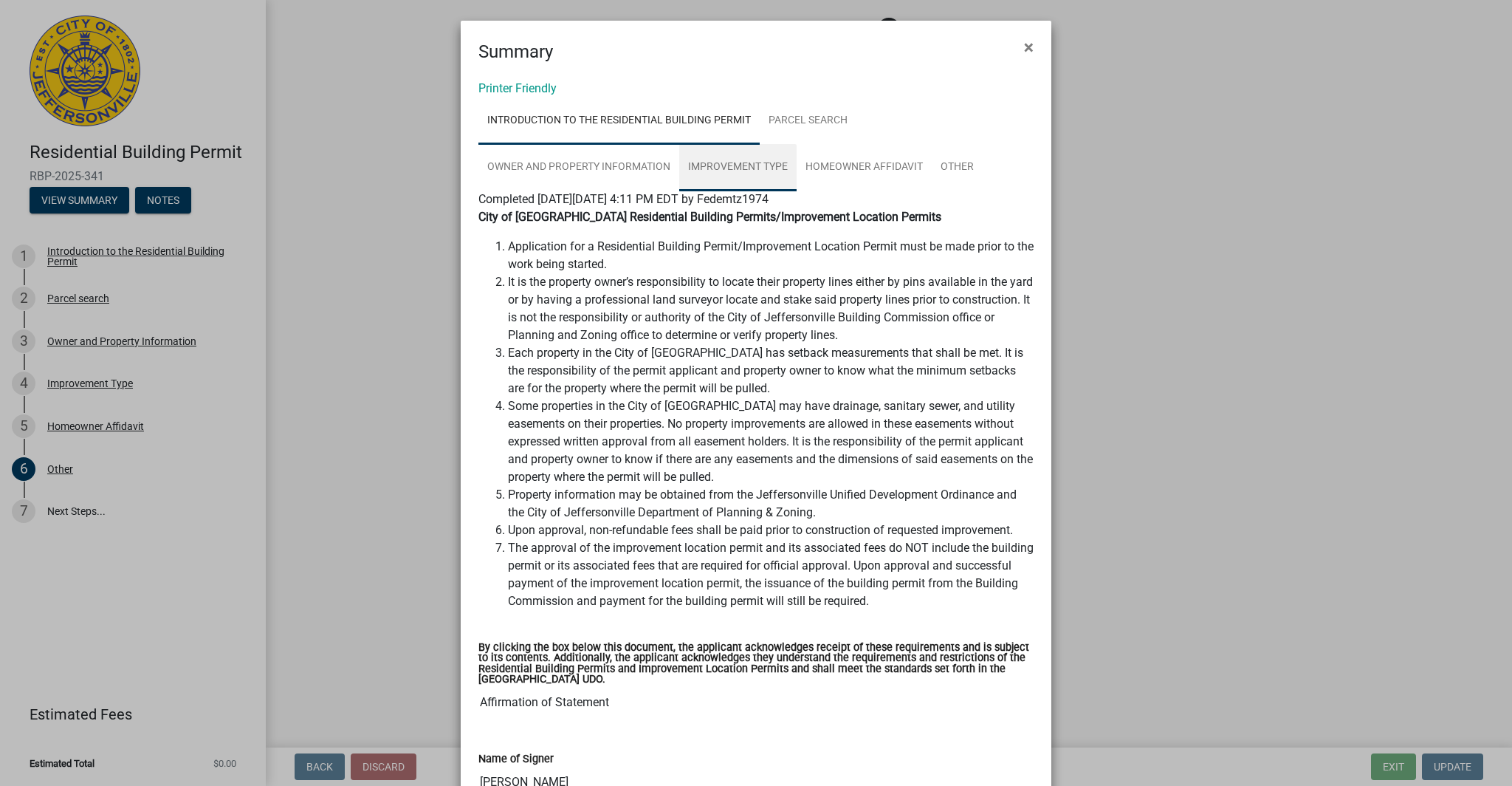
click at [703, 163] on link "Improvement Type" at bounding box center [738, 168] width 117 height 47
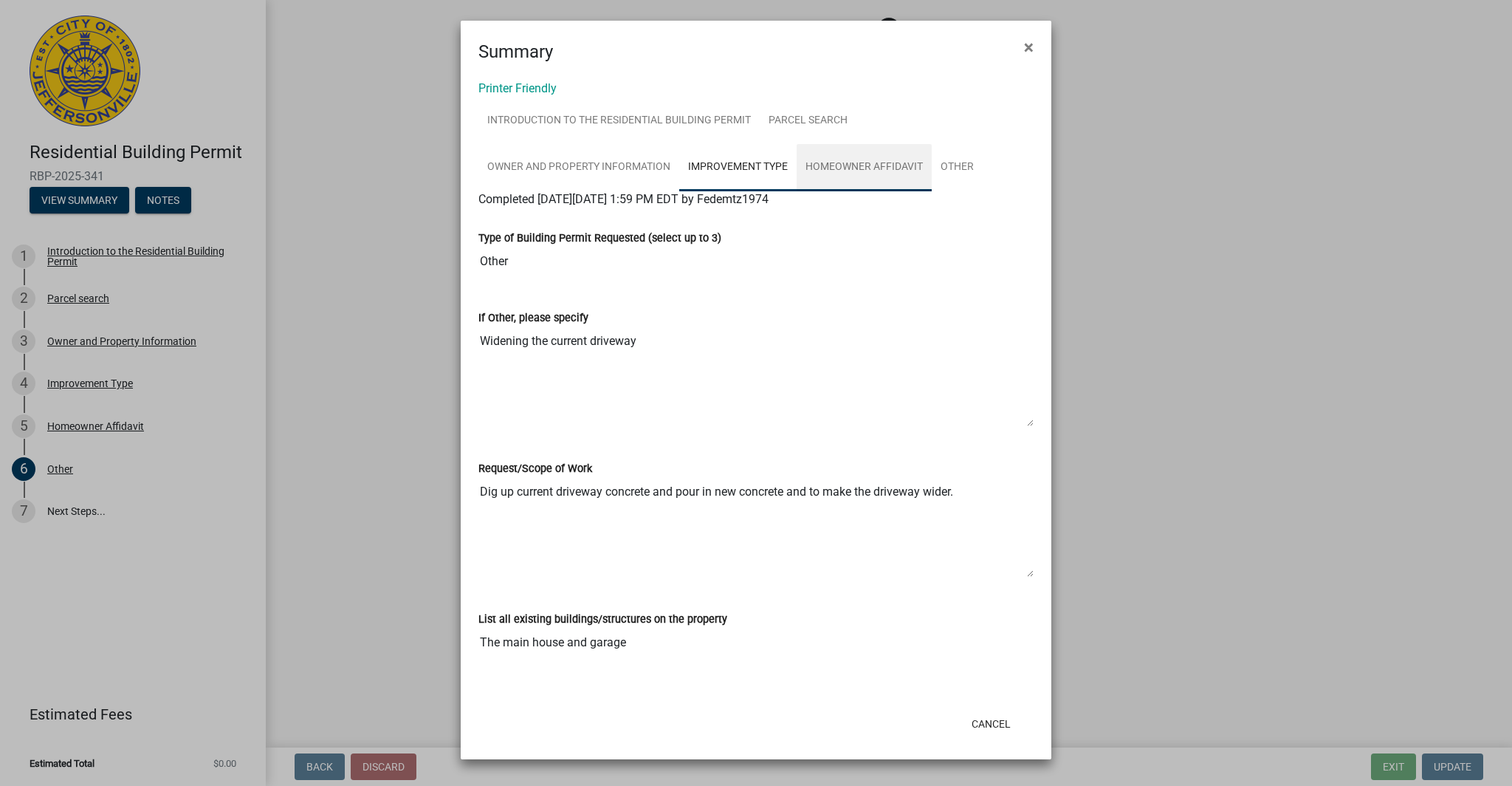
click at [820, 168] on link "Homeowner Affidavit" at bounding box center [864, 168] width 135 height 47
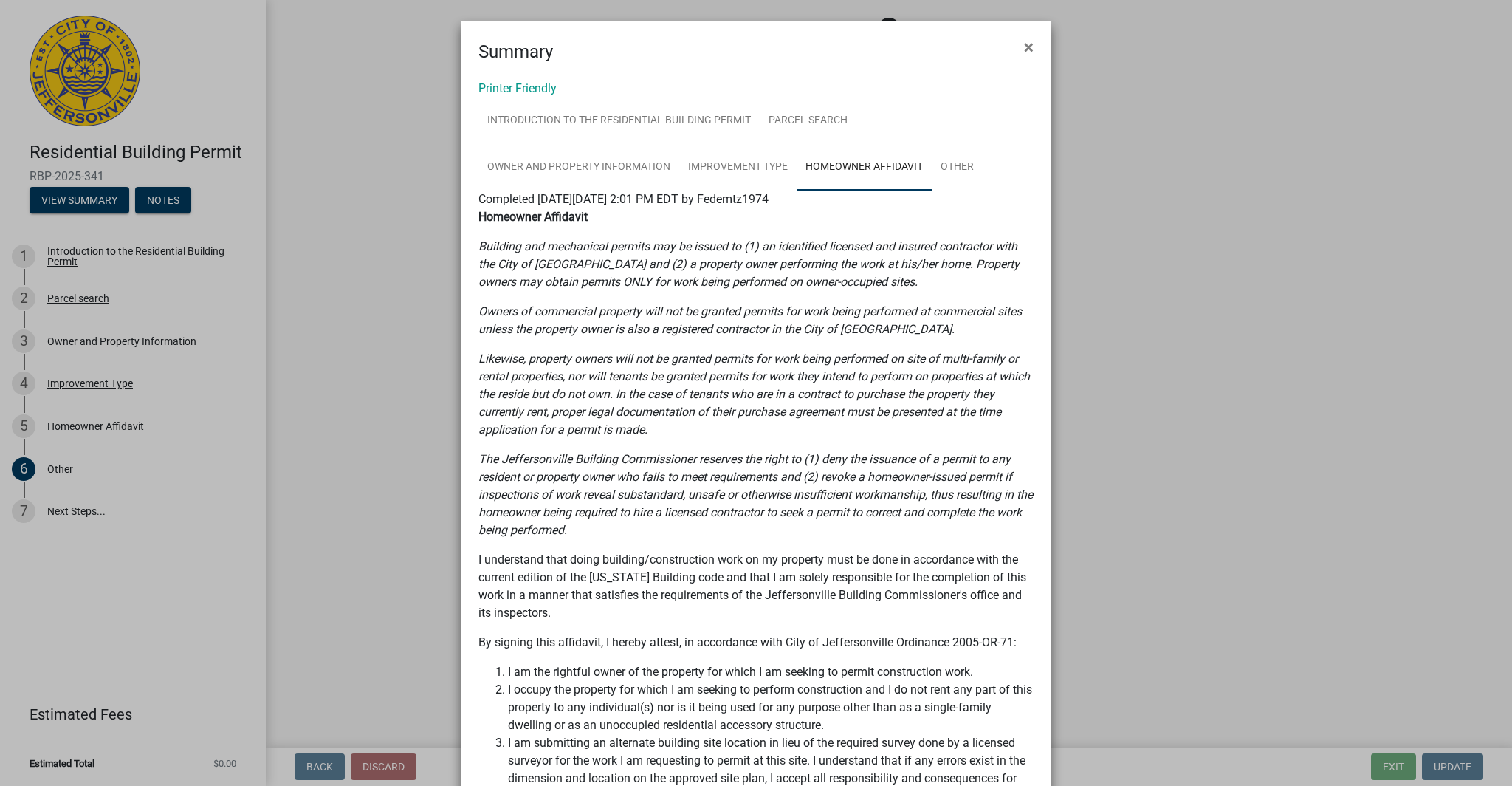
click at [881, 168] on link "Homeowner Affidavit" at bounding box center [864, 168] width 135 height 47
click at [949, 163] on link "Other" at bounding box center [957, 168] width 51 height 47
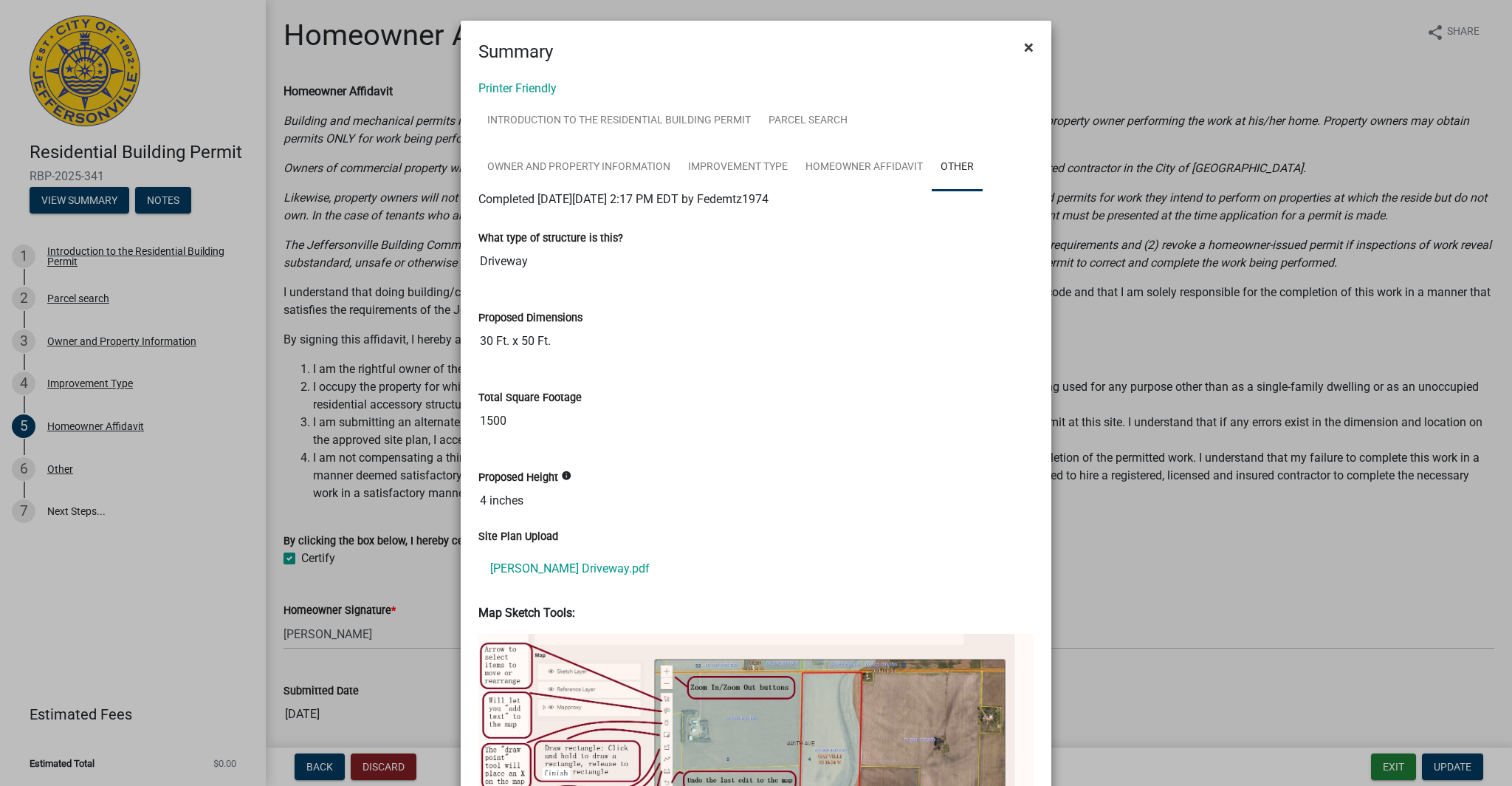
click at [1025, 49] on span "×" at bounding box center [1030, 46] width 10 height 20
